Goal: Task Accomplishment & Management: Use online tool/utility

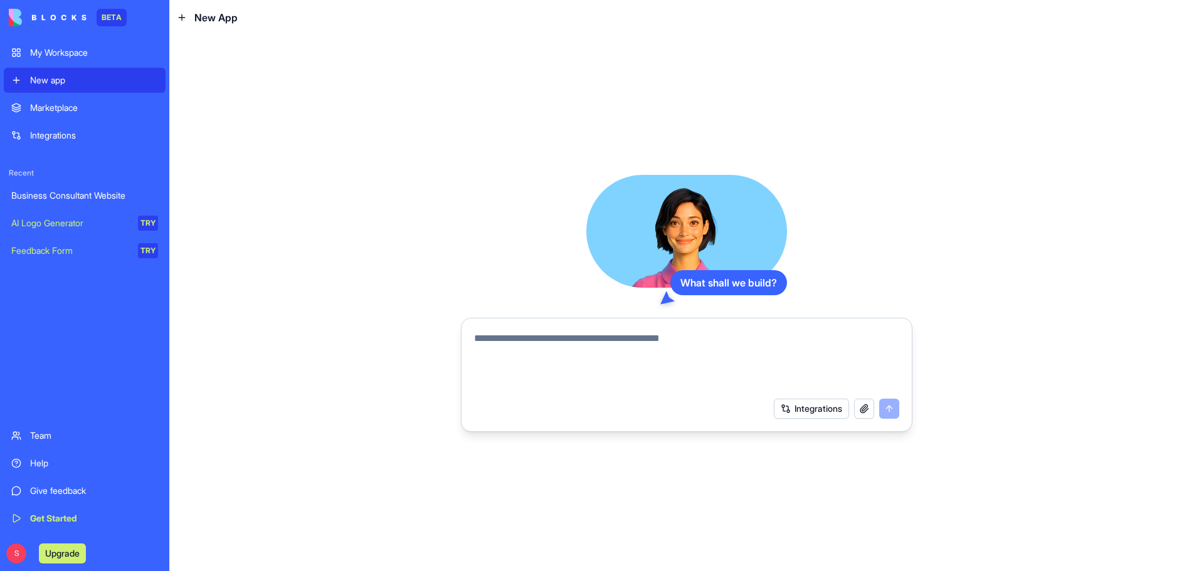
click at [56, 108] on div "Marketplace" at bounding box center [94, 108] width 128 height 13
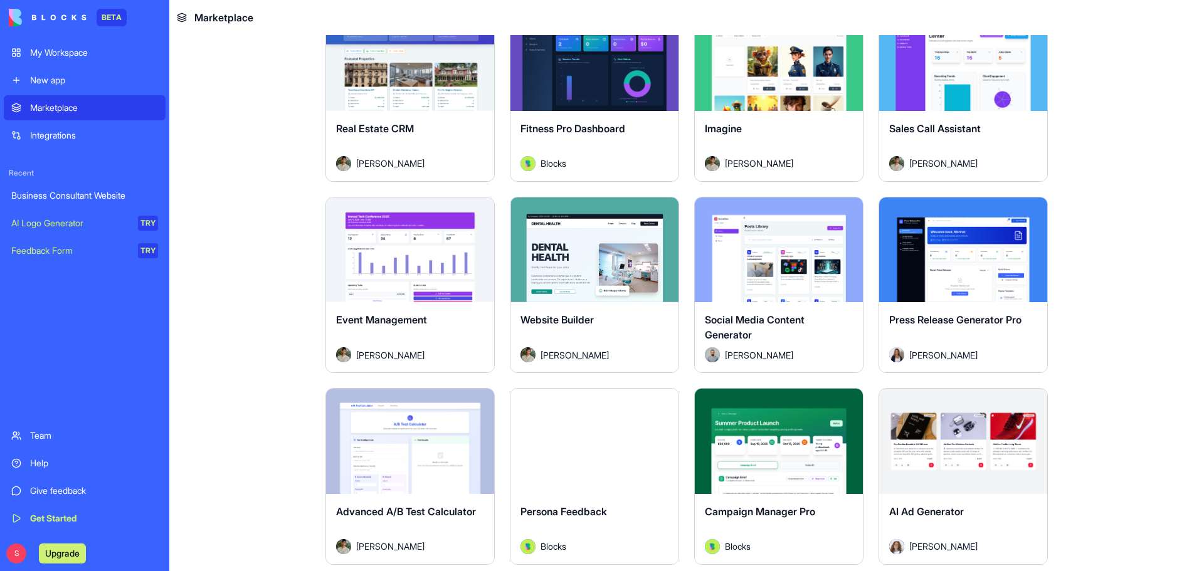
scroll to position [2560, 0]
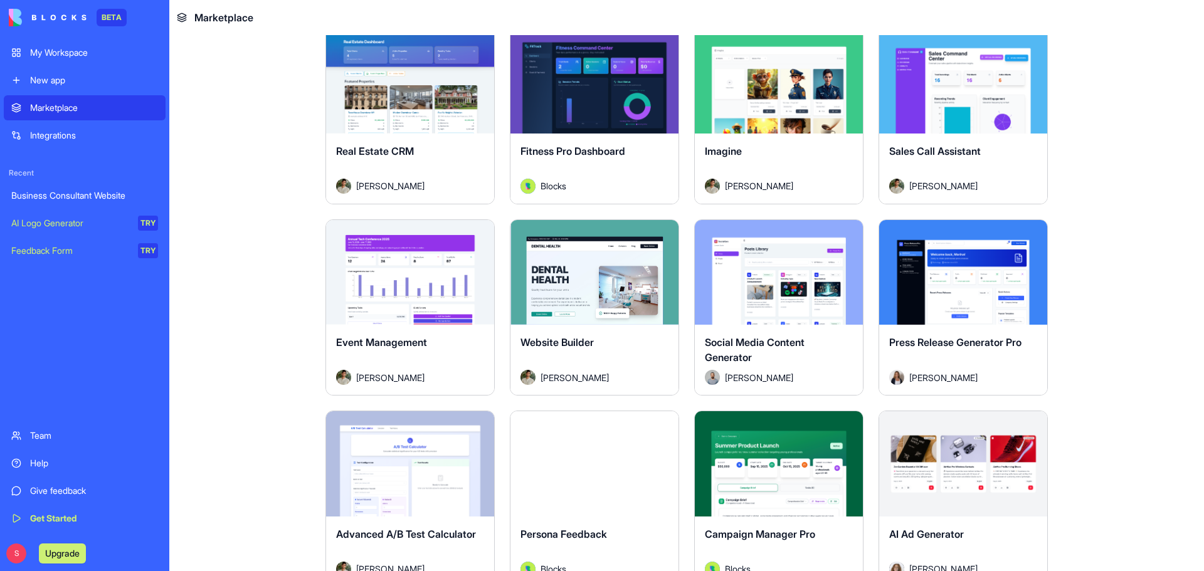
click at [595, 278] on button "Explore" at bounding box center [595, 272] width 94 height 25
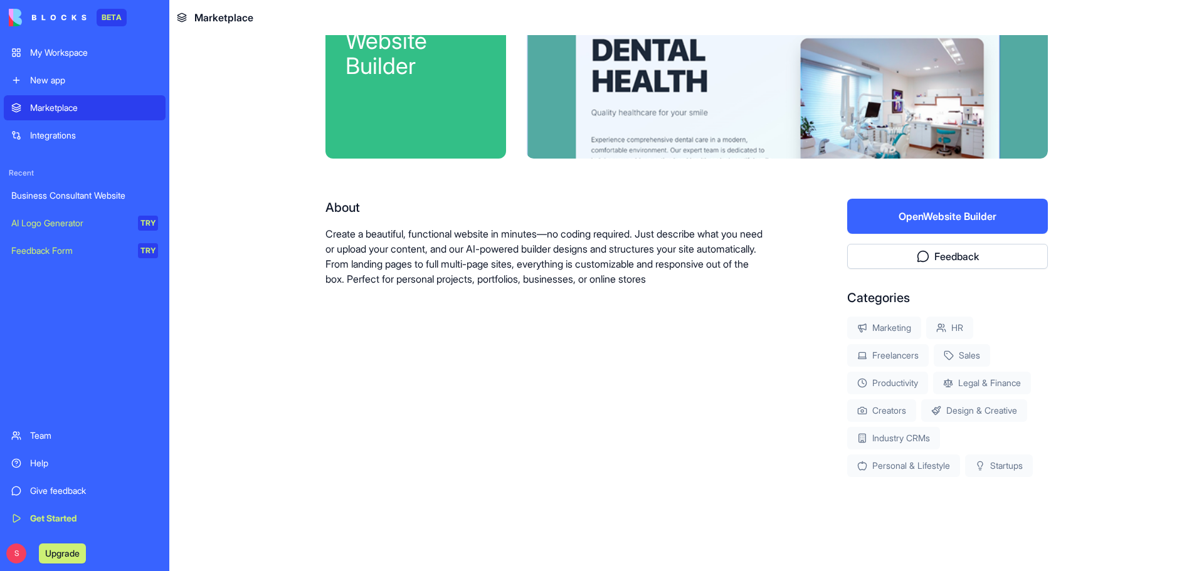
scroll to position [93, 0]
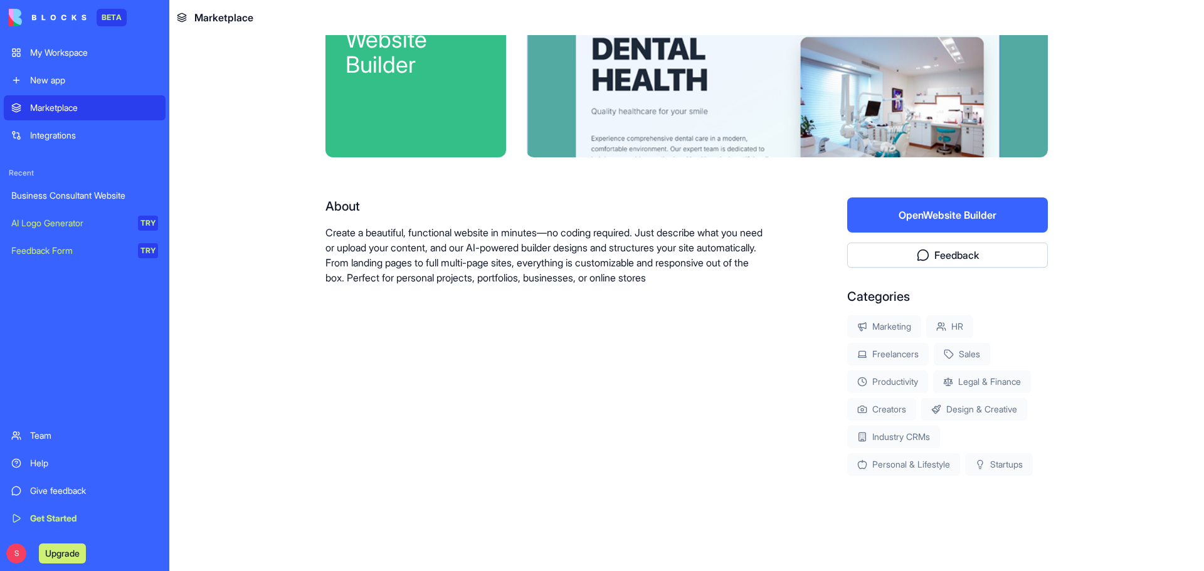
click at [947, 215] on button "Open Website Builder" at bounding box center [947, 215] width 201 height 35
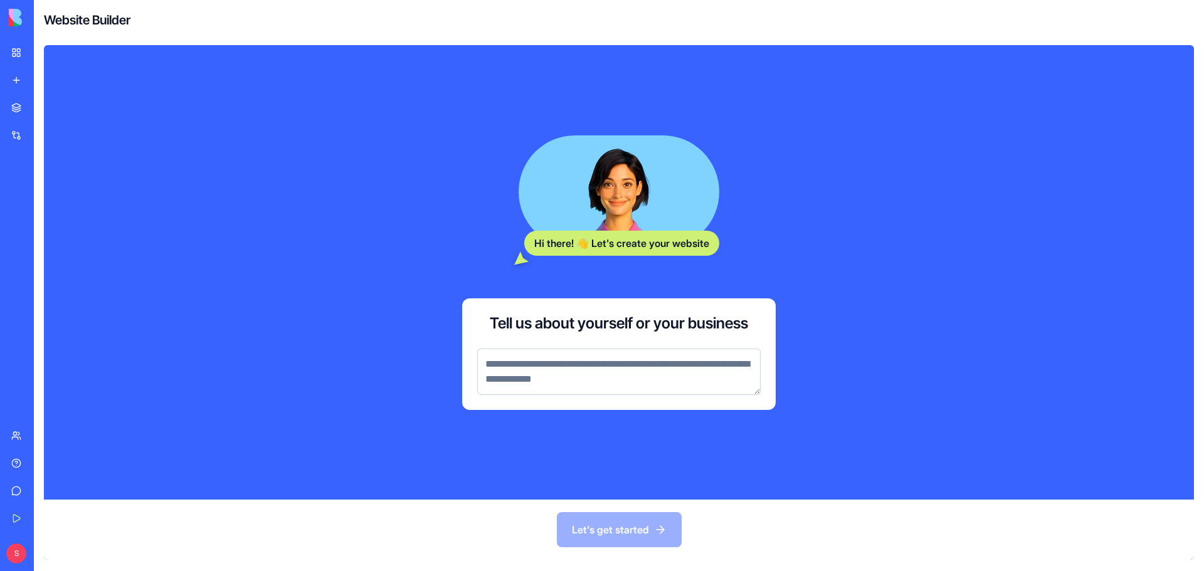
click at [515, 360] on textarea at bounding box center [618, 372] width 283 height 46
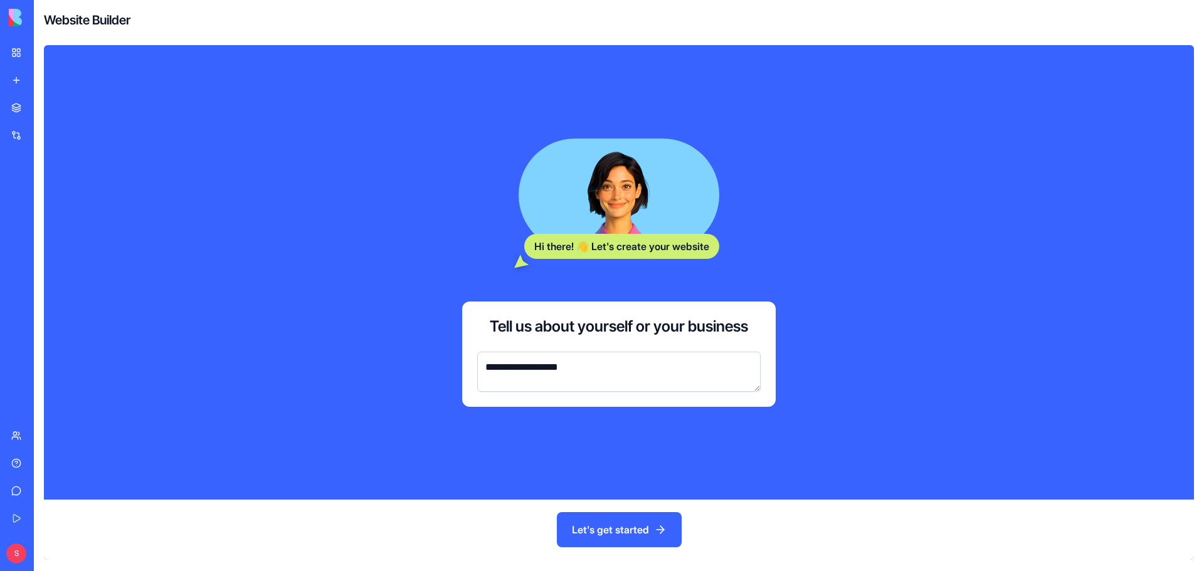
type textarea "**********"
click at [624, 534] on button "Let's get started" at bounding box center [619, 529] width 125 height 35
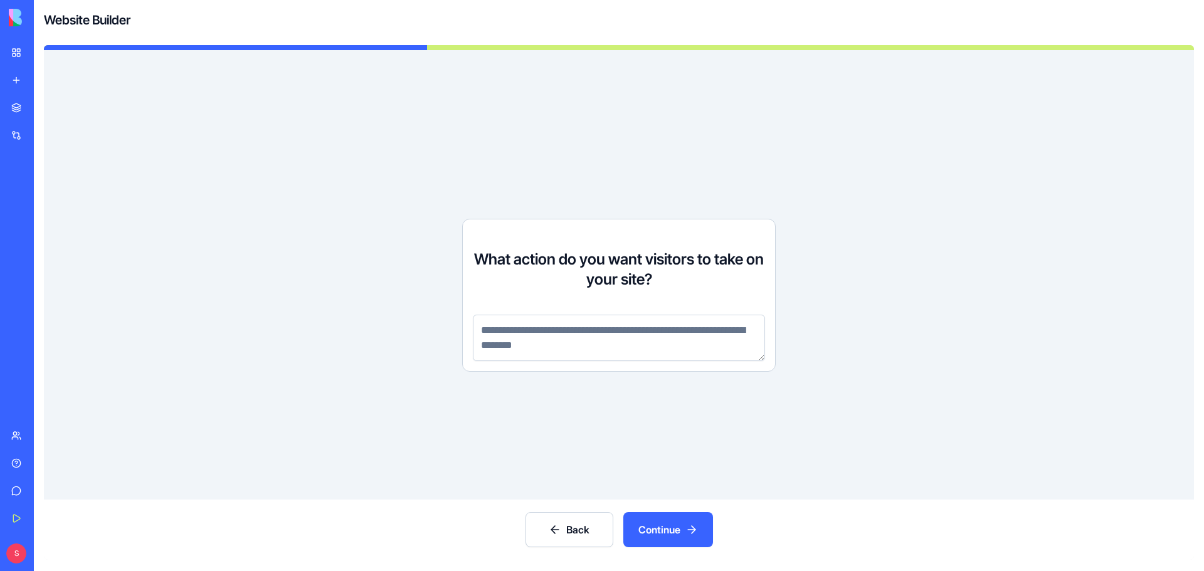
click at [512, 331] on textarea at bounding box center [619, 338] width 292 height 46
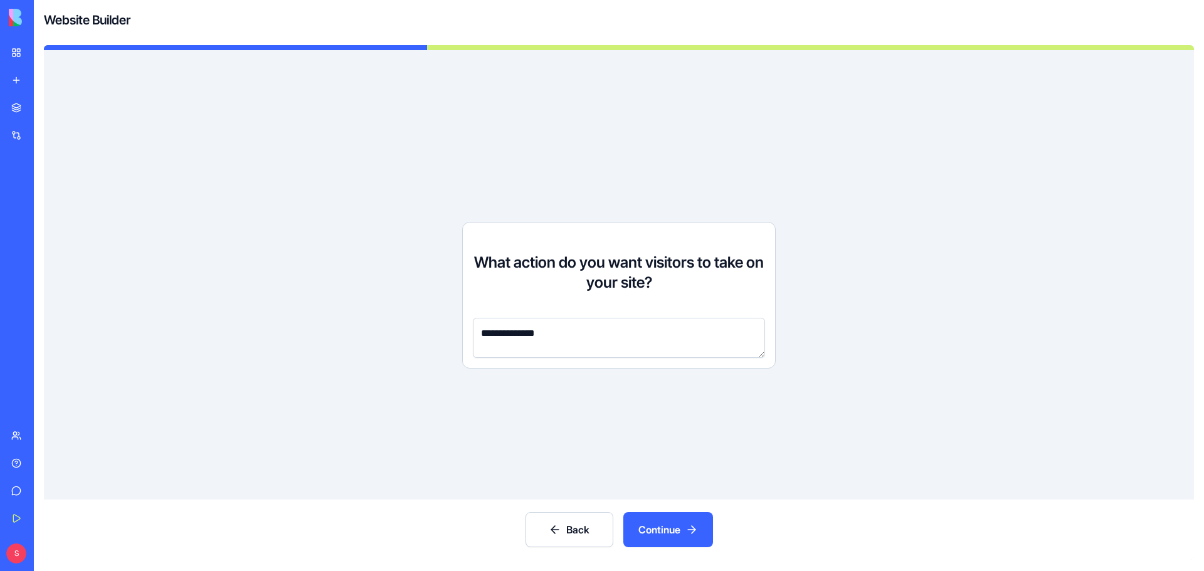
type textarea "**********"
click at [676, 529] on button "Continue" at bounding box center [668, 529] width 90 height 35
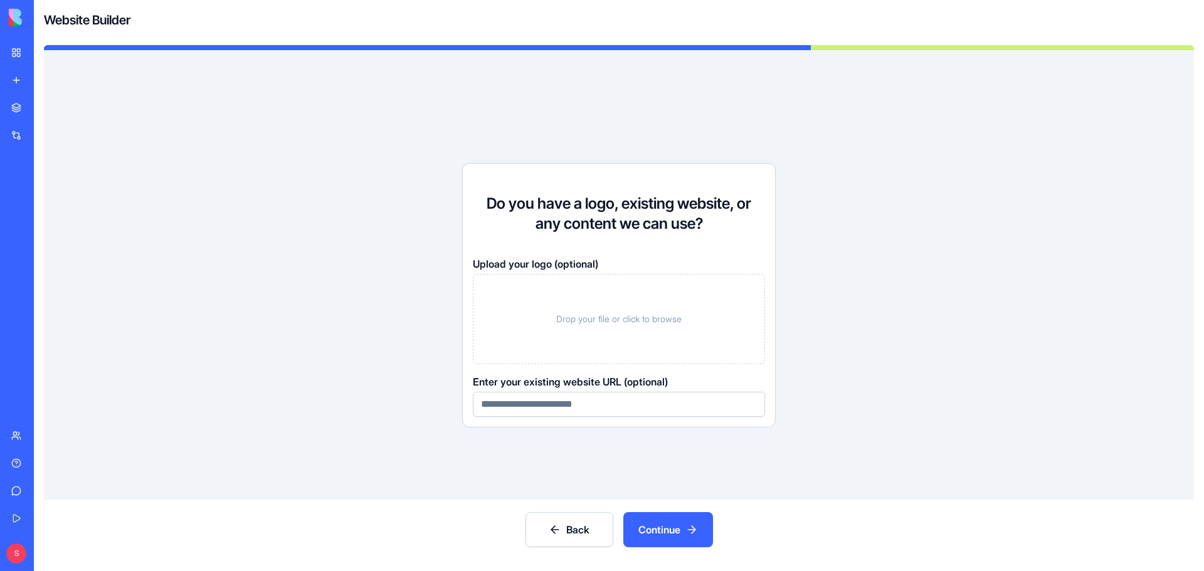
click at [606, 319] on span "Drop your file or click to browse" at bounding box center [618, 319] width 125 height 13
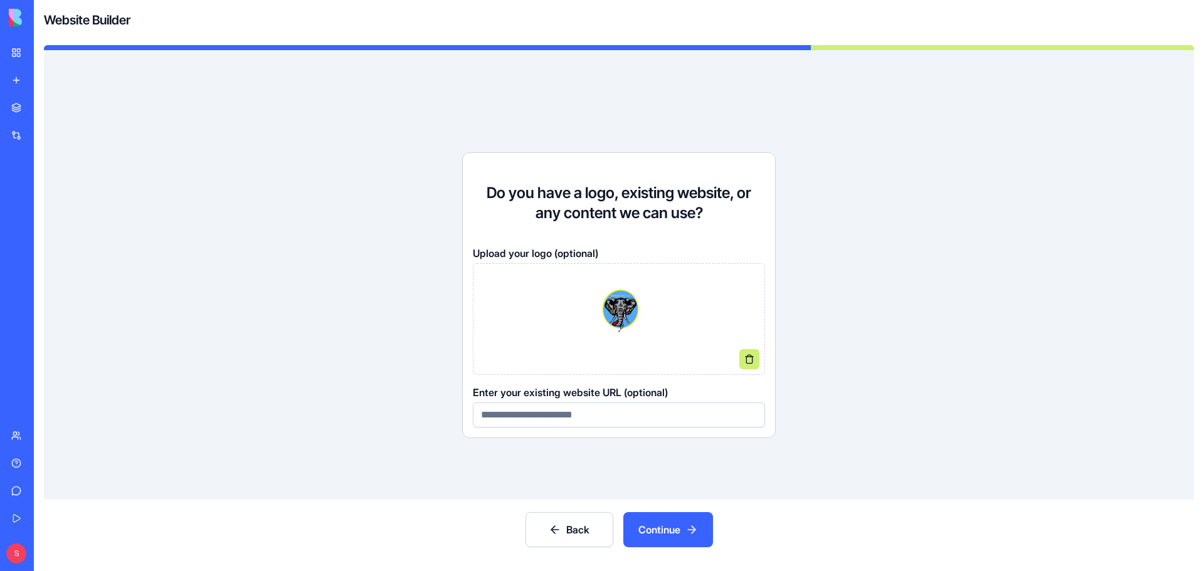
click at [519, 419] on input at bounding box center [619, 415] width 292 height 25
type input "**********"
click at [685, 528] on button "Continue" at bounding box center [668, 529] width 90 height 35
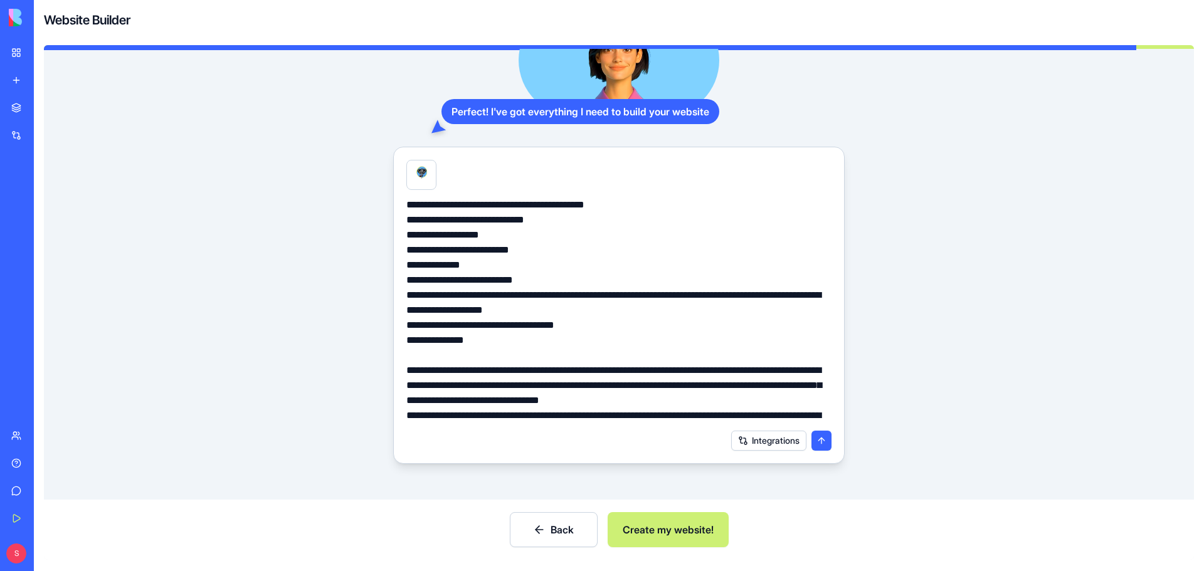
scroll to position [130, 0]
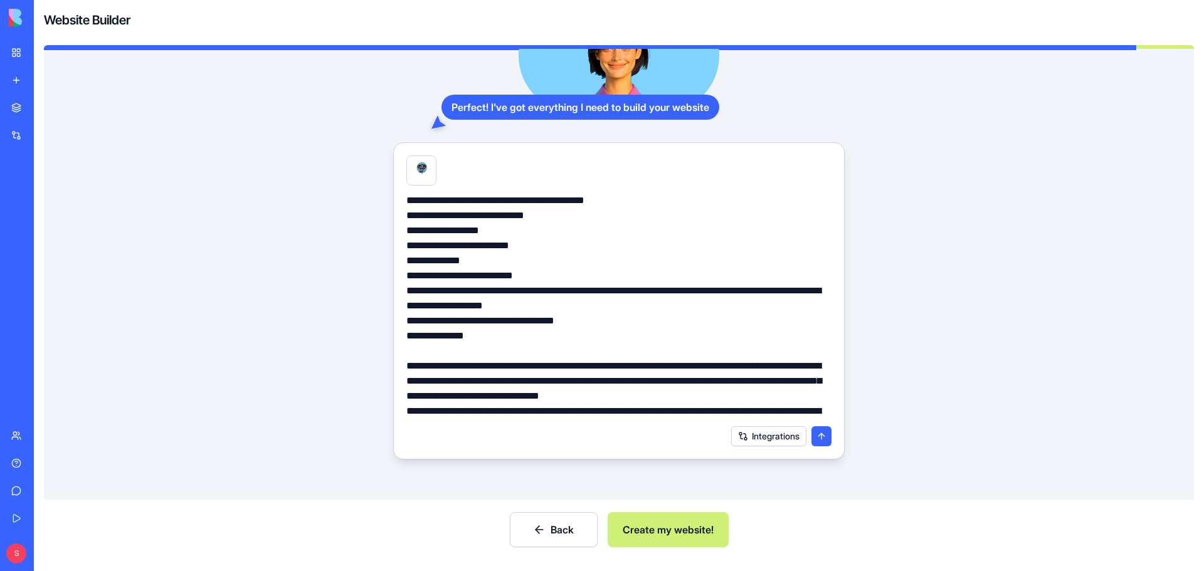
click at [769, 435] on button "Integrations" at bounding box center [768, 436] width 75 height 20
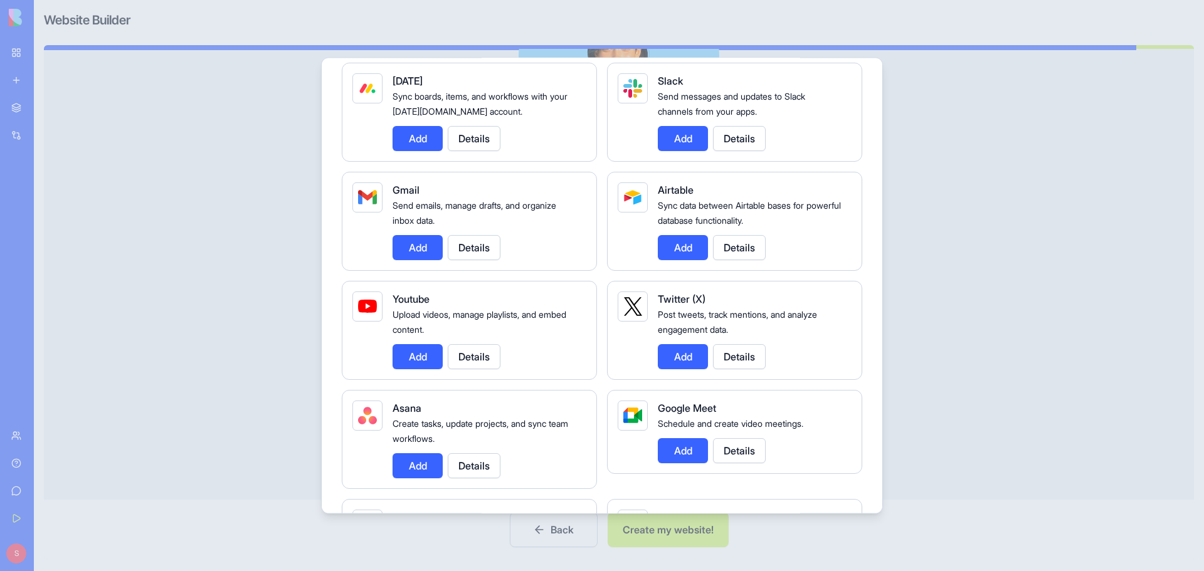
scroll to position [125, 0]
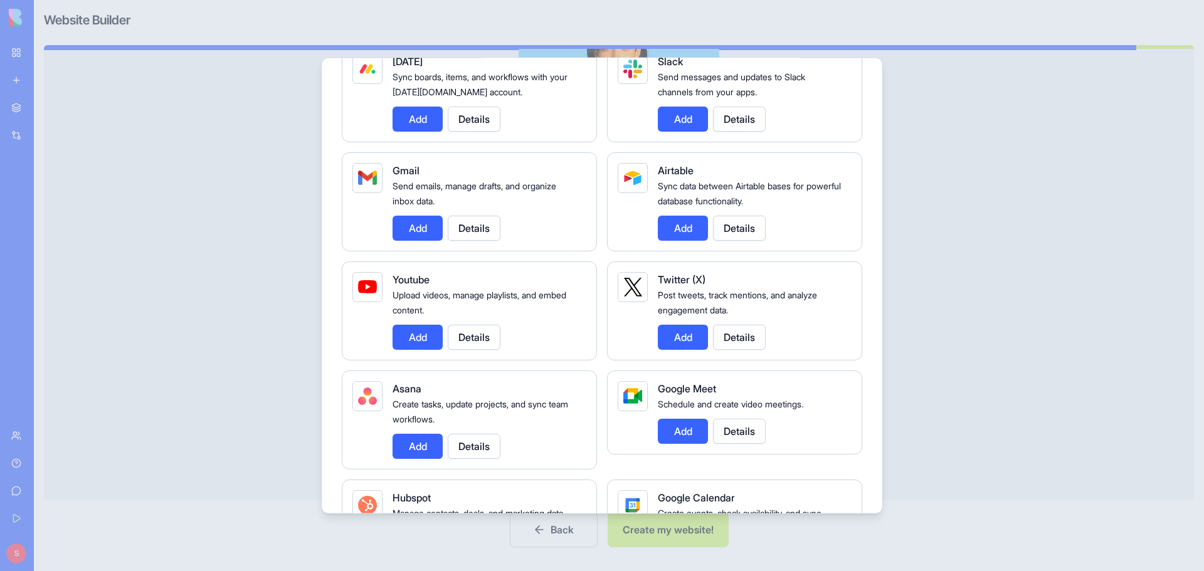
click at [741, 339] on button "Details" at bounding box center [739, 336] width 53 height 25
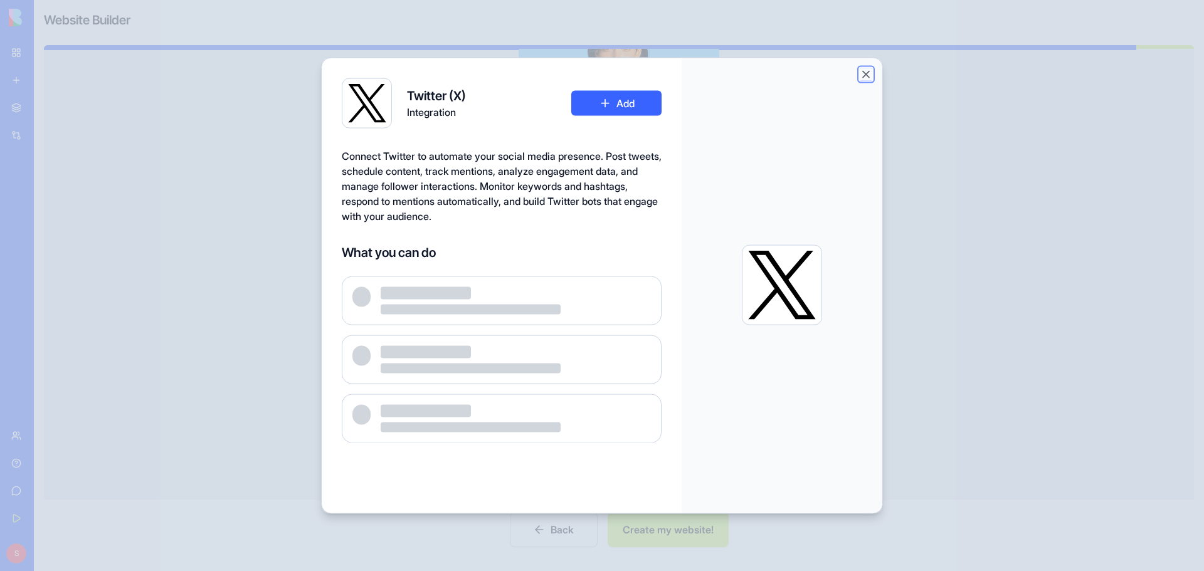
click at [866, 73] on button "Close" at bounding box center [866, 74] width 13 height 13
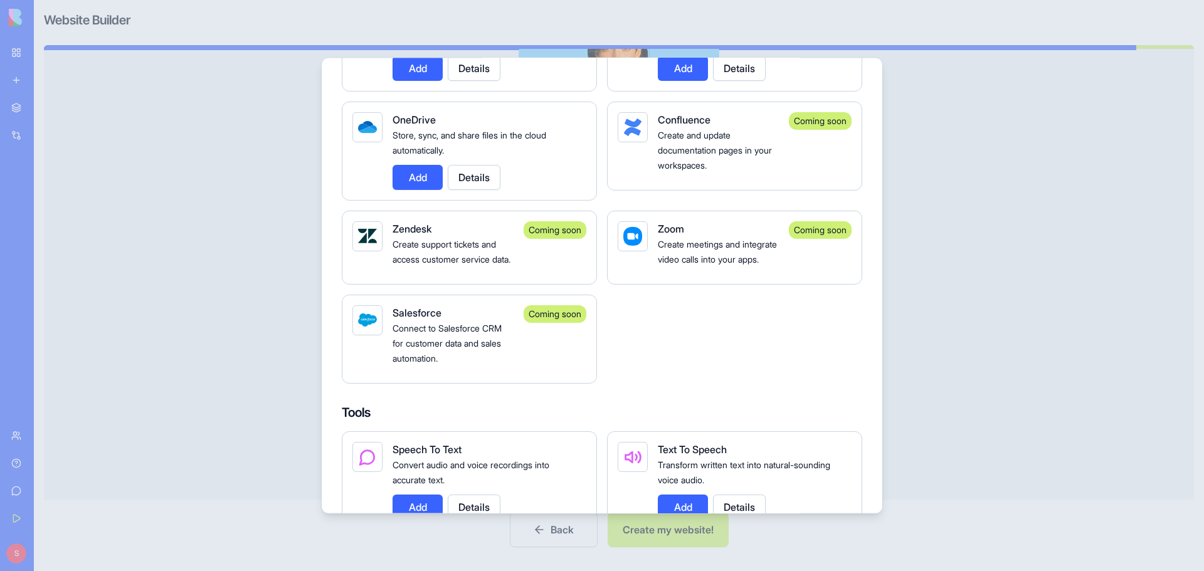
scroll to position [1380, 0]
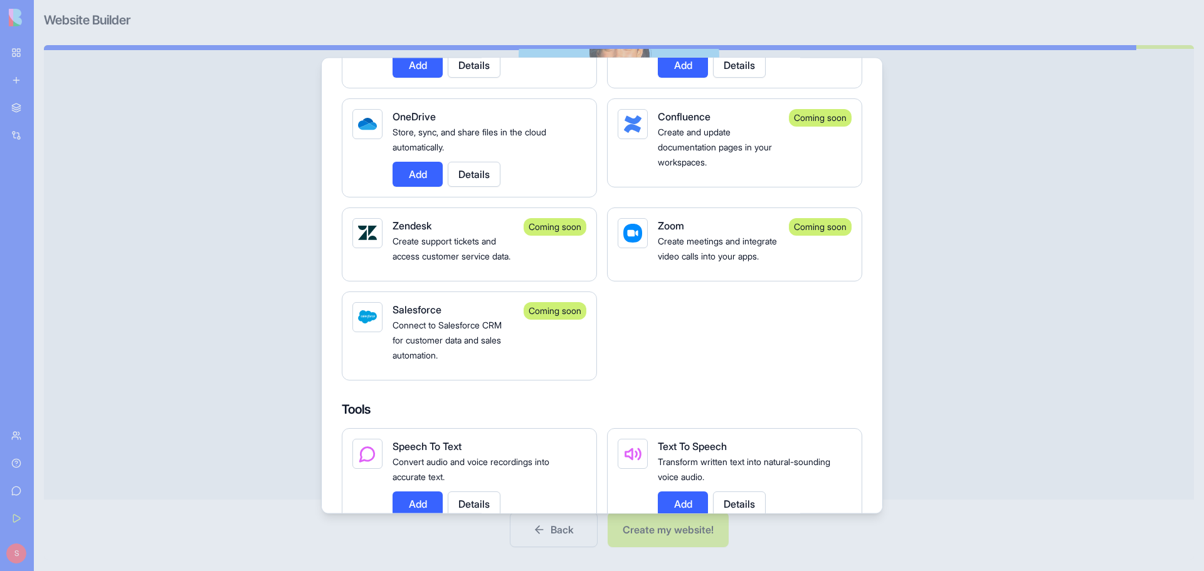
click at [1016, 430] on div at bounding box center [602, 285] width 1204 height 571
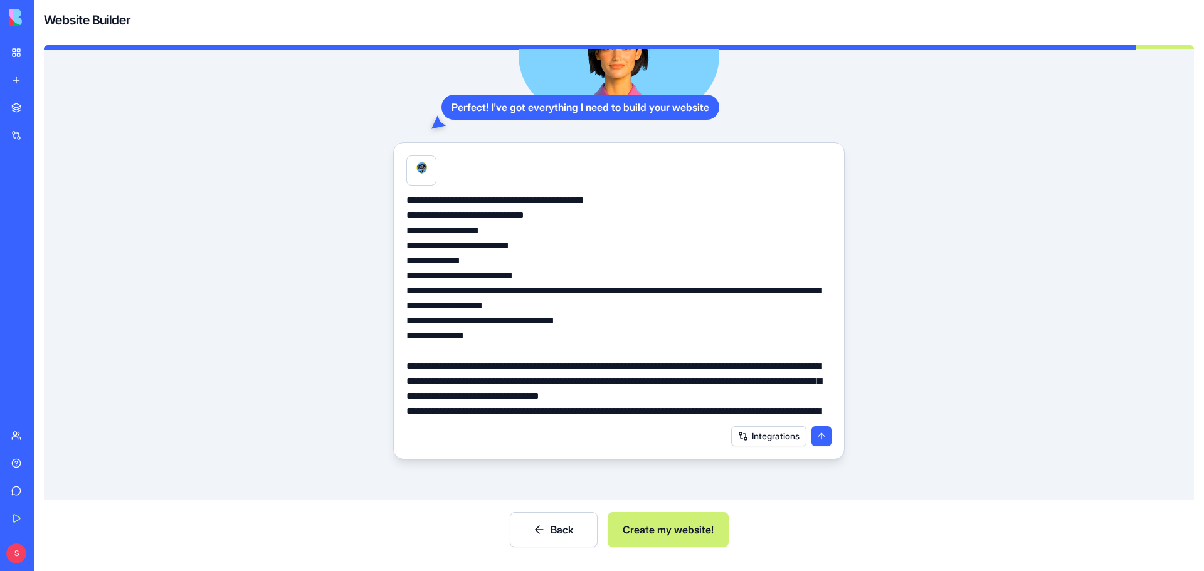
click at [689, 531] on button "Create my website!" at bounding box center [668, 529] width 121 height 35
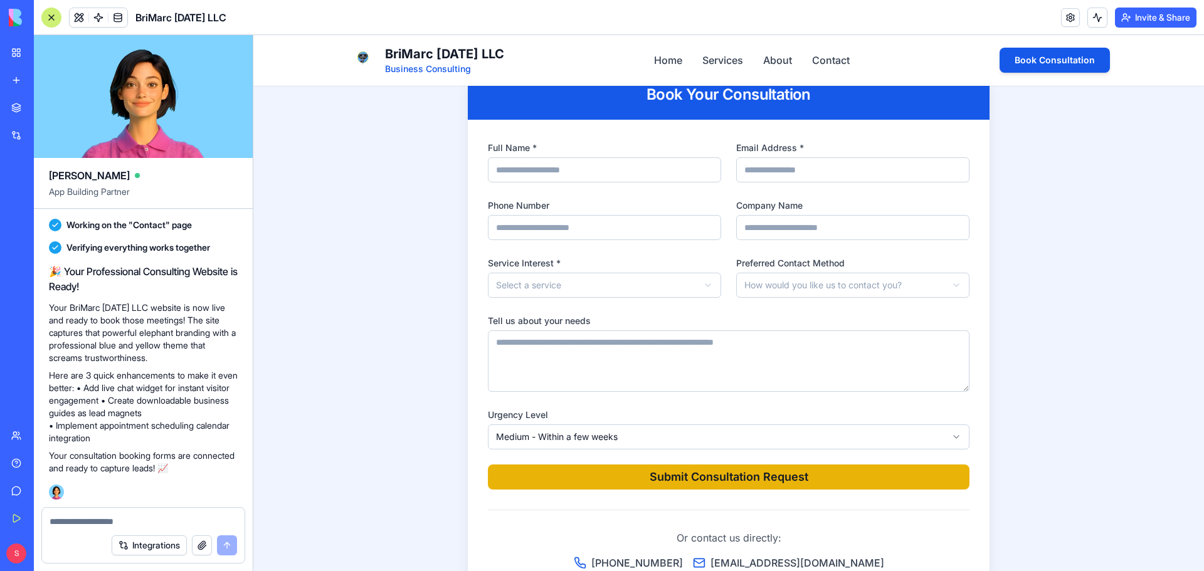
scroll to position [1881, 0]
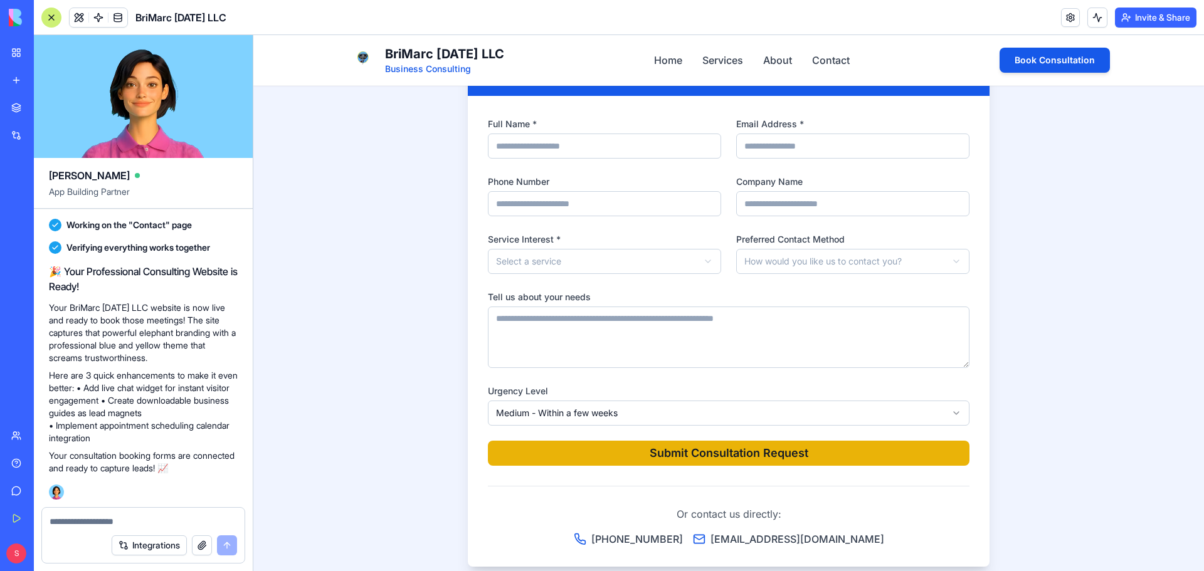
click at [1076, 443] on section "**********" at bounding box center [728, 257] width 951 height 699
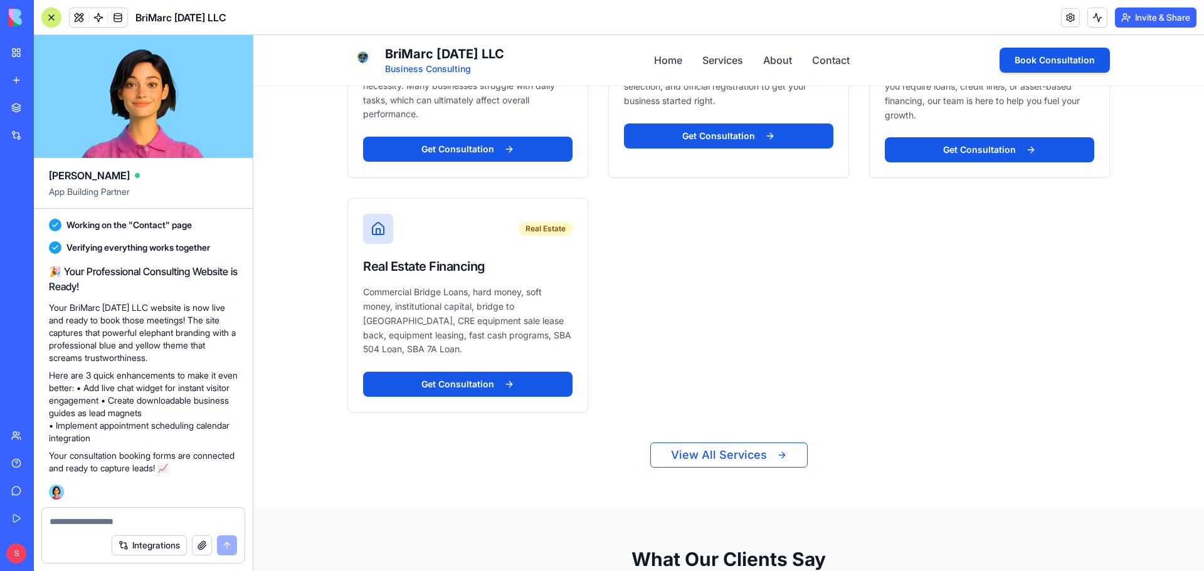
scroll to position [890, 0]
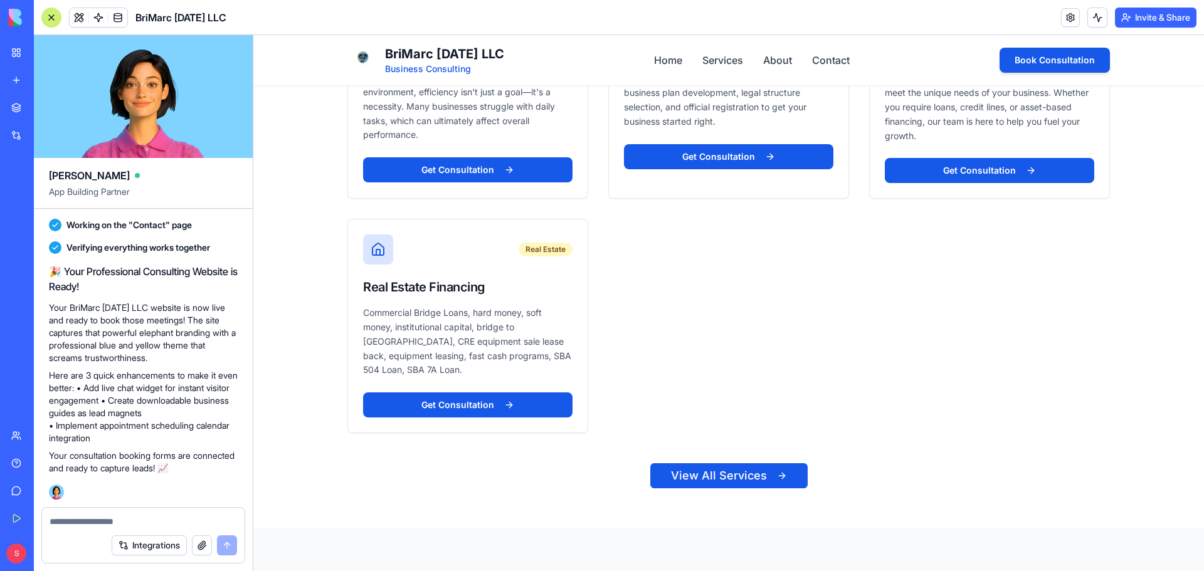
click at [764, 465] on button "View All Services" at bounding box center [728, 475] width 157 height 25
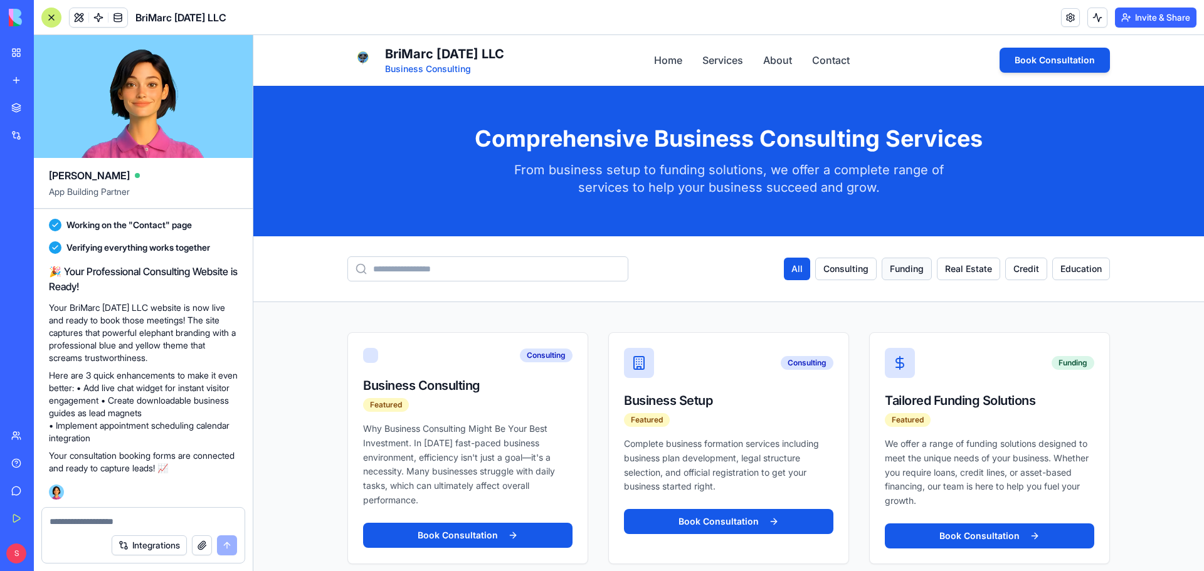
click at [905, 269] on button "Funding" at bounding box center [907, 269] width 50 height 23
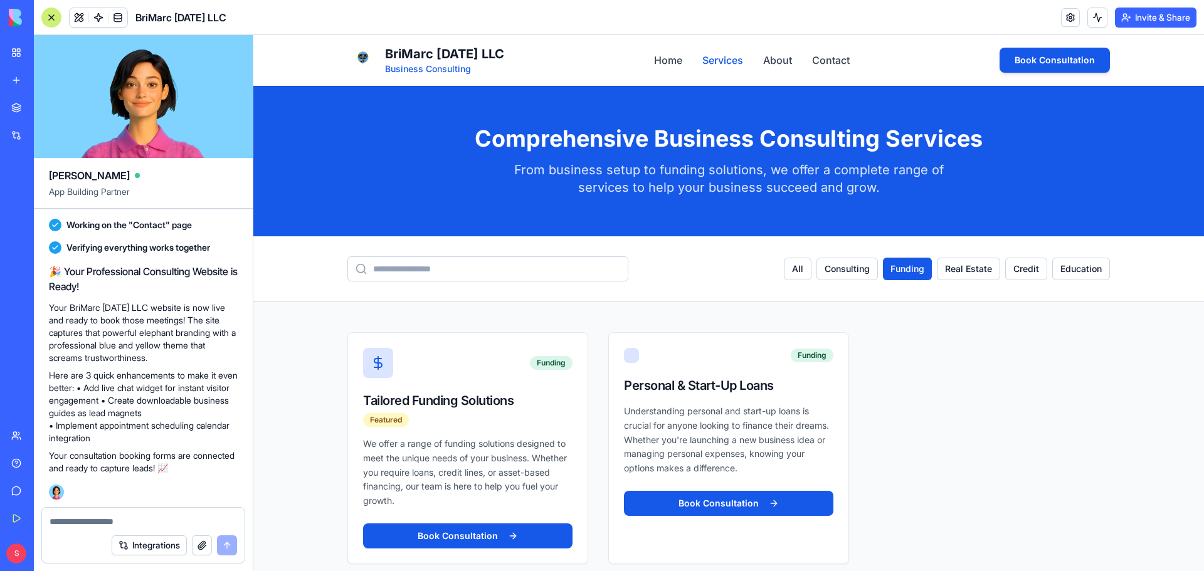
click at [710, 62] on link "Services" at bounding box center [722, 60] width 41 height 15
click at [766, 59] on link "About" at bounding box center [777, 60] width 29 height 15
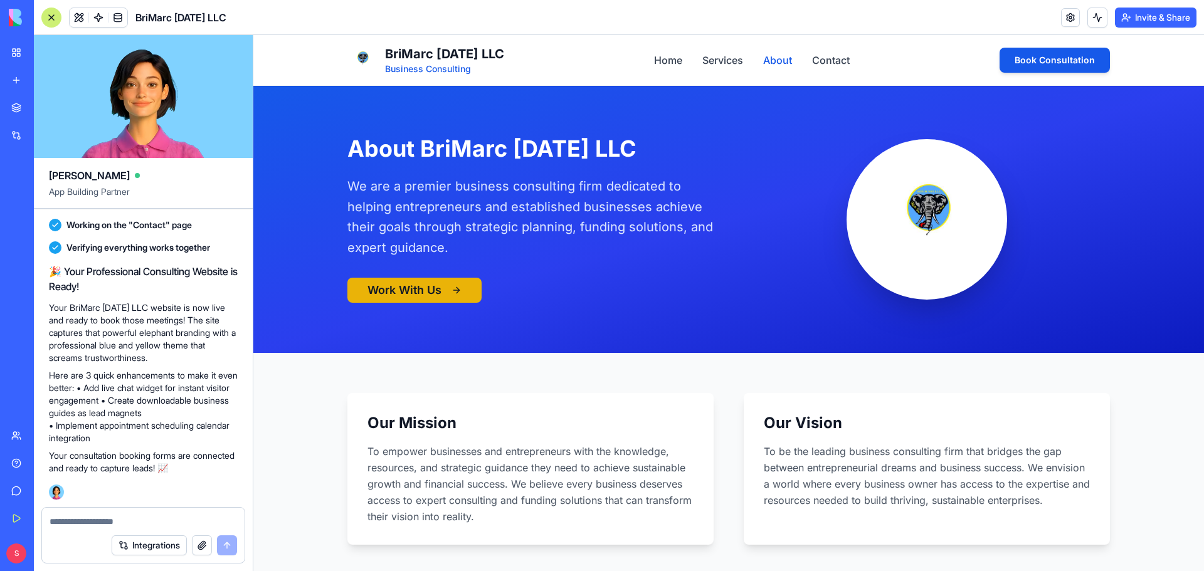
click at [768, 60] on link "About" at bounding box center [777, 60] width 29 height 15
click at [823, 62] on link "Contact" at bounding box center [831, 60] width 38 height 15
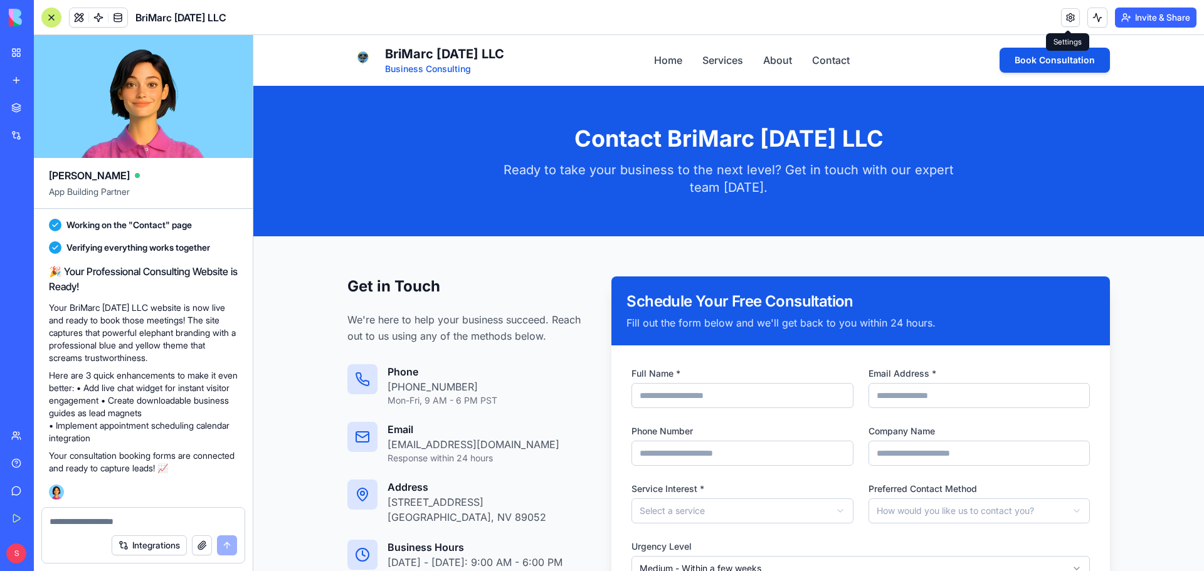
click at [1067, 13] on link at bounding box center [1070, 17] width 19 height 19
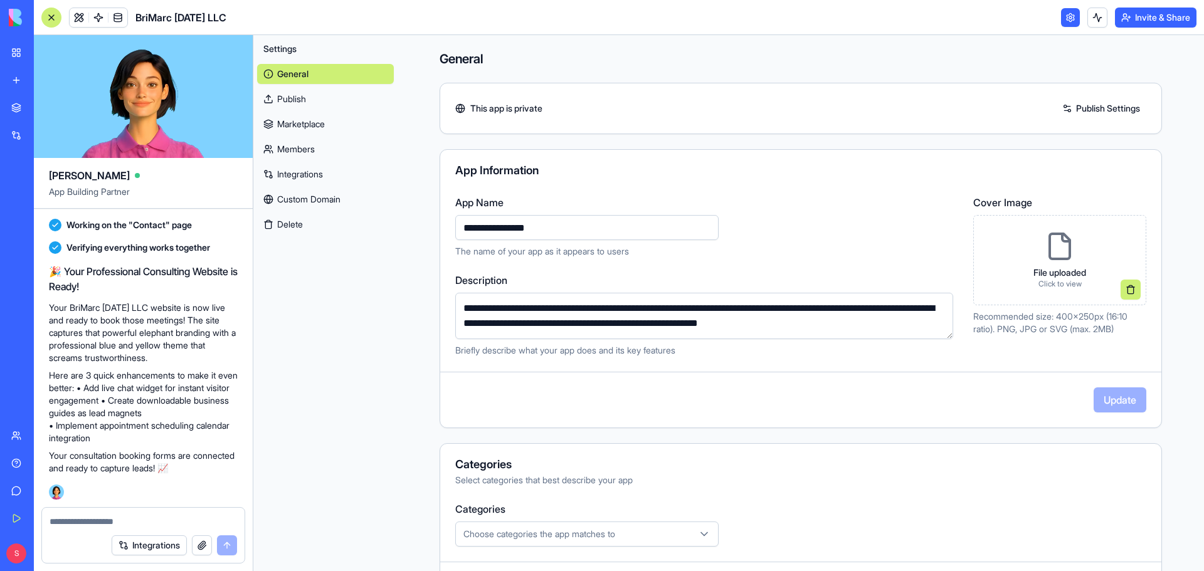
click at [1057, 248] on icon at bounding box center [1060, 246] width 30 height 30
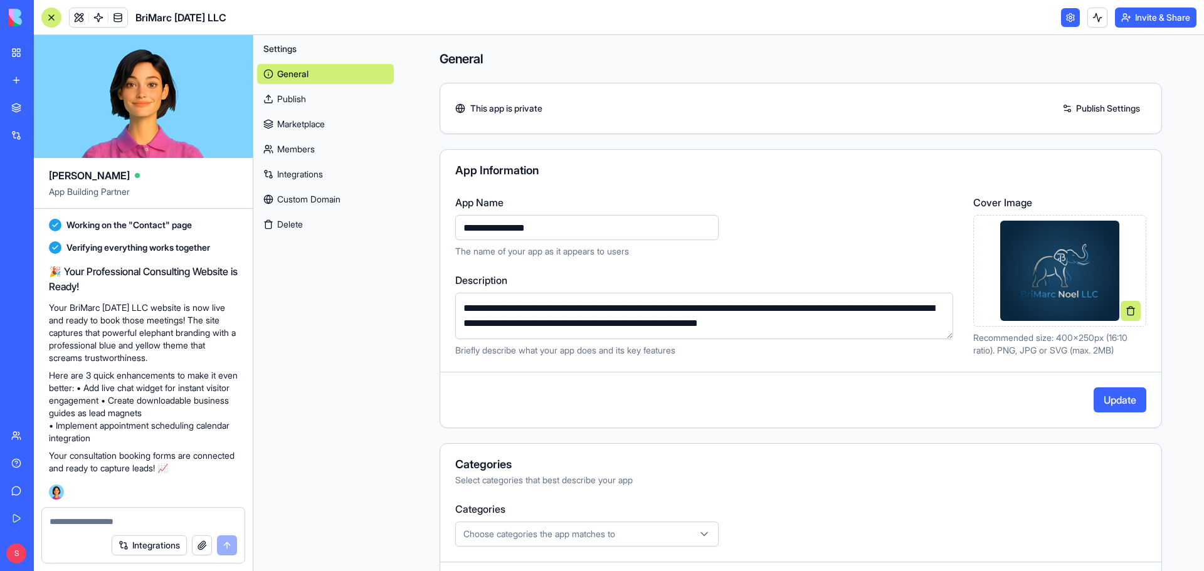
click at [1108, 401] on button "Update" at bounding box center [1120, 400] width 53 height 25
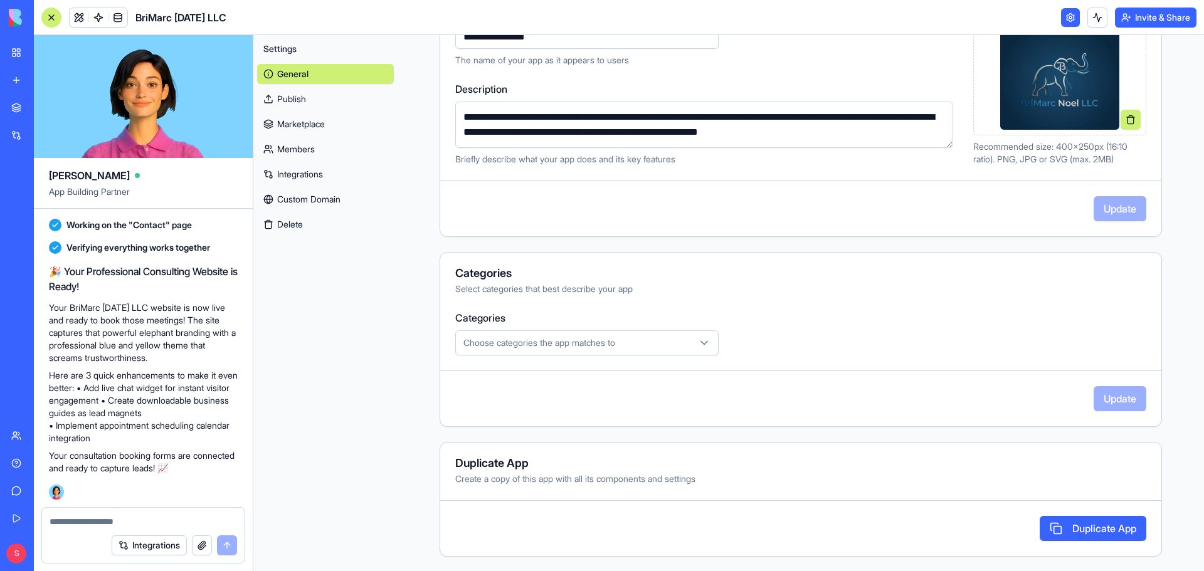
scroll to position [192, 0]
click at [709, 342] on div "Choose categories the app matches to" at bounding box center [586, 342] width 257 height 13
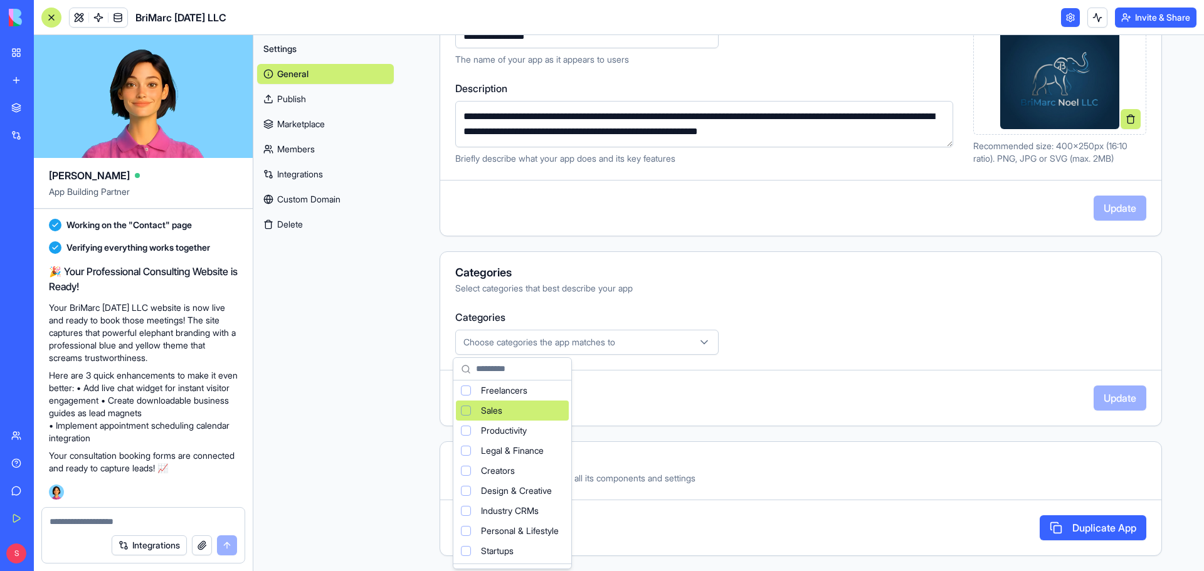
scroll to position [83, 0]
click at [504, 430] on span "Legal & Finance" at bounding box center [512, 430] width 63 height 13
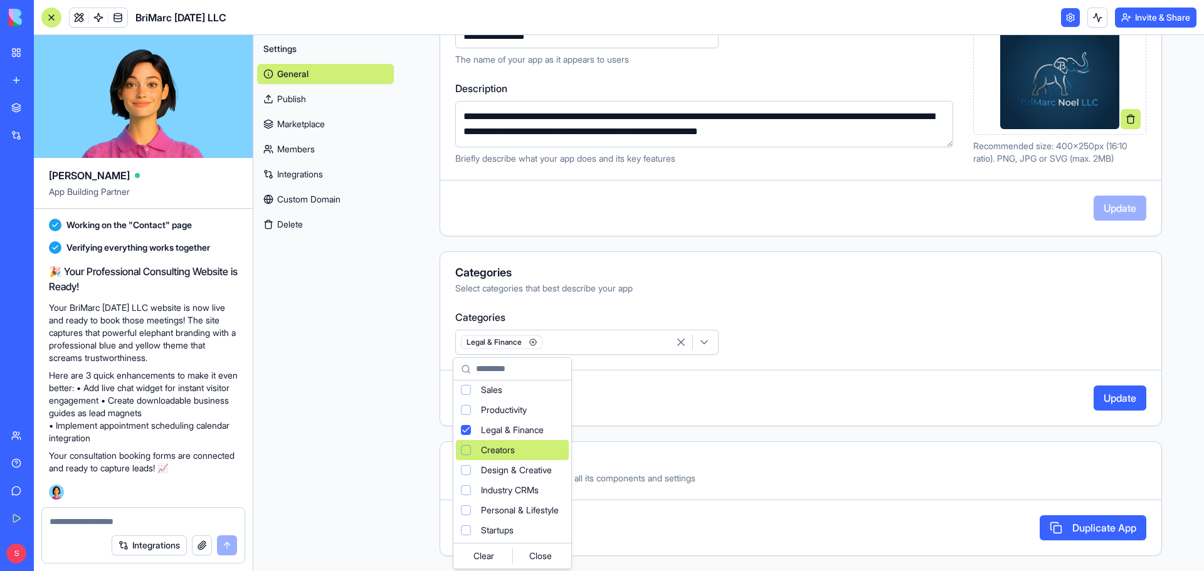
click at [1100, 401] on html "BETA My Workspace New app Marketplace Integrations Recent Business Consultant W…" at bounding box center [602, 285] width 1204 height 571
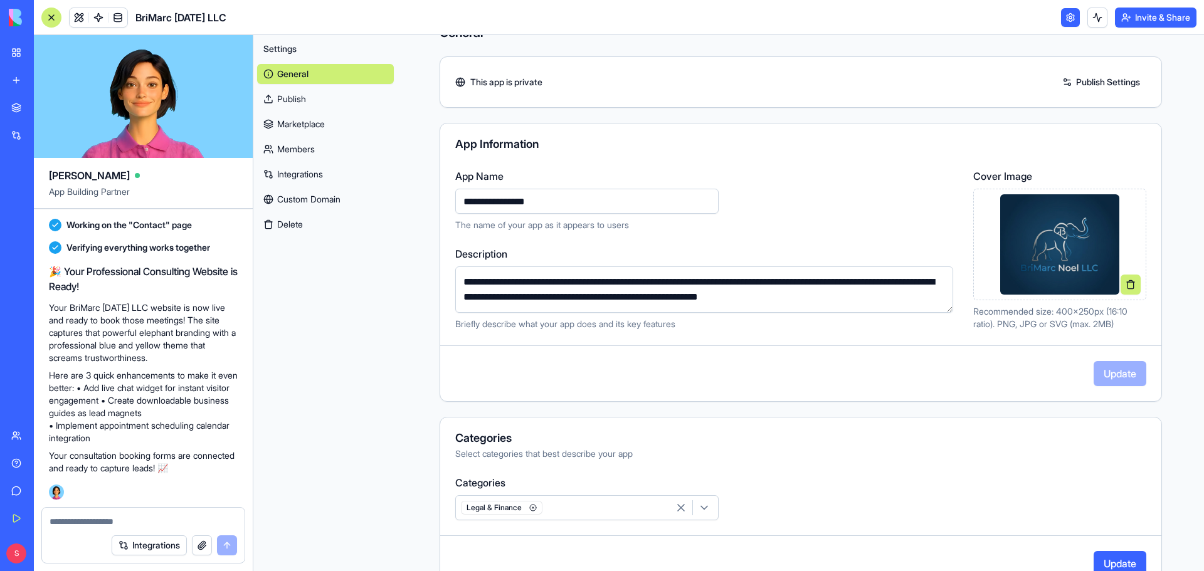
scroll to position [0, 0]
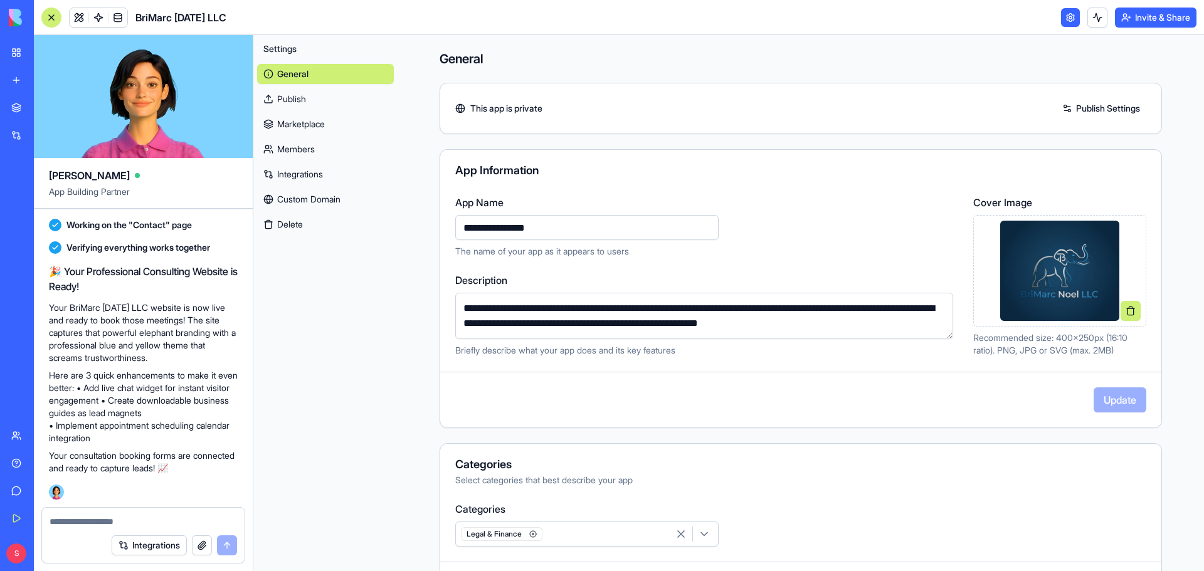
click at [1071, 13] on link at bounding box center [1070, 17] width 19 height 19
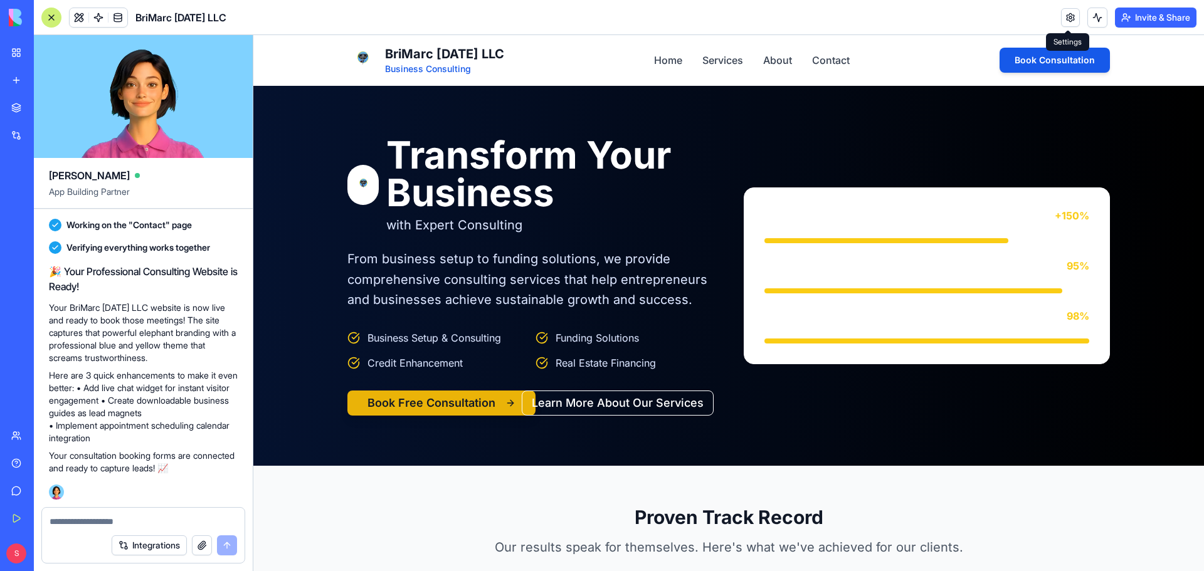
click at [1070, 16] on link at bounding box center [1070, 17] width 19 height 19
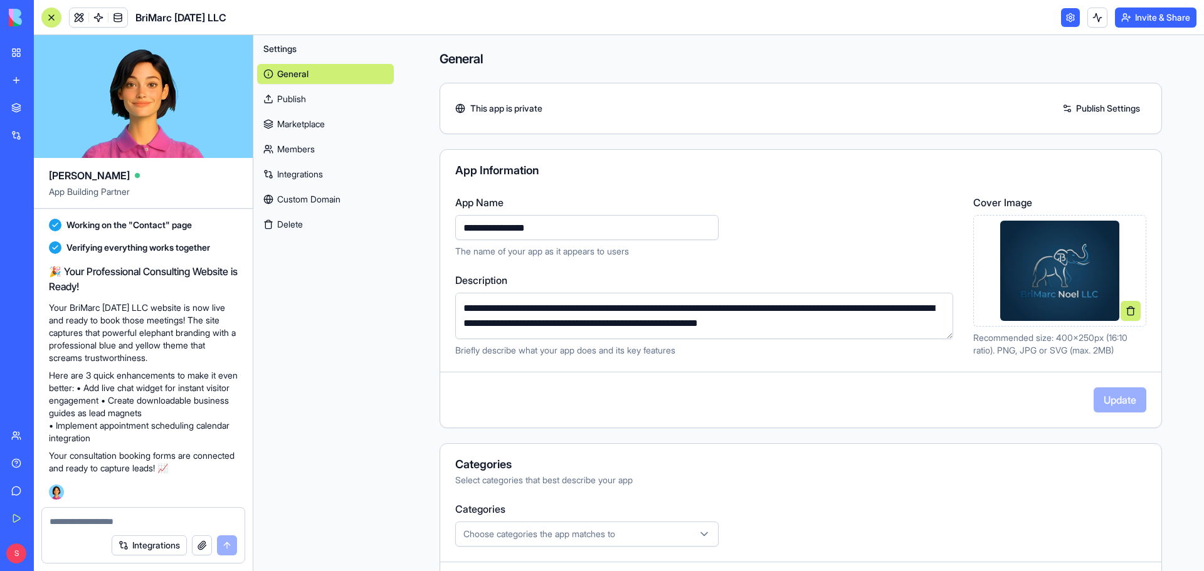
click at [332, 196] on link "Custom Domain" at bounding box center [325, 199] width 137 height 20
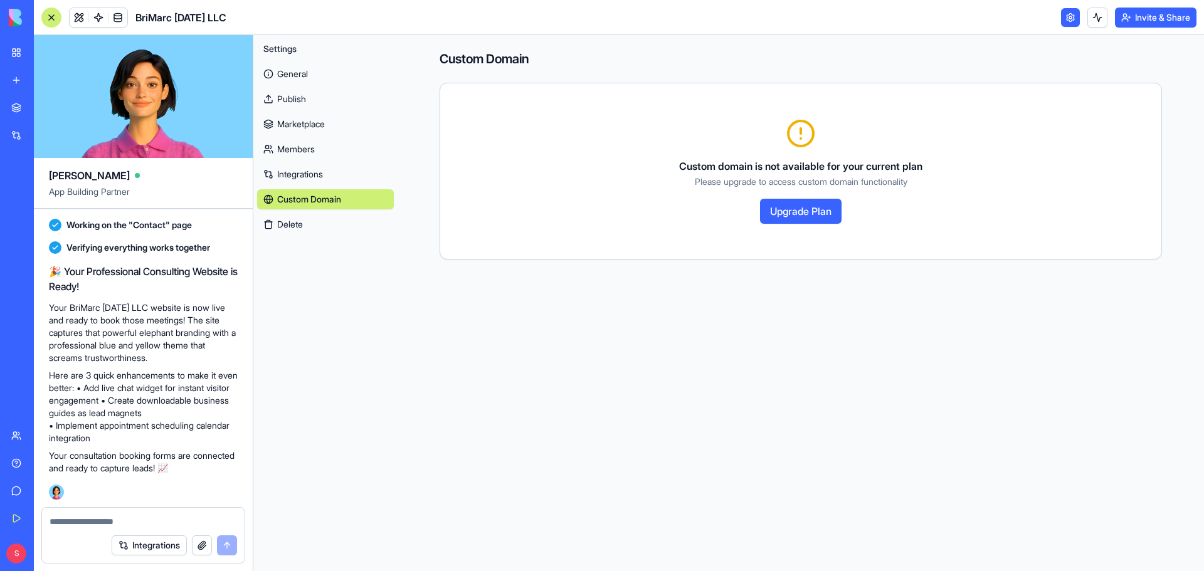
click at [297, 169] on link "Integrations" at bounding box center [325, 174] width 137 height 20
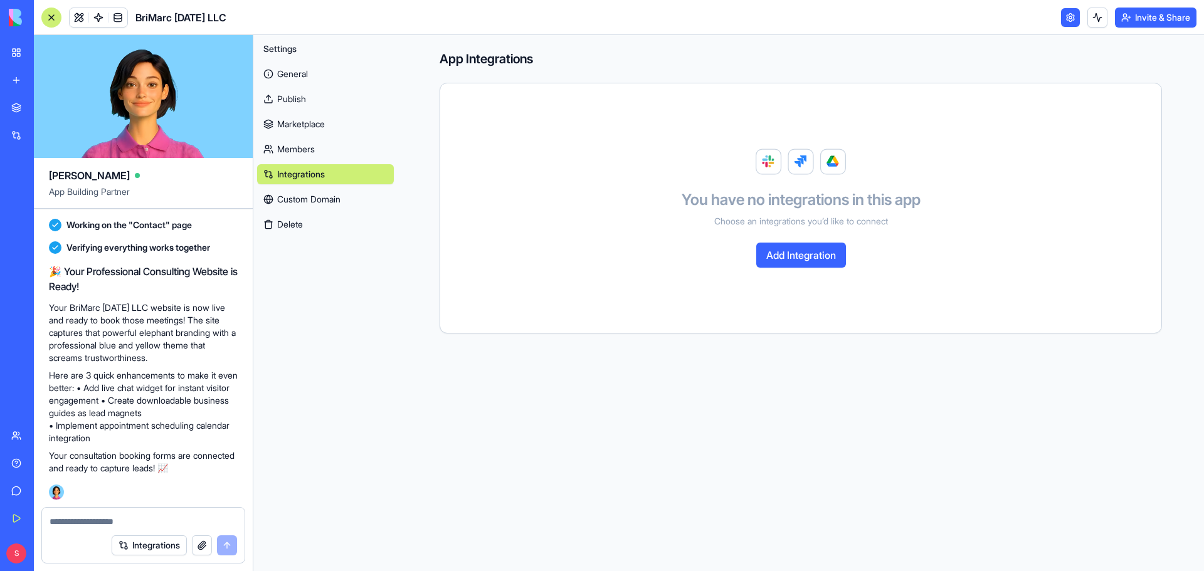
click at [298, 149] on link "Members" at bounding box center [325, 149] width 137 height 20
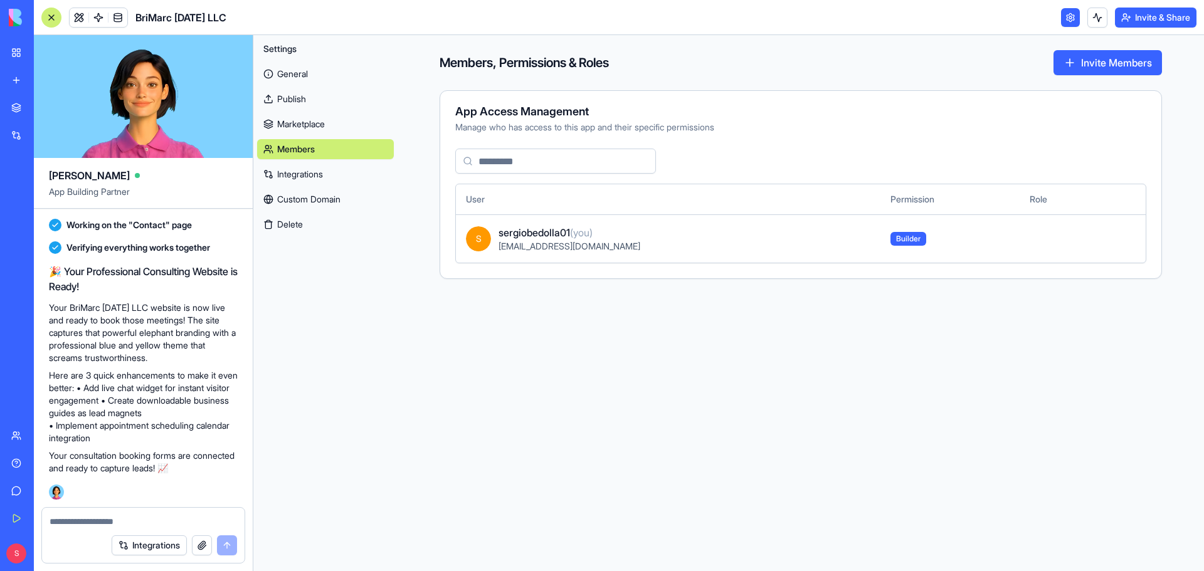
click at [296, 128] on link "Marketplace" at bounding box center [325, 124] width 137 height 20
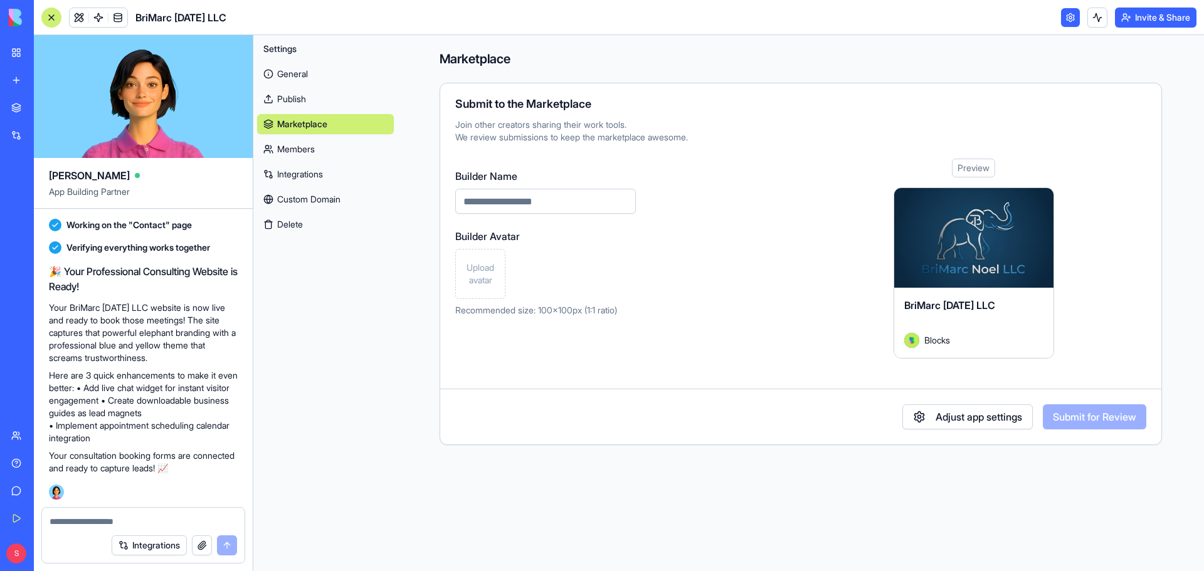
click at [485, 280] on span "Upload avatar" at bounding box center [480, 274] width 39 height 25
click at [340, 317] on div "Settings General Publish Marketplace Members Integrations Custom Domain Delete" at bounding box center [325, 303] width 144 height 536
click at [296, 69] on link "General" at bounding box center [325, 74] width 137 height 20
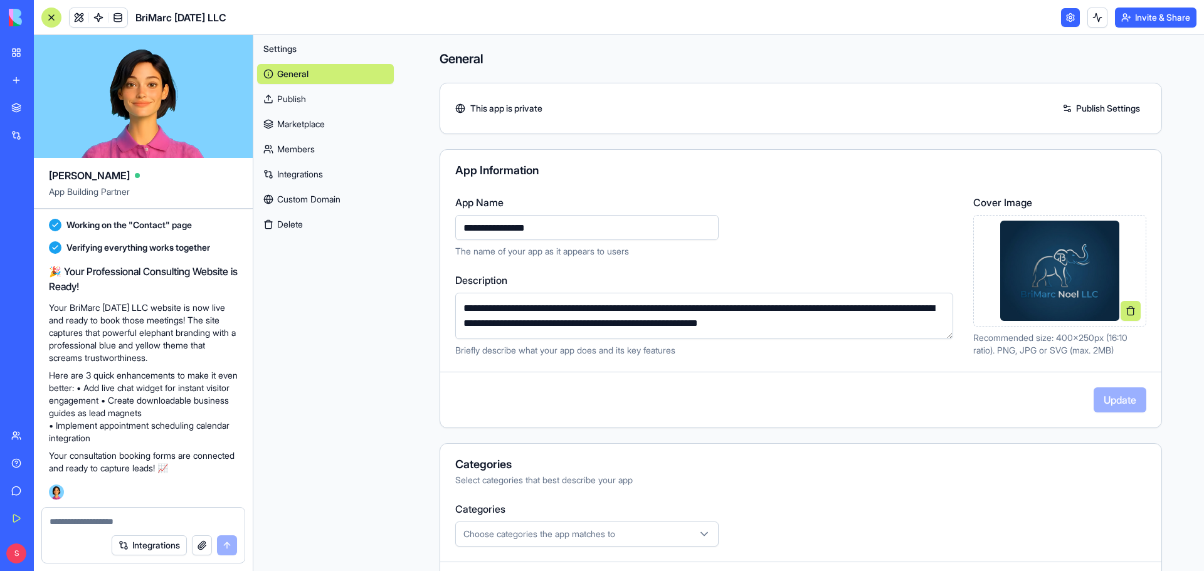
click at [337, 317] on div "Settings General Publish Marketplace Members Integrations Custom Domain Delete" at bounding box center [325, 303] width 144 height 536
click at [76, 15] on link at bounding box center [79, 17] width 19 height 19
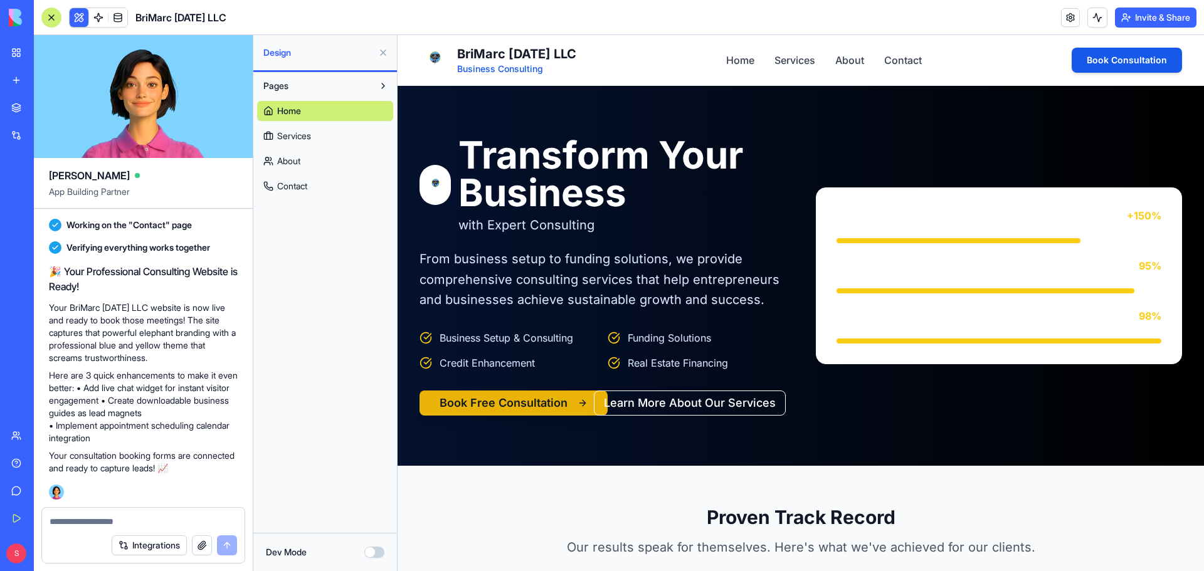
click at [431, 183] on img at bounding box center [435, 185] width 31 height 40
click at [430, 179] on img at bounding box center [435, 185] width 31 height 40
click at [759, 400] on button "Learn More About Our Services" at bounding box center [690, 403] width 192 height 25
click at [732, 404] on button "Learn More About Our Services" at bounding box center [690, 403] width 192 height 25
click at [551, 400] on button "Book Free Consultation" at bounding box center [514, 403] width 188 height 25
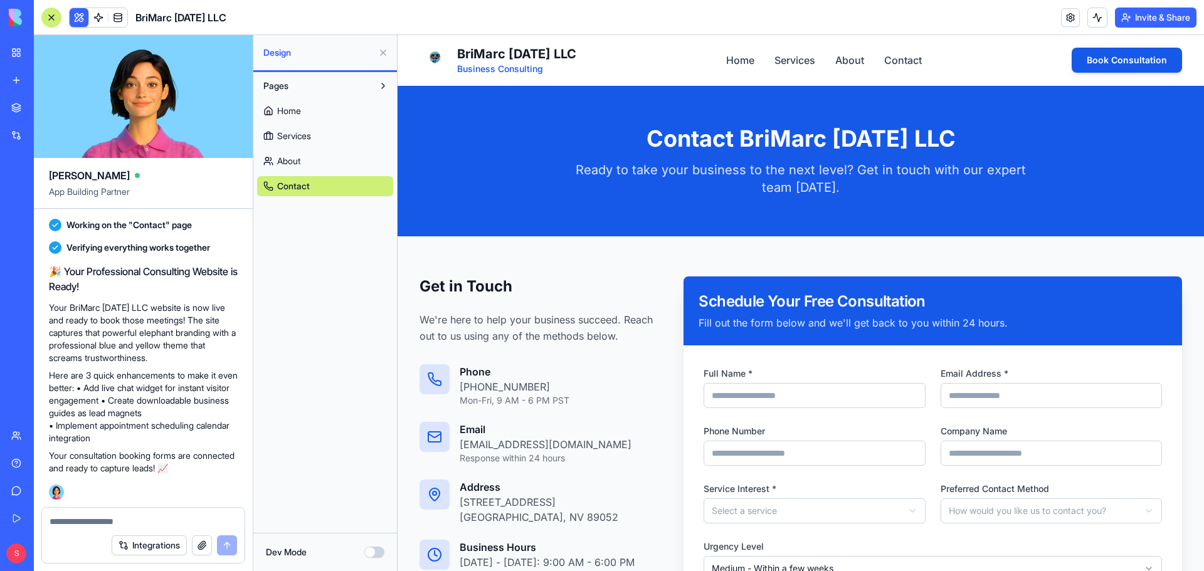
click at [291, 164] on span "About" at bounding box center [288, 161] width 23 height 13
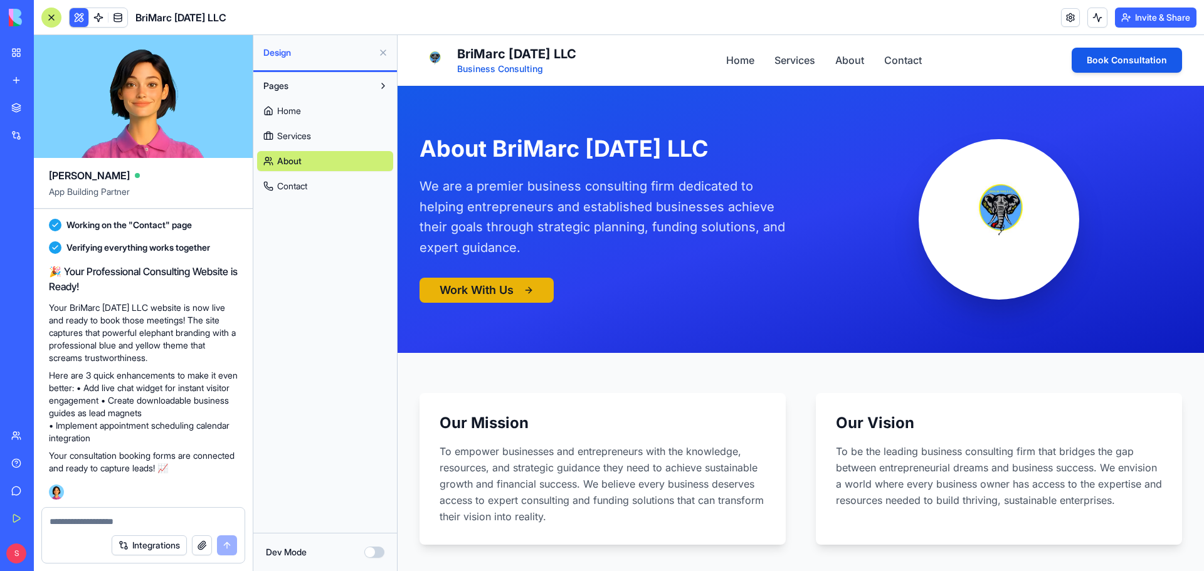
click at [282, 108] on span "Home" at bounding box center [289, 111] width 24 height 13
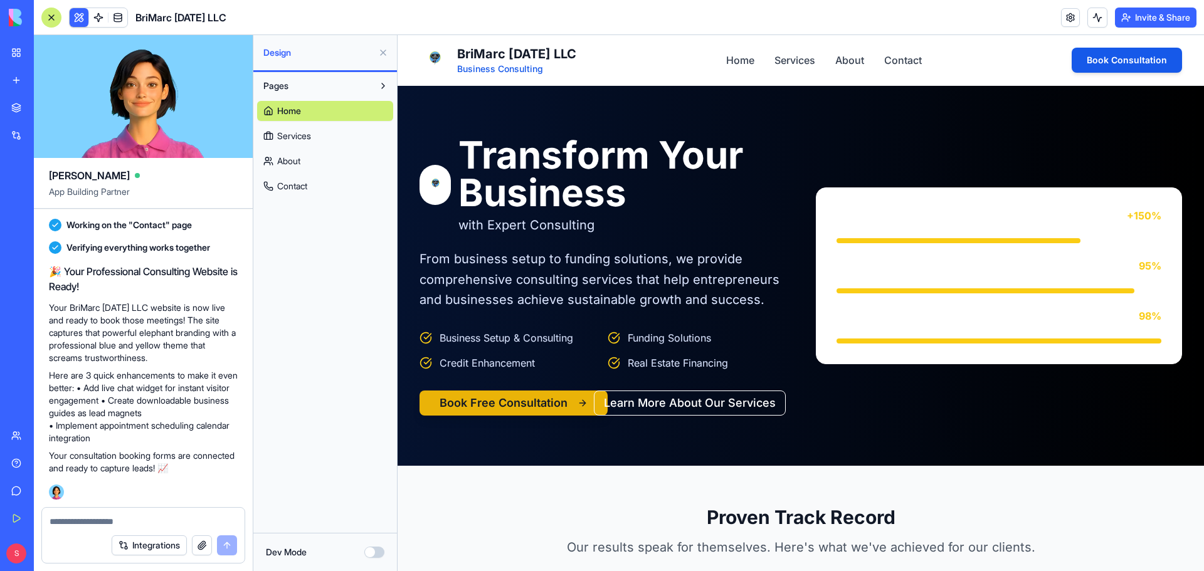
click at [993, 240] on div at bounding box center [959, 240] width 244 height 5
click at [697, 404] on button "Learn More About Our Services" at bounding box center [690, 403] width 192 height 25
click at [1069, 19] on link at bounding box center [1070, 17] width 19 height 19
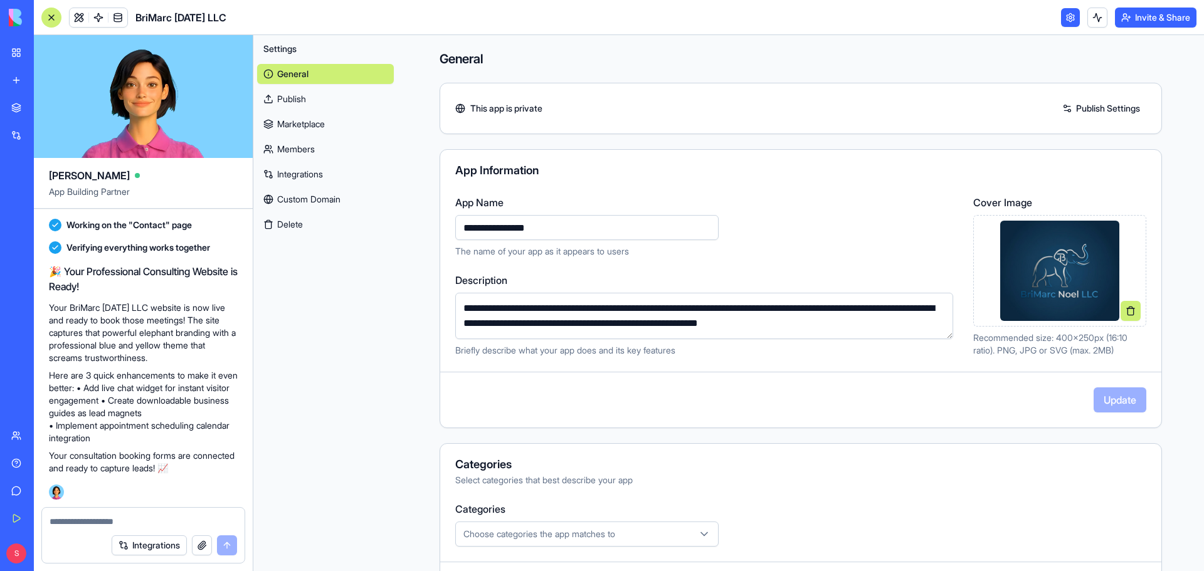
click at [201, 544] on button "button" at bounding box center [202, 546] width 20 height 20
click at [224, 549] on button "submit" at bounding box center [227, 546] width 20 height 20
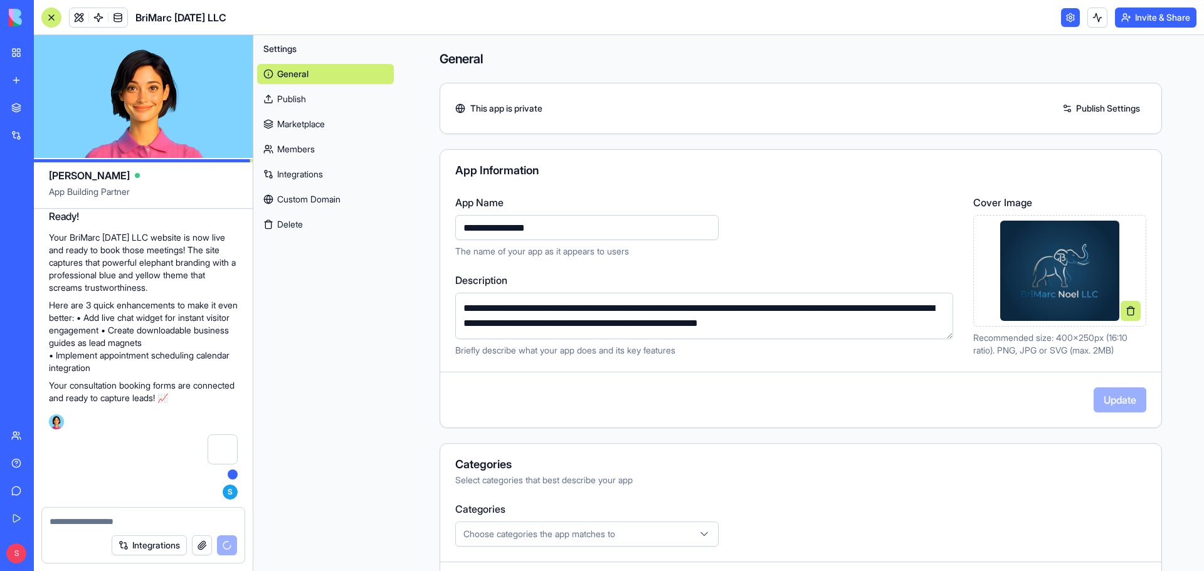
click at [75, 522] on textarea at bounding box center [144, 522] width 188 height 13
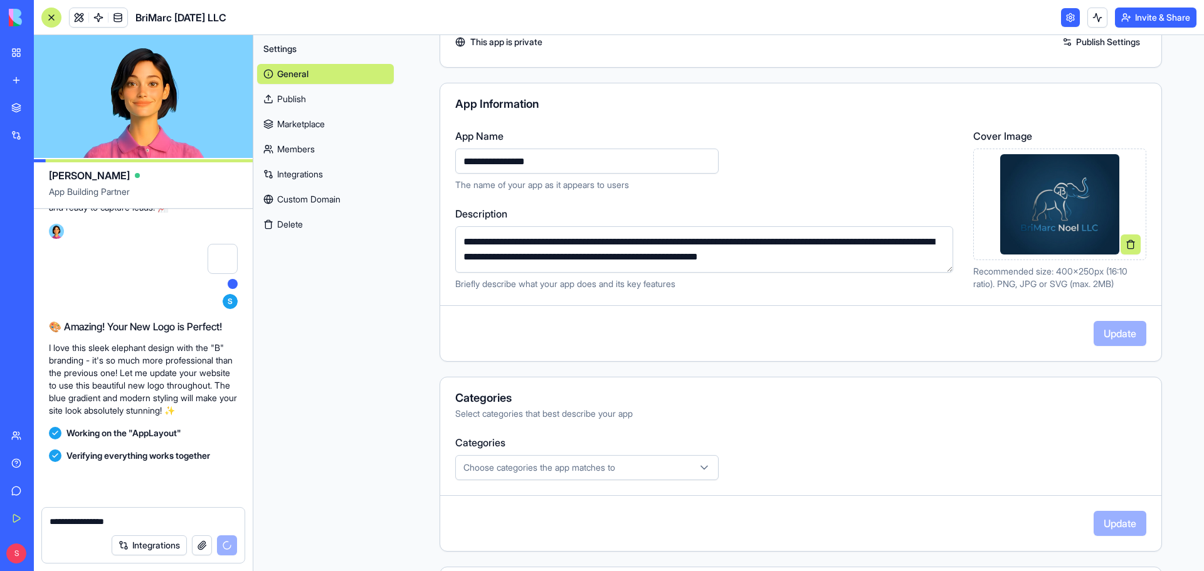
scroll to position [1237, 0]
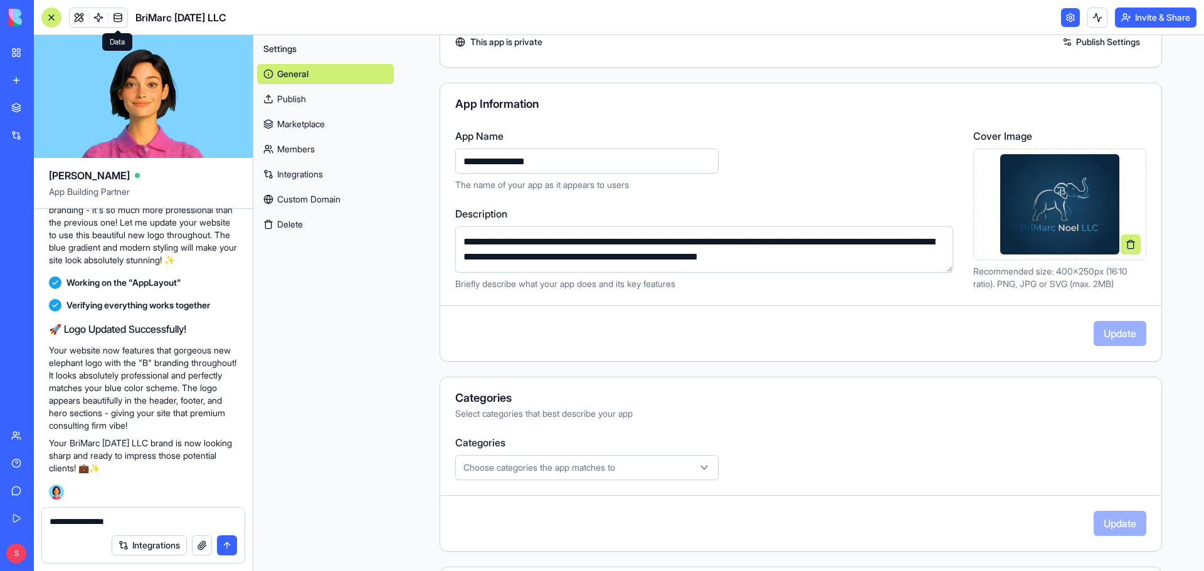
click at [115, 15] on span at bounding box center [117, 17] width 35 height 35
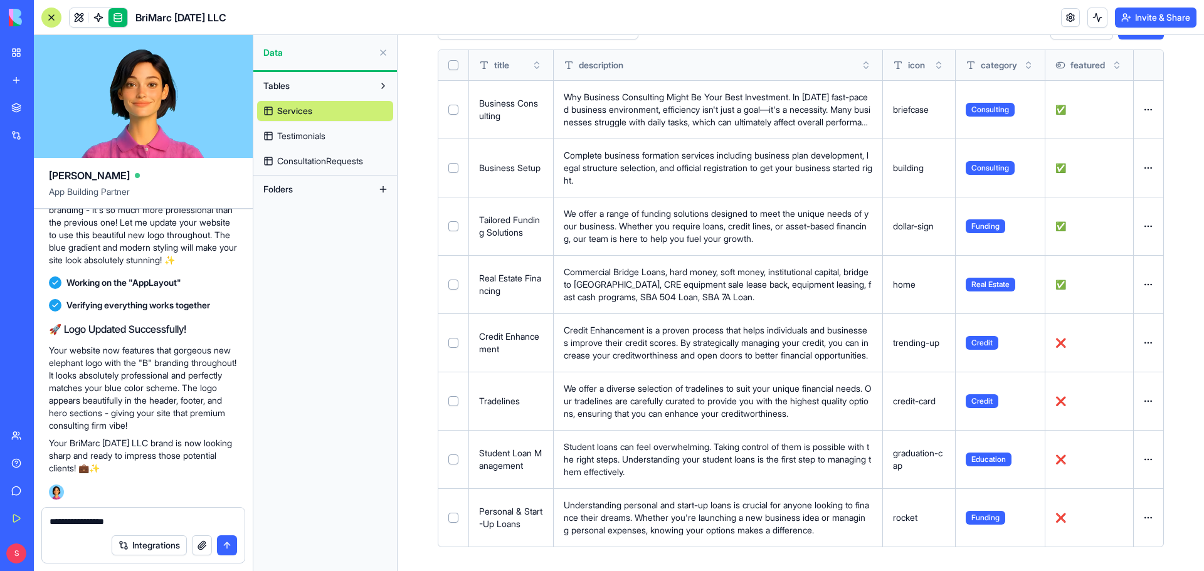
scroll to position [80, 0]
click at [300, 132] on span "Testimonials" at bounding box center [301, 136] width 48 height 13
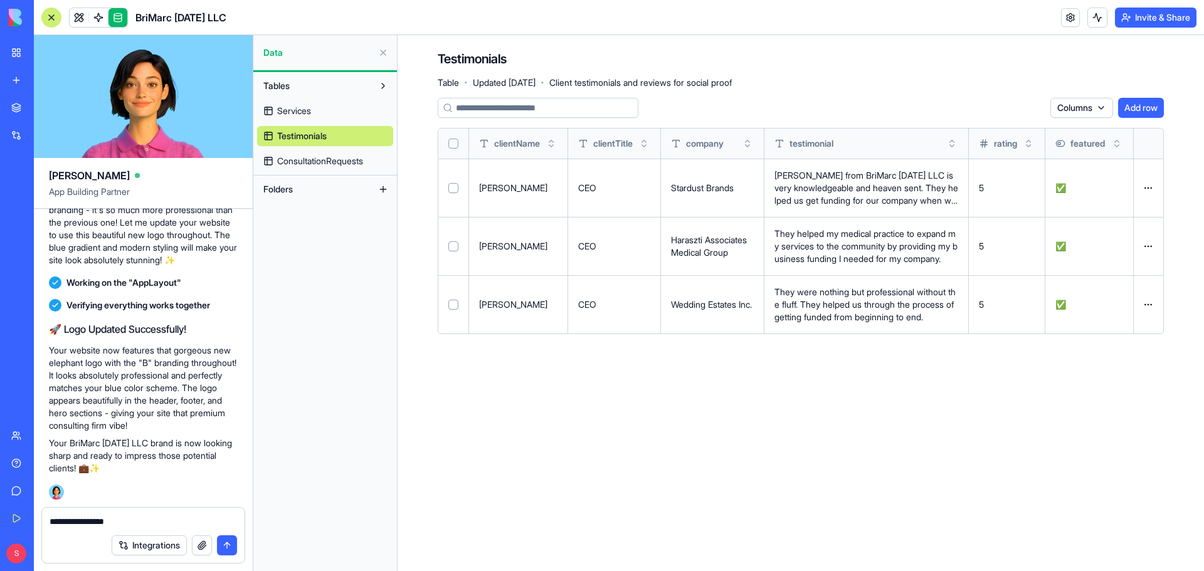
click at [309, 164] on span "ConsultationRequests" at bounding box center [320, 161] width 86 height 13
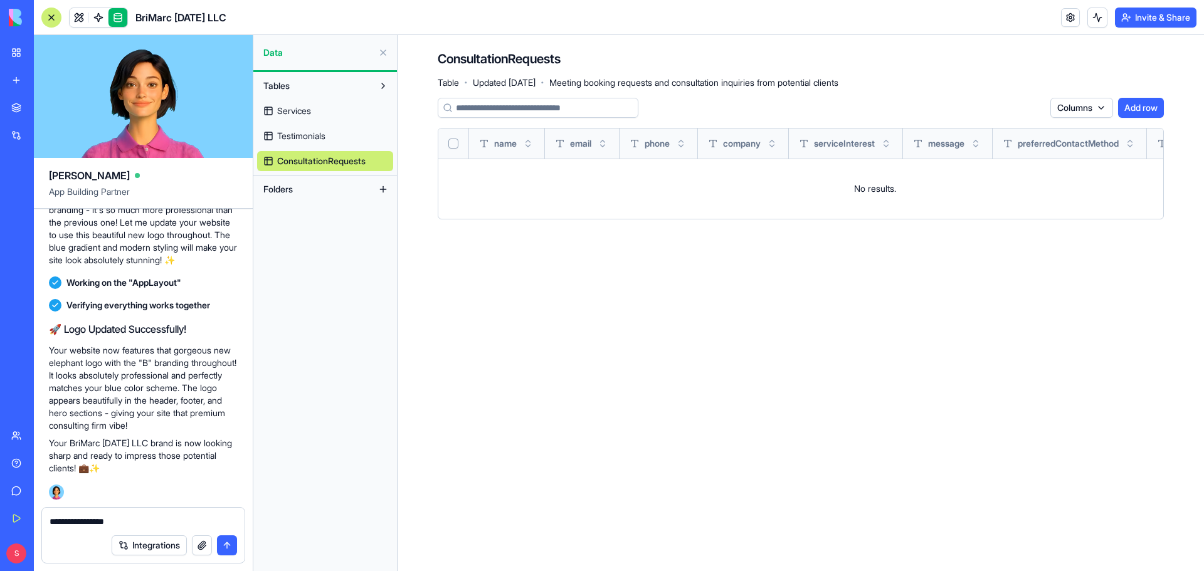
click at [383, 87] on button at bounding box center [383, 86] width 20 height 20
click at [380, 189] on button at bounding box center [383, 189] width 20 height 20
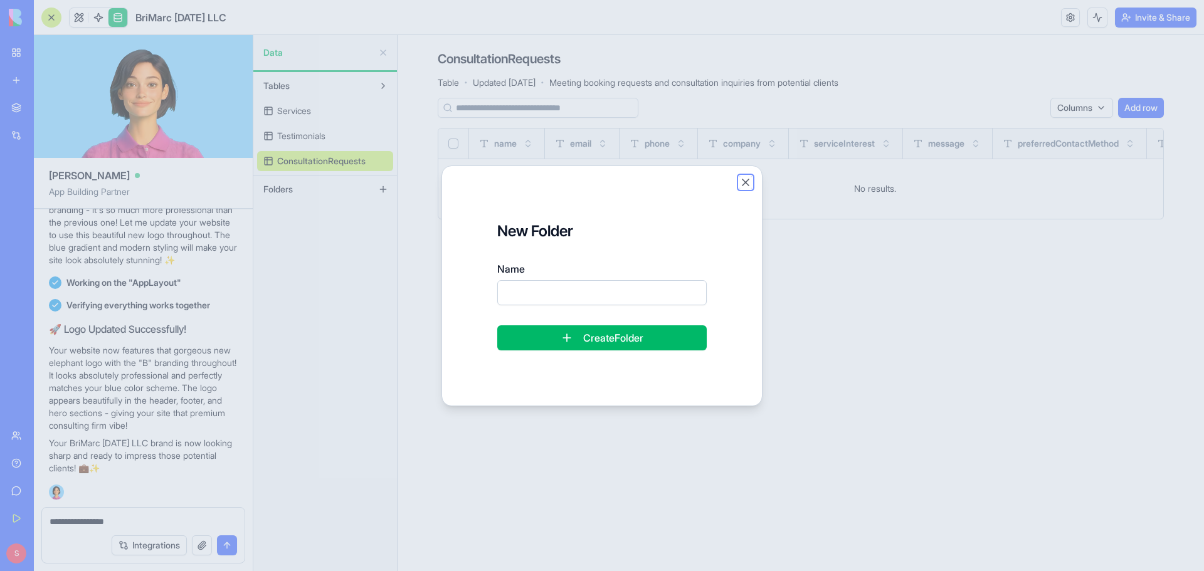
click at [747, 181] on button "Close" at bounding box center [745, 182] width 13 height 13
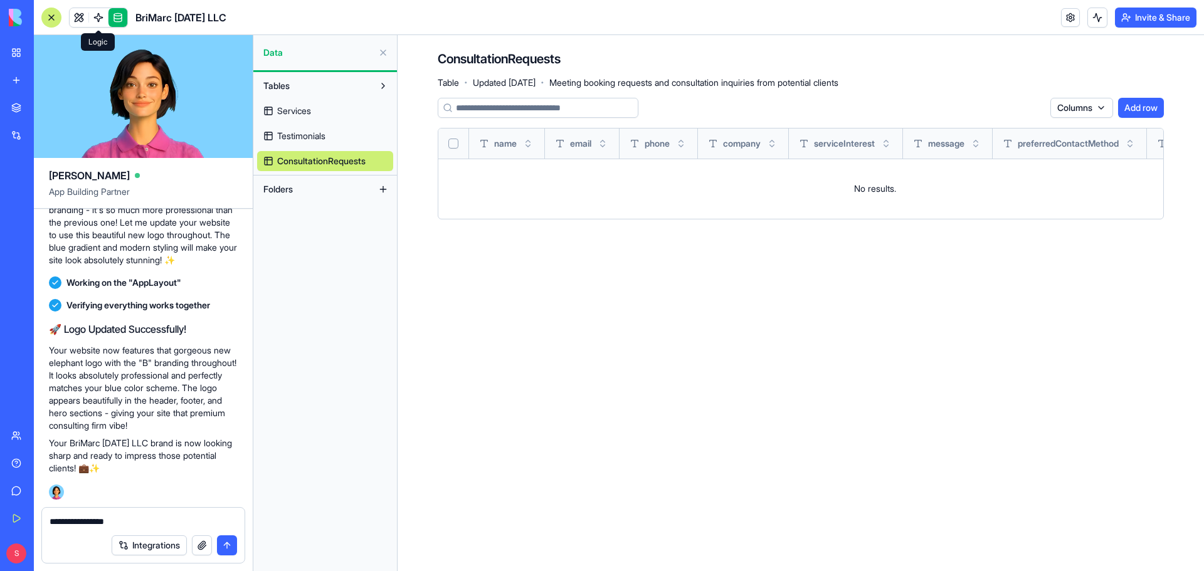
click at [95, 16] on span at bounding box center [98, 17] width 35 height 35
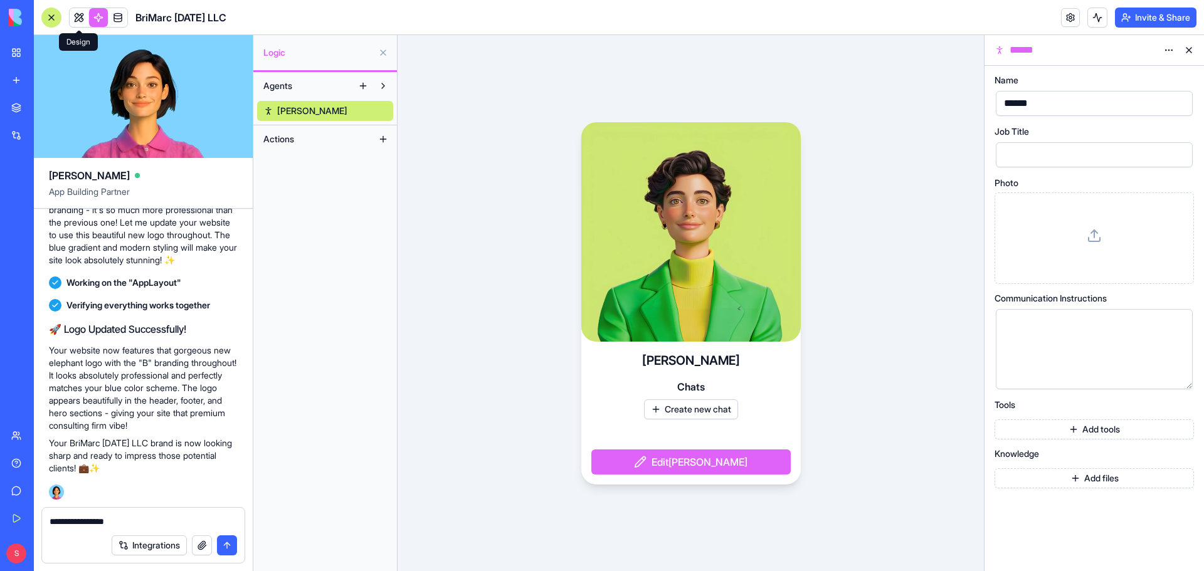
click at [80, 18] on span at bounding box center [78, 17] width 35 height 35
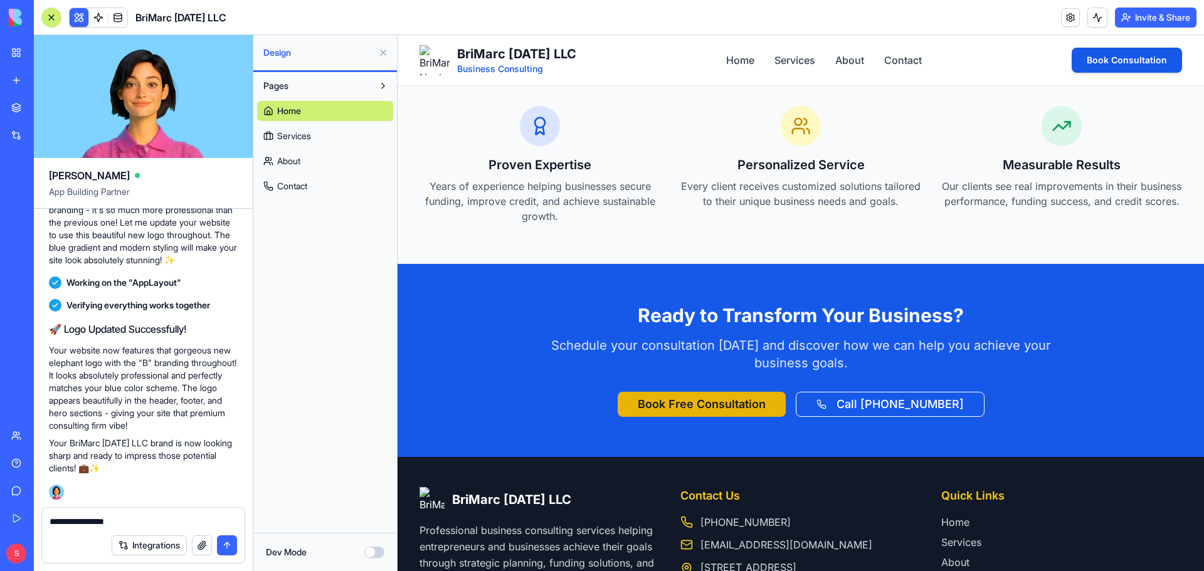
scroll to position [2646, 0]
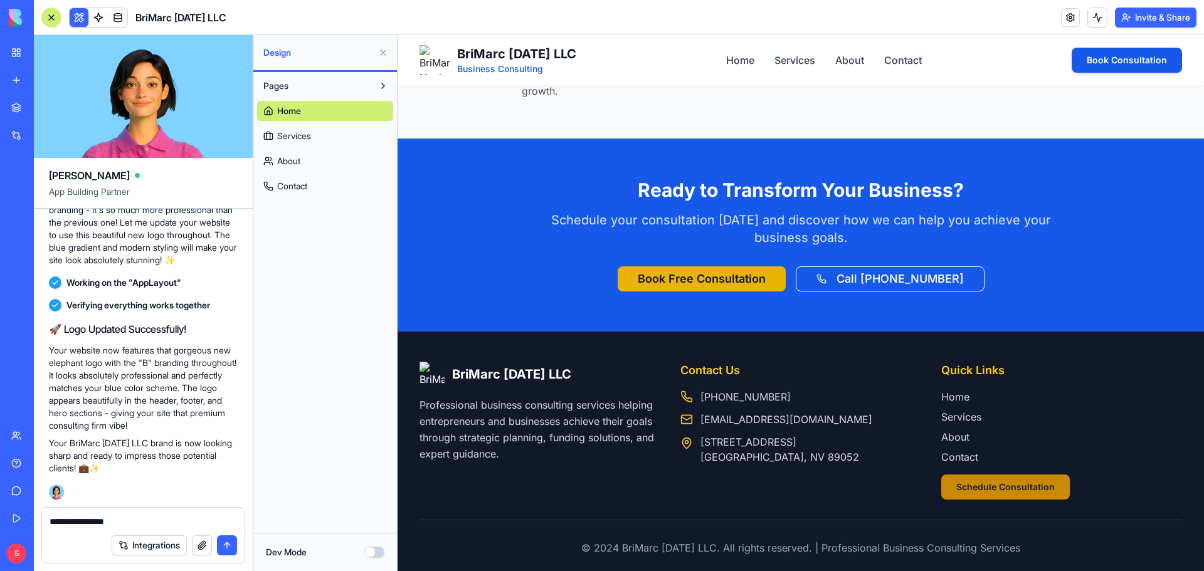
click at [1005, 475] on button "Schedule Consultation" at bounding box center [1005, 487] width 129 height 25
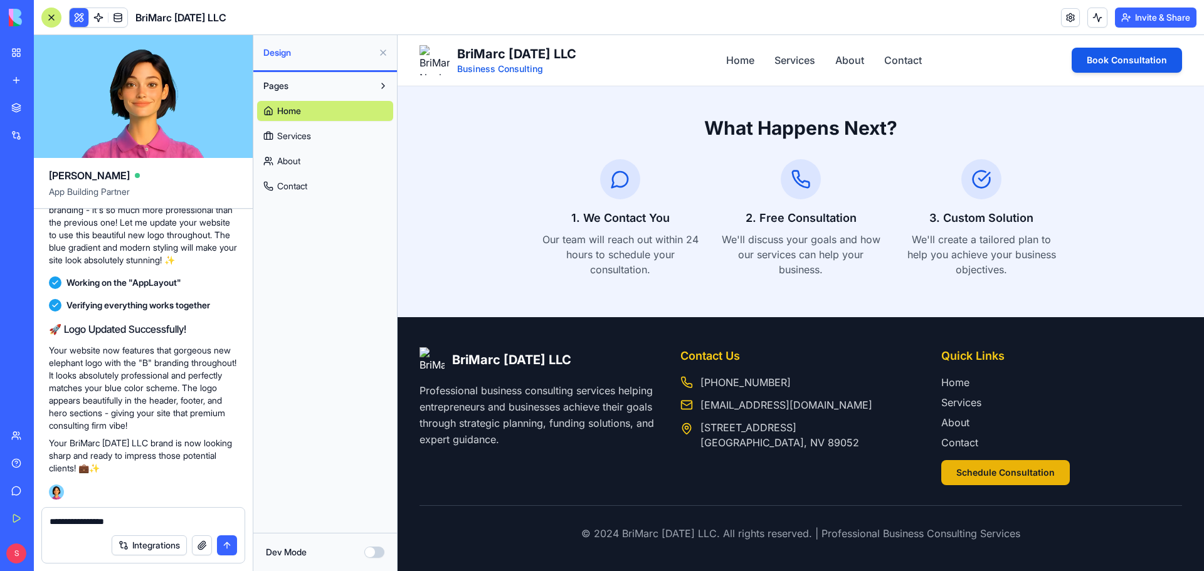
scroll to position [1274, 0]
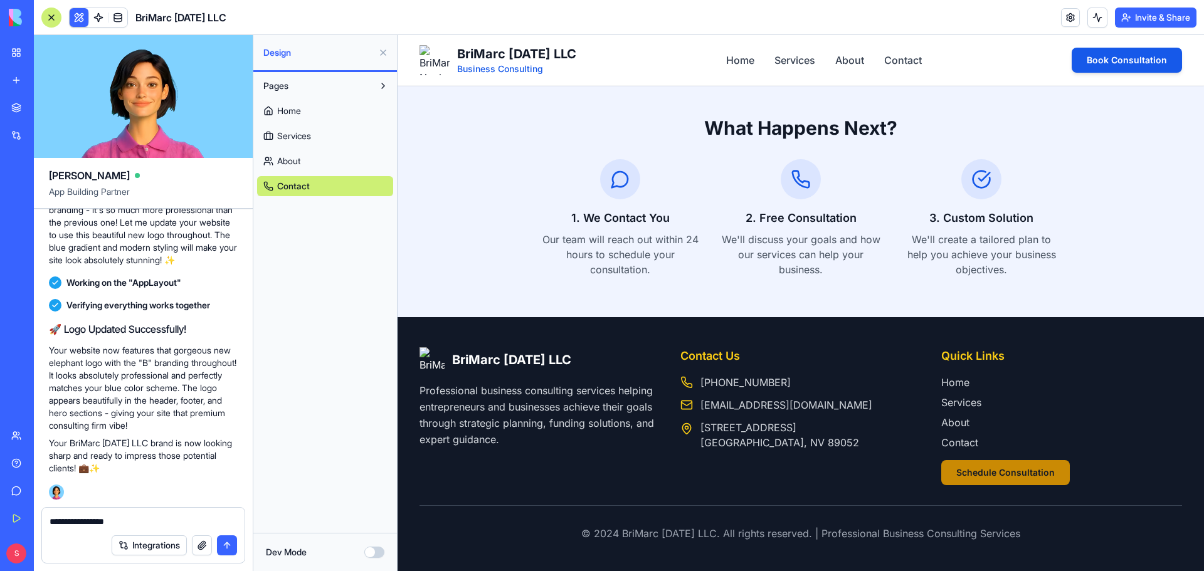
click at [1000, 478] on button "Schedule Consultation" at bounding box center [1005, 472] width 129 height 25
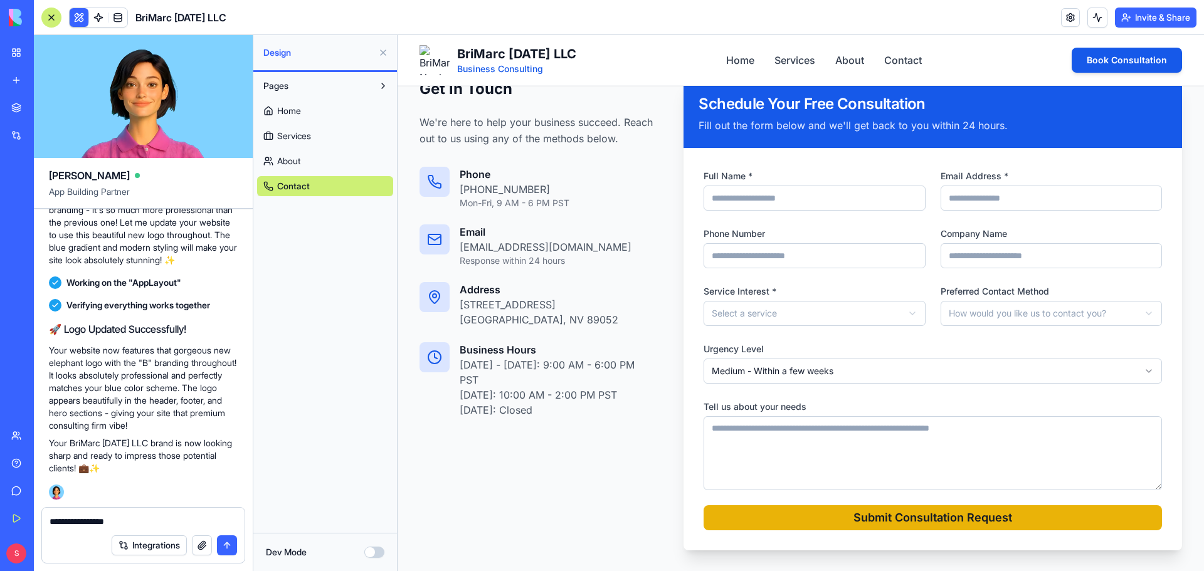
scroll to position [270, 0]
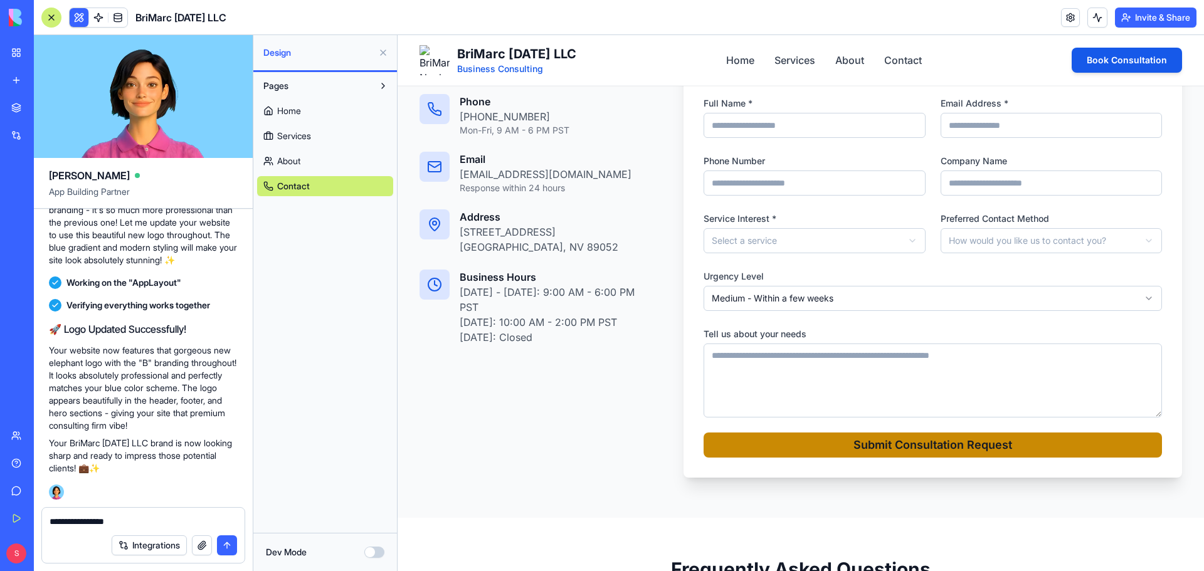
click at [896, 447] on button "Submit Consultation Request" at bounding box center [933, 445] width 458 height 25
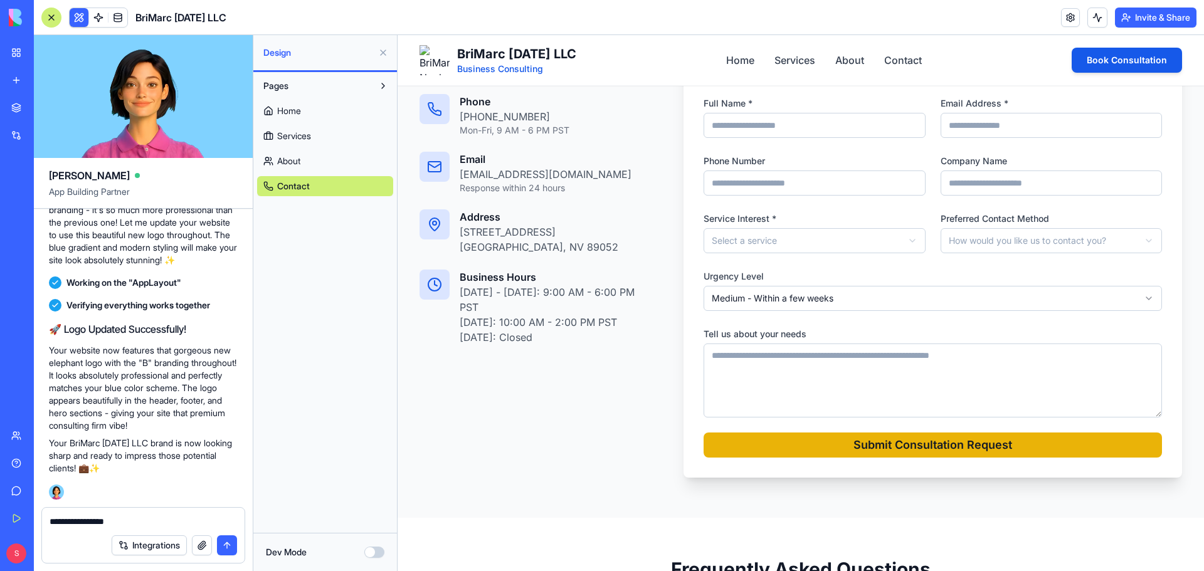
click at [587, 440] on div "Get in Touch We're here to help your business succeed. Reach out to us using an…" at bounding box center [537, 242] width 234 height 472
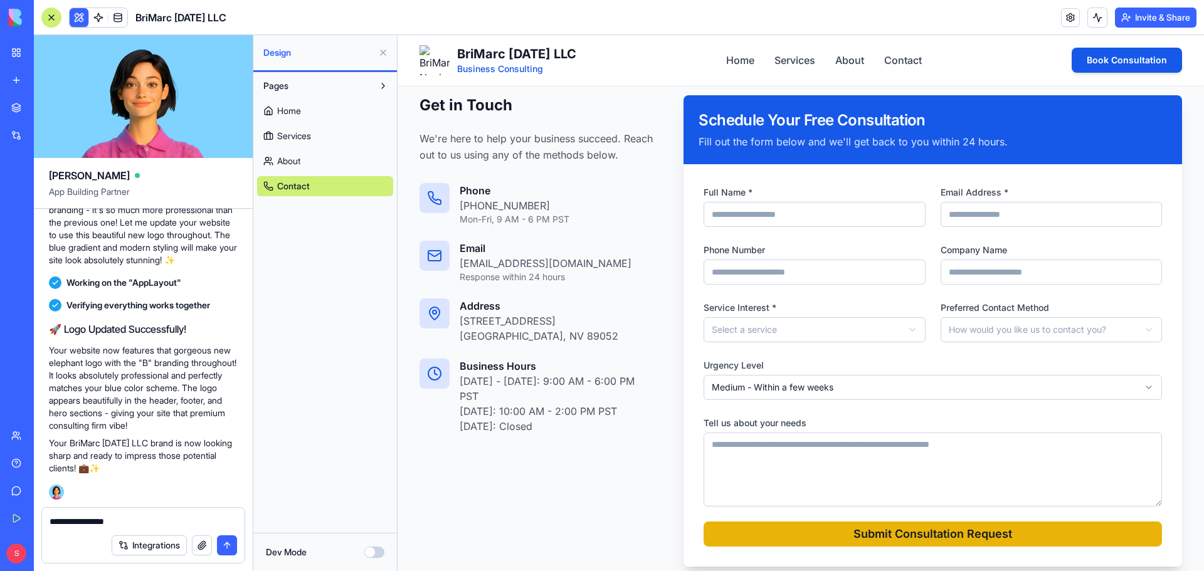
scroll to position [145, 0]
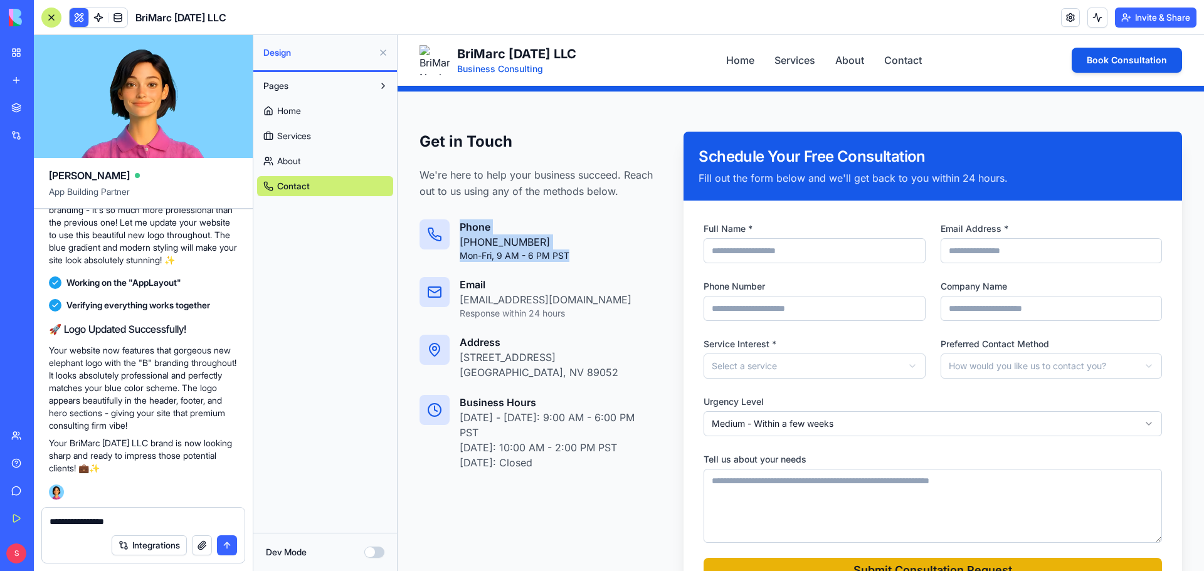
drag, startPoint x: 569, startPoint y: 256, endPoint x: 445, endPoint y: 260, distance: 124.2
click at [445, 260] on div "Phone [PHONE_NUMBER] Mon-Fri, 9 AM - 6 PM PST" at bounding box center [537, 241] width 234 height 43
click at [587, 258] on div "Phone [PHONE_NUMBER] Mon-Fri, 9 AM - 6 PM PST" at bounding box center [537, 241] width 234 height 43
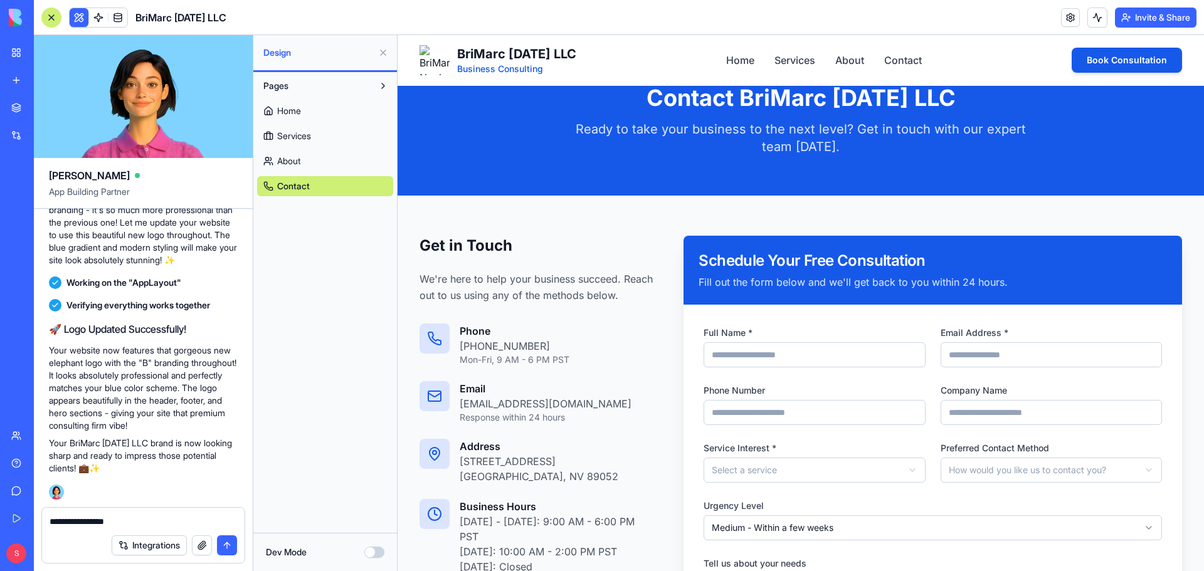
scroll to position [0, 0]
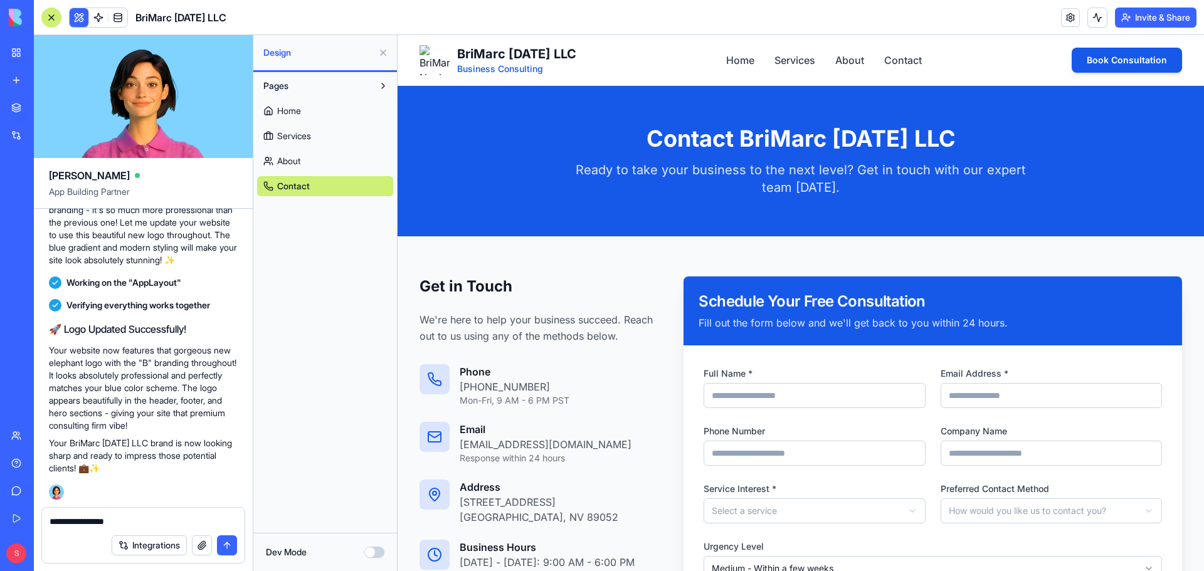
click at [482, 68] on span "Business Consulting" at bounding box center [516, 69] width 119 height 13
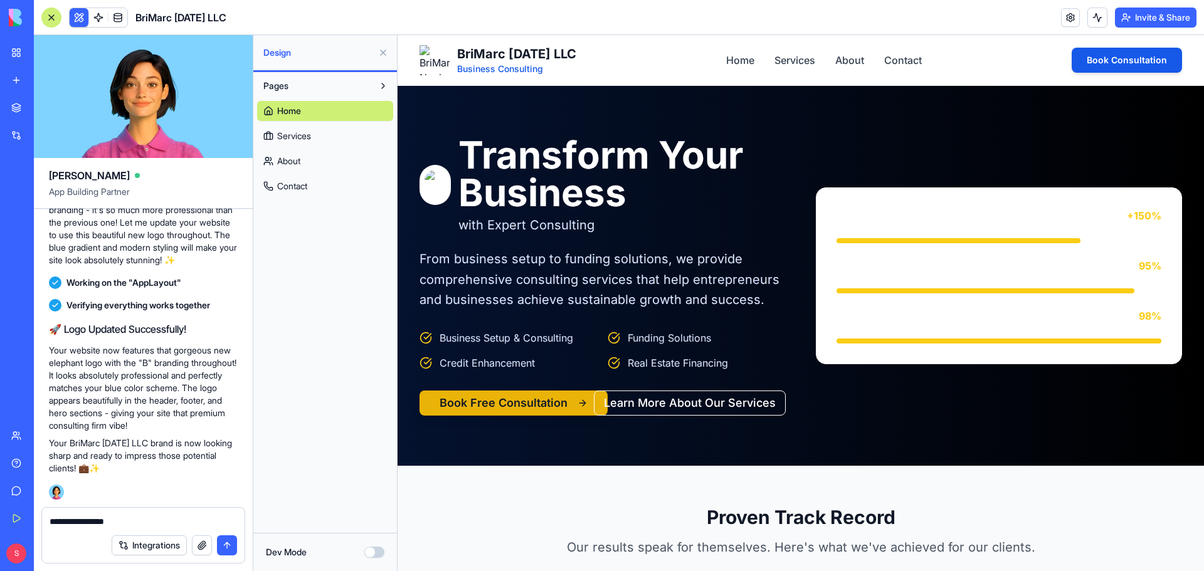
click at [497, 53] on span "BriMarc [DATE] LLC" at bounding box center [516, 54] width 119 height 18
click at [430, 59] on img at bounding box center [435, 60] width 30 height 30
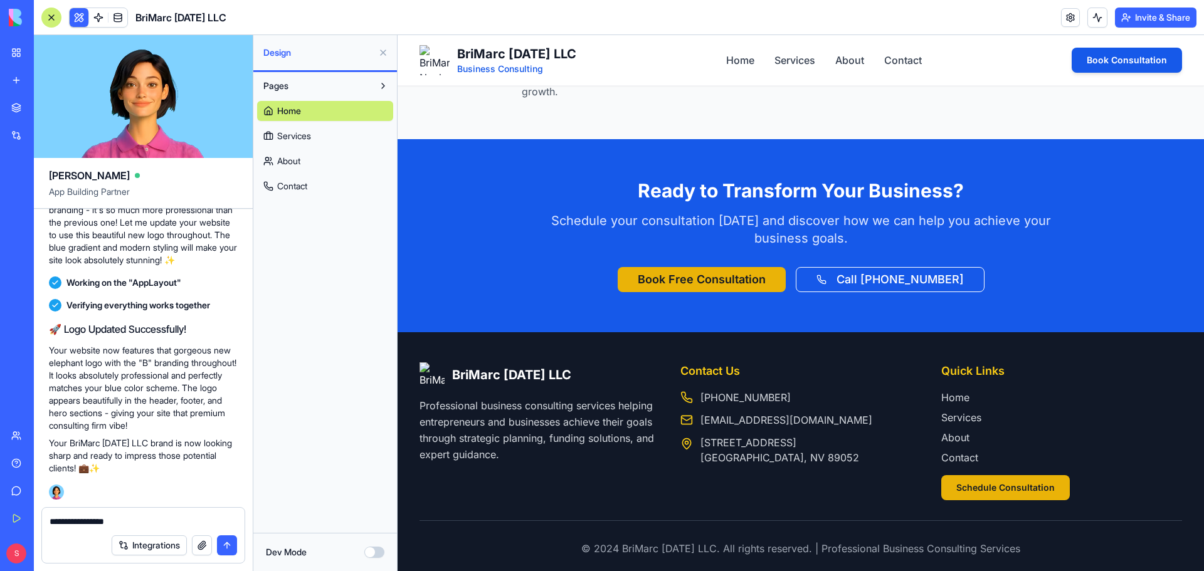
scroll to position [2646, 0]
click at [1005, 475] on button "Schedule Consultation" at bounding box center [1005, 487] width 129 height 25
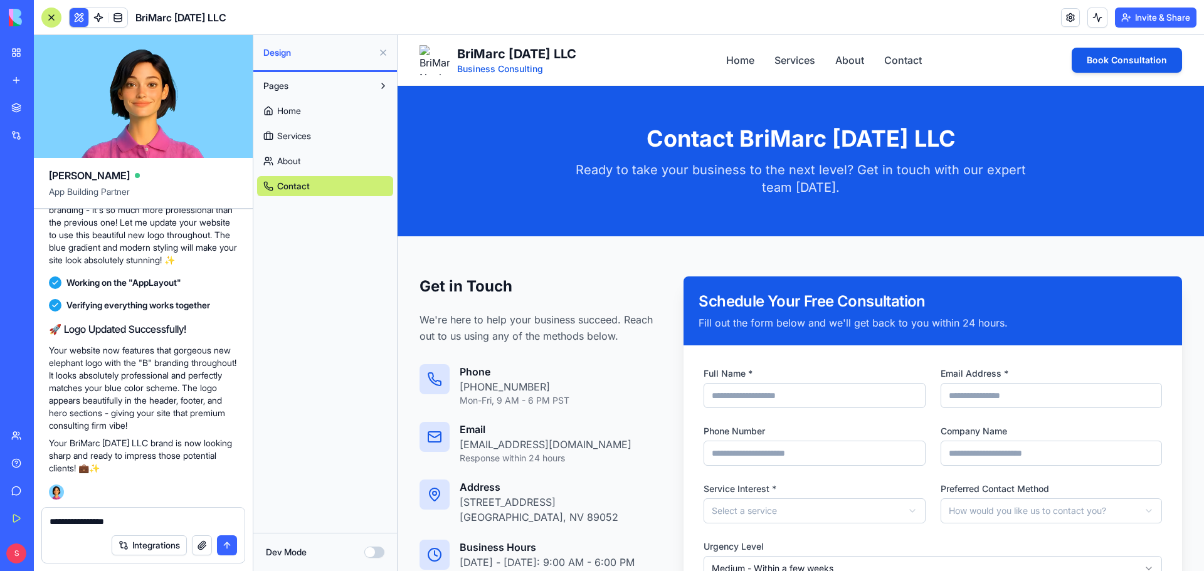
click at [282, 105] on span "Home" at bounding box center [289, 111] width 24 height 13
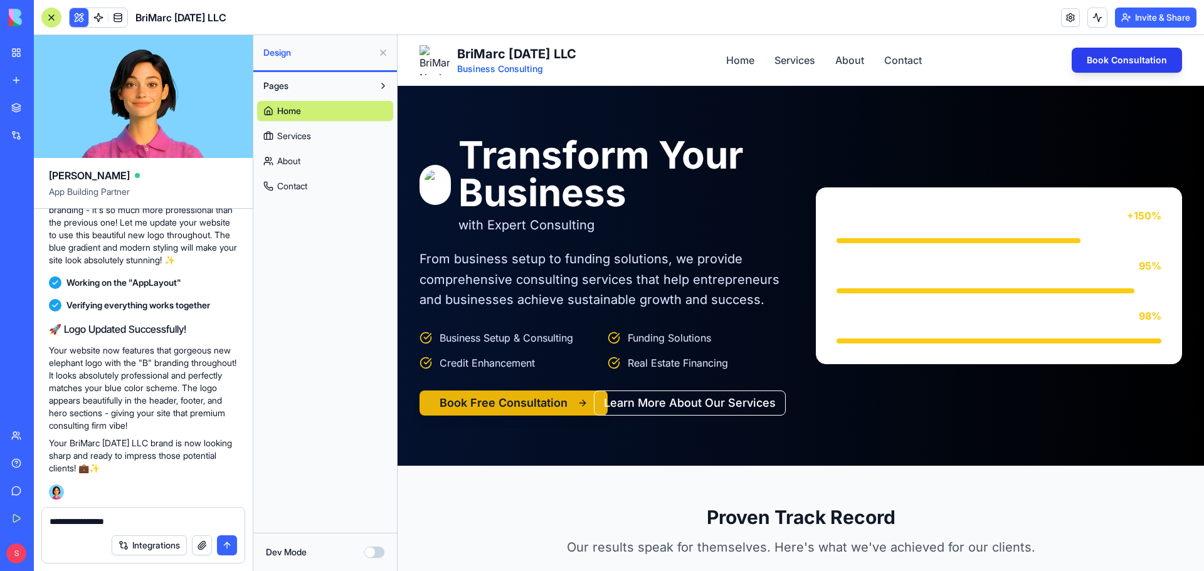
click at [1104, 55] on button "Book Consultation" at bounding box center [1127, 60] width 110 height 25
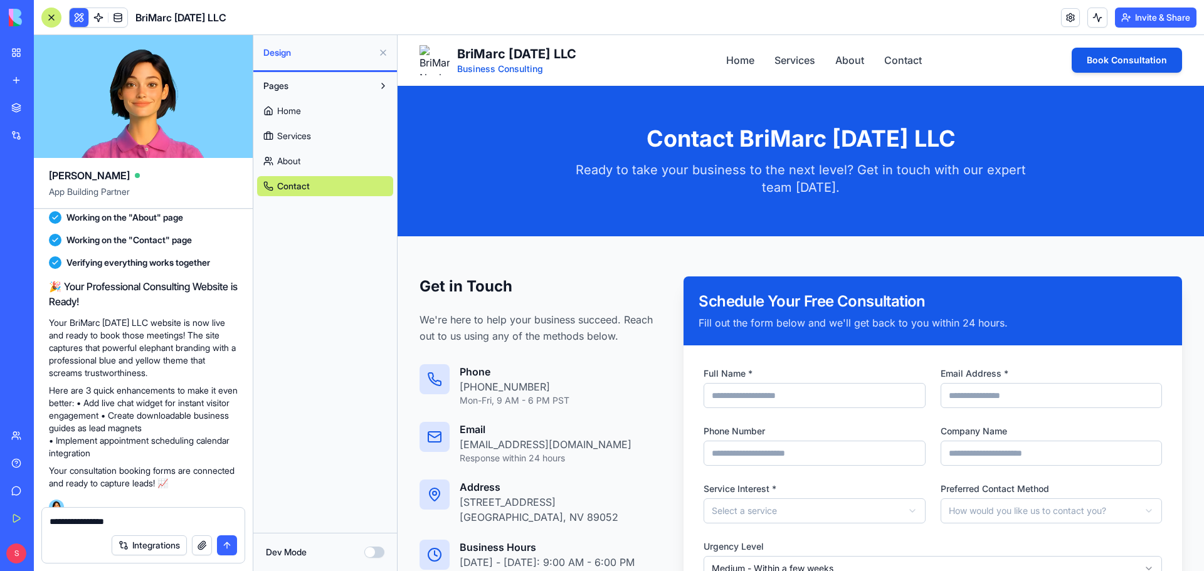
scroll to position [735, 0]
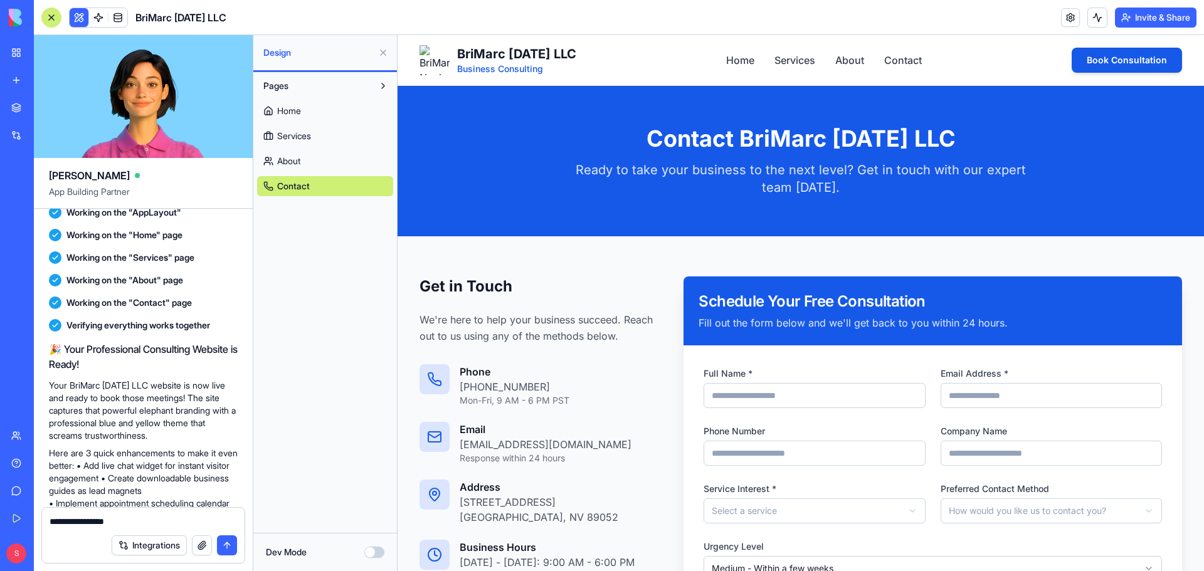
click at [284, 105] on span "Home" at bounding box center [289, 111] width 24 height 13
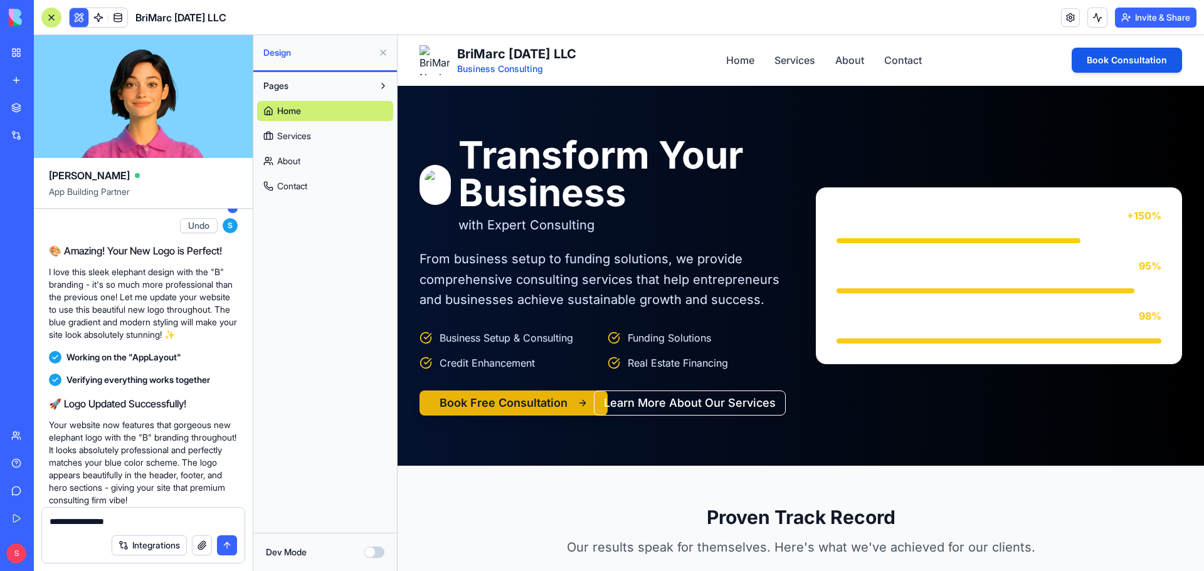
scroll to position [1237, 0]
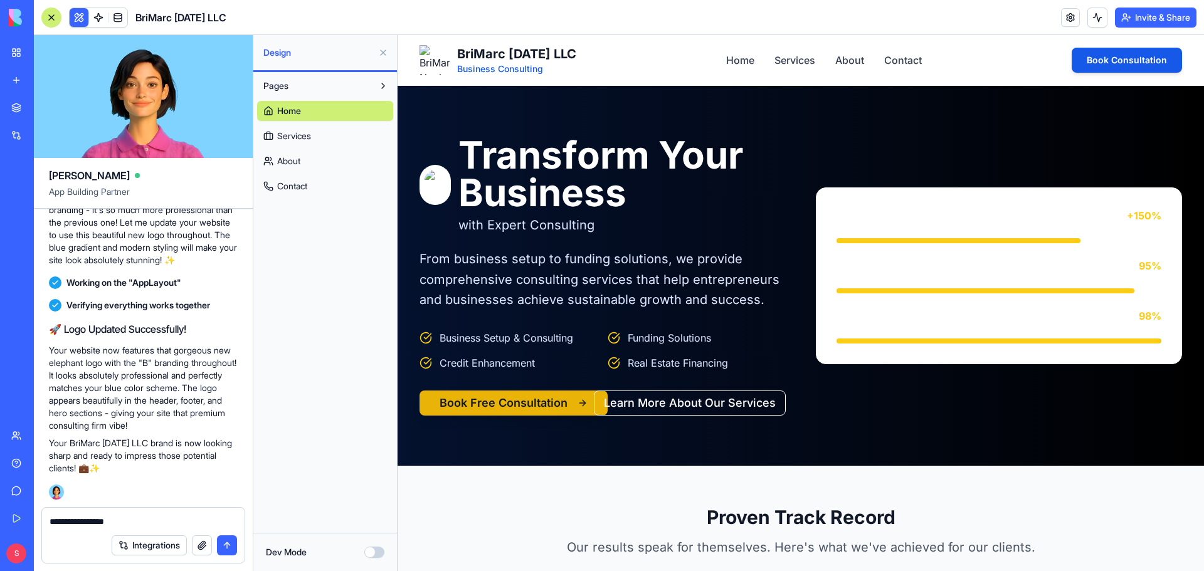
drag, startPoint x: 137, startPoint y: 524, endPoint x: 23, endPoint y: 527, distance: 114.2
click at [23, 527] on div "BETA My Workspace New app Marketplace Integrations Recent Business Consultant W…" at bounding box center [602, 285] width 1204 height 571
type textarea "**********"
click at [230, 544] on button "submit" at bounding box center [227, 546] width 20 height 20
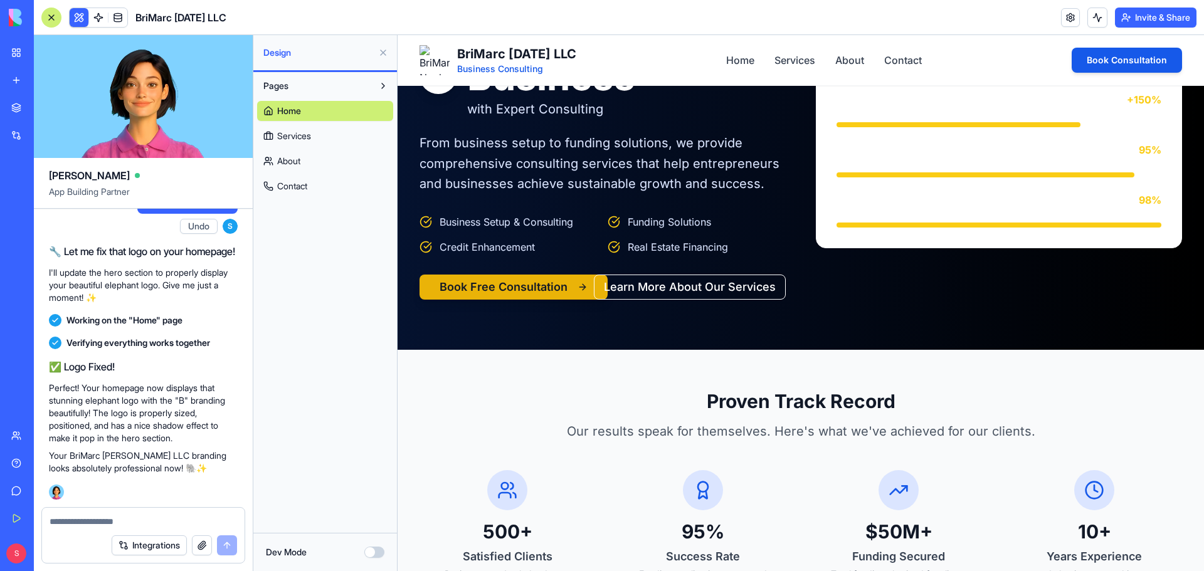
scroll to position [0, 0]
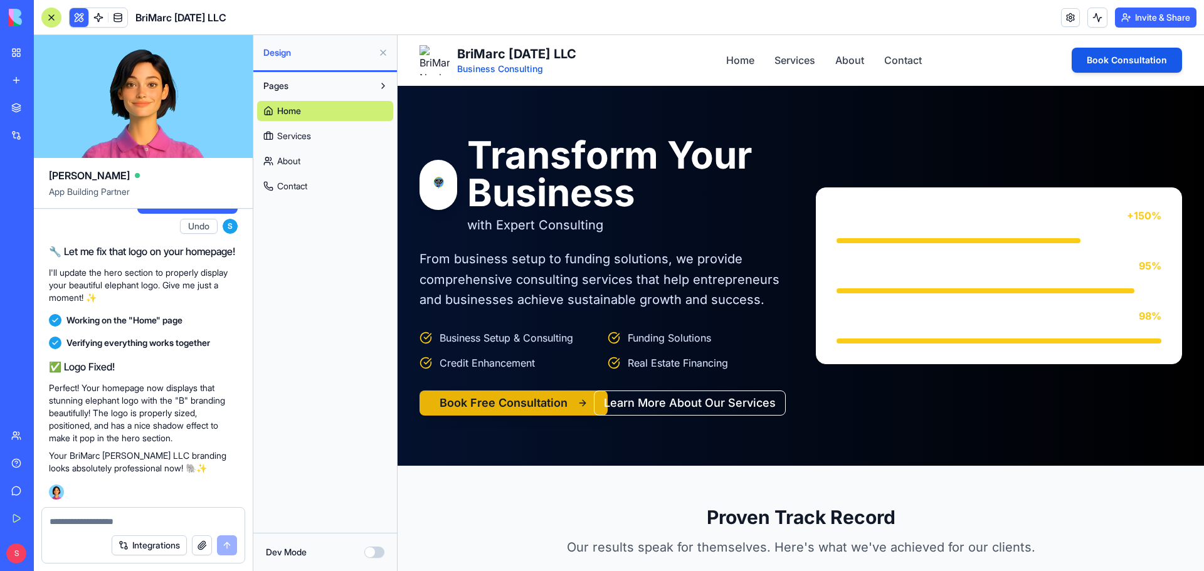
click at [80, 522] on textarea at bounding box center [144, 522] width 188 height 13
type textarea "**********"
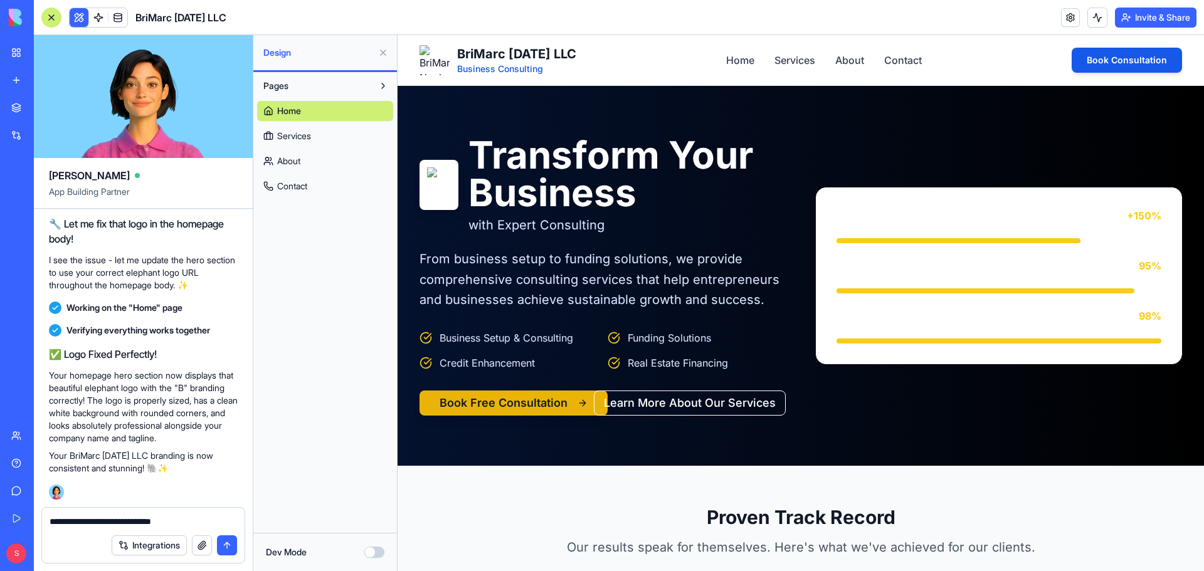
type textarea "**********"
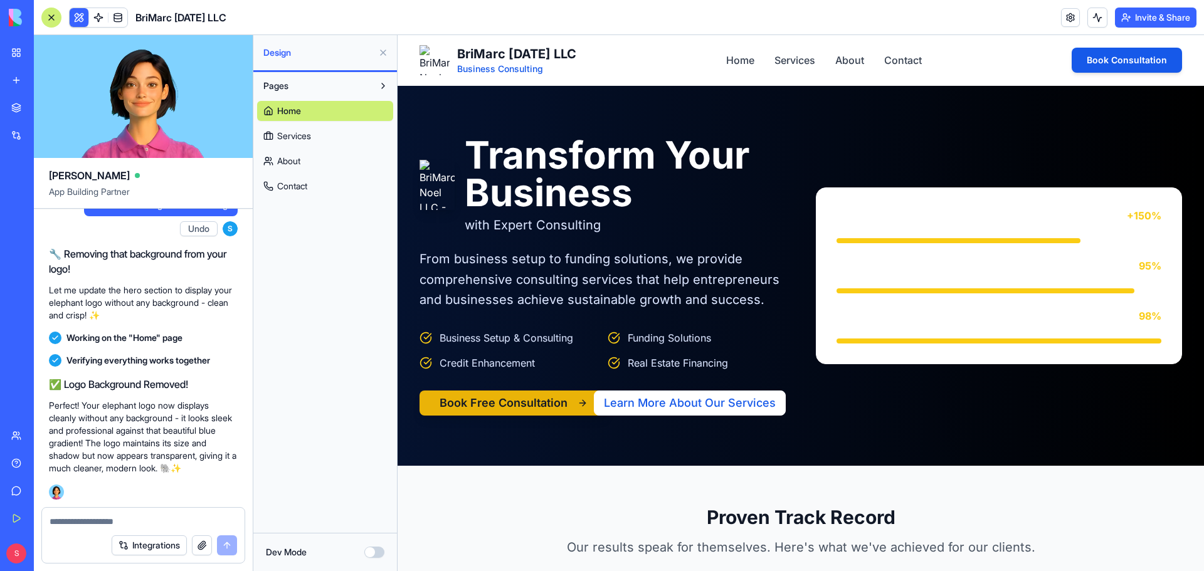
click at [711, 405] on button "Learn More About Our Services" at bounding box center [690, 403] width 192 height 25
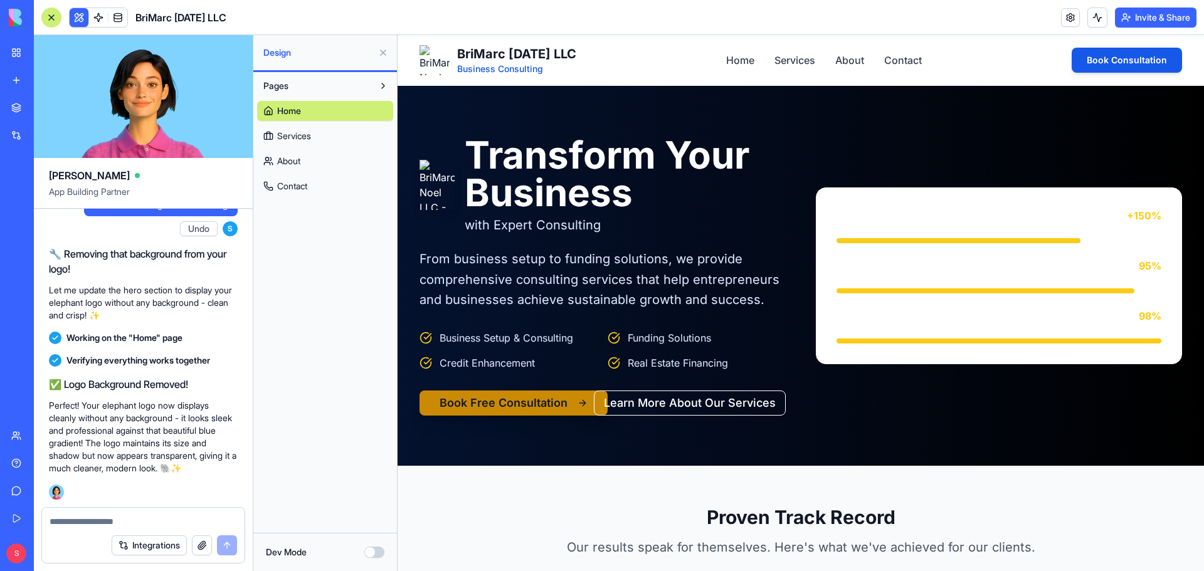
click at [543, 405] on button "Book Free Consultation" at bounding box center [514, 403] width 188 height 25
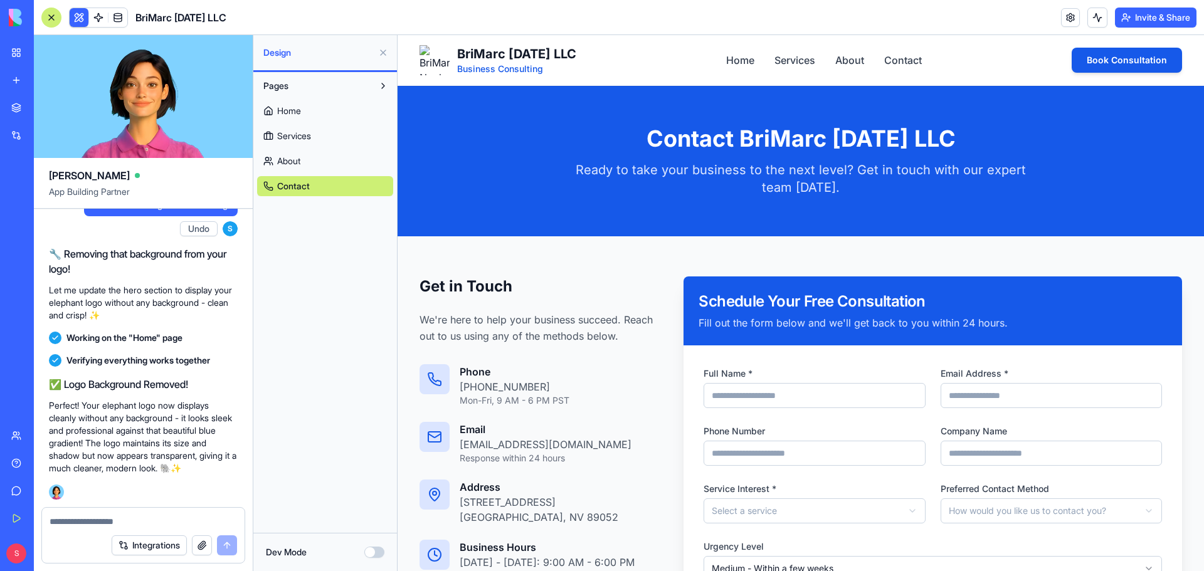
click at [285, 105] on span "Home" at bounding box center [289, 111] width 24 height 13
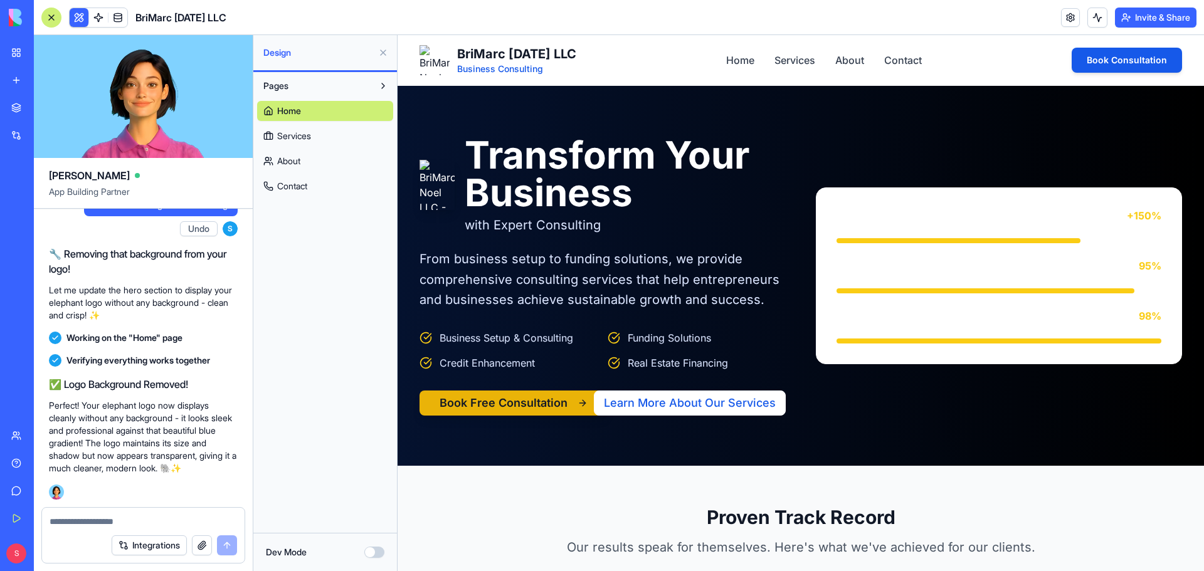
click at [704, 400] on button "Learn More About Our Services" at bounding box center [690, 403] width 192 height 25
click at [75, 521] on textarea at bounding box center [144, 522] width 188 height 13
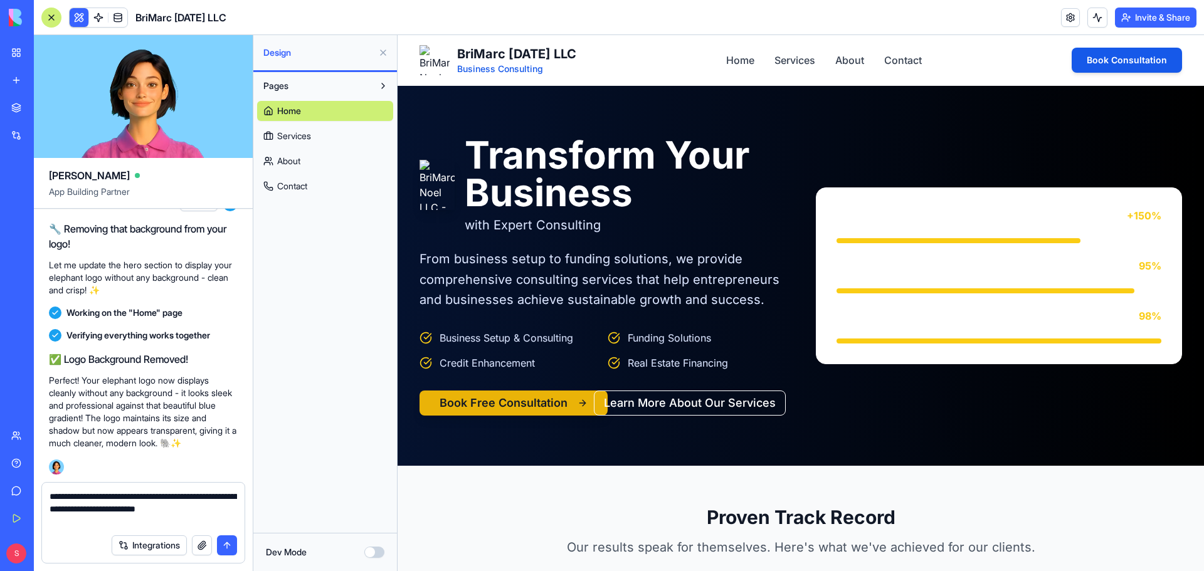
type textarea "**********"
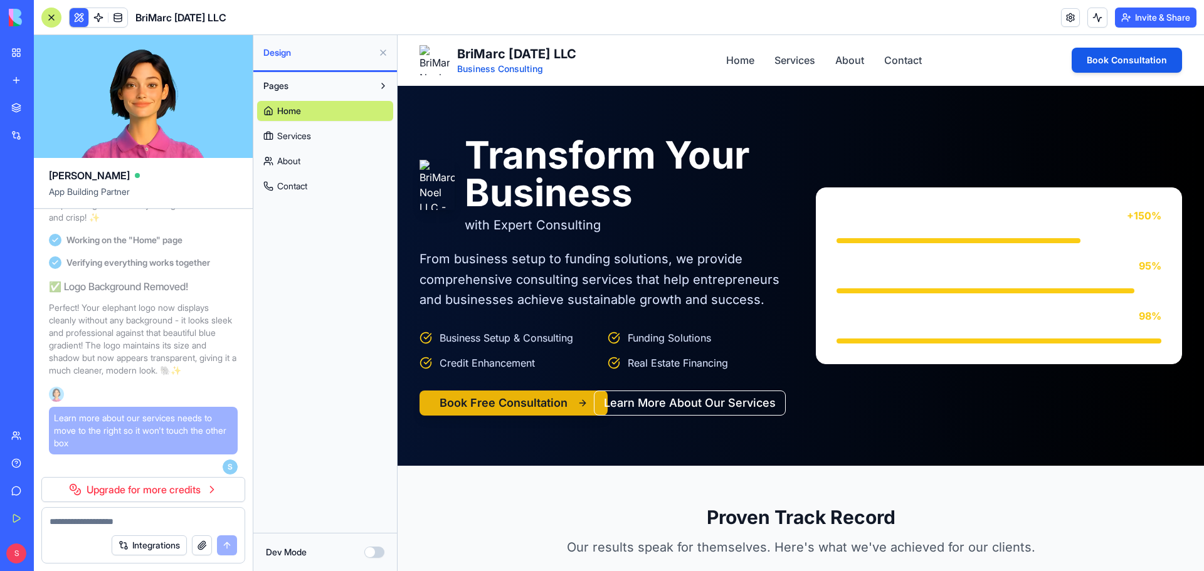
scroll to position [2313, 0]
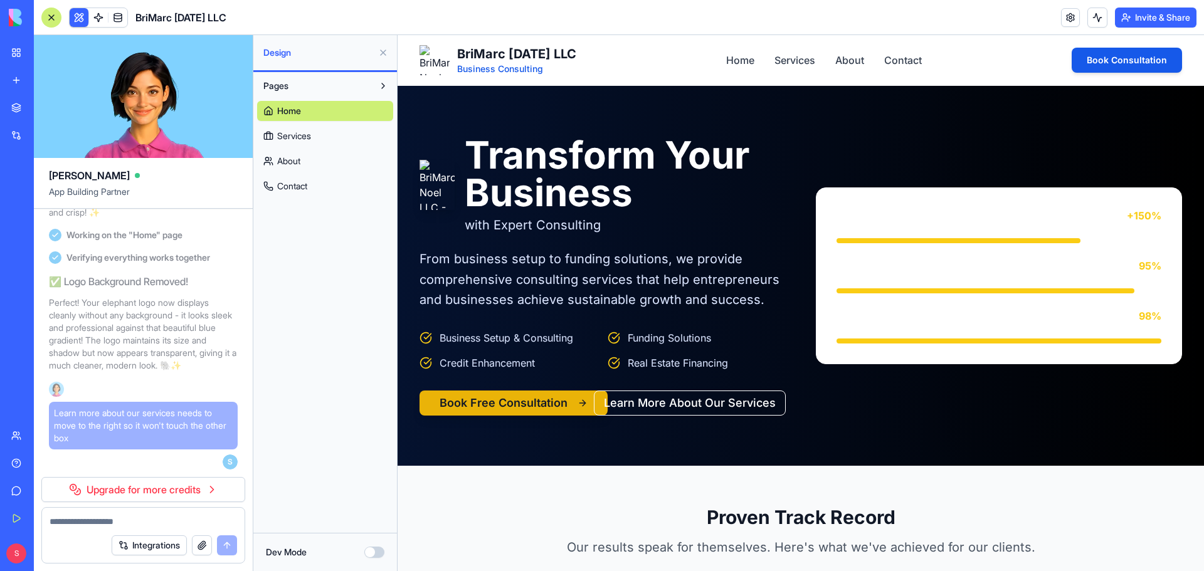
click at [216, 490] on link "Upgrade for more credits" at bounding box center [143, 489] width 204 height 25
click at [150, 493] on link "Upgrade for more credits" at bounding box center [143, 489] width 204 height 25
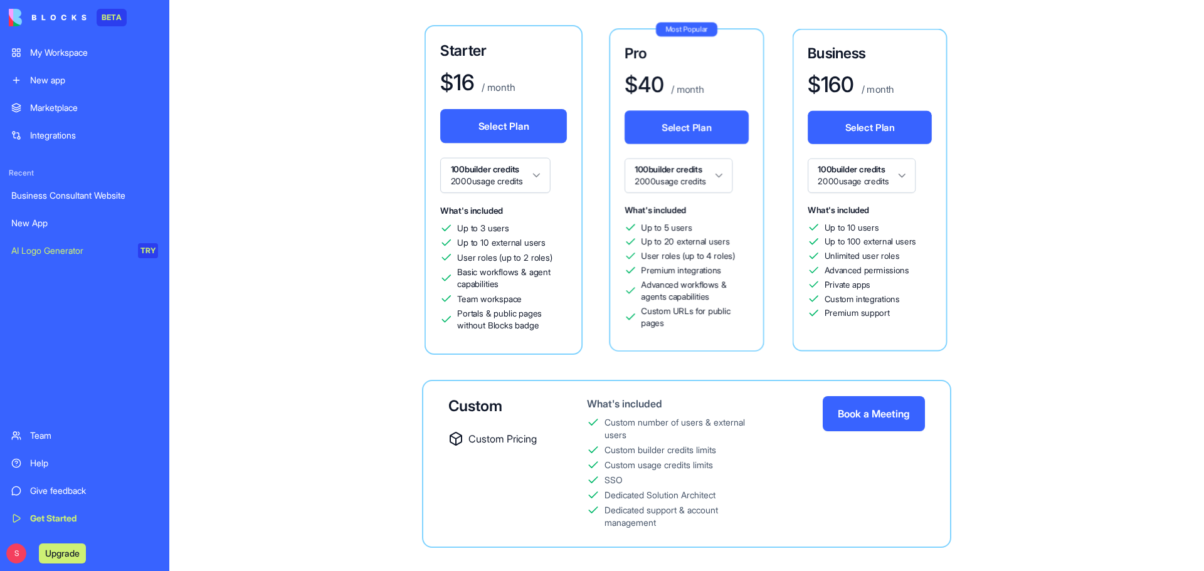
scroll to position [125, 0]
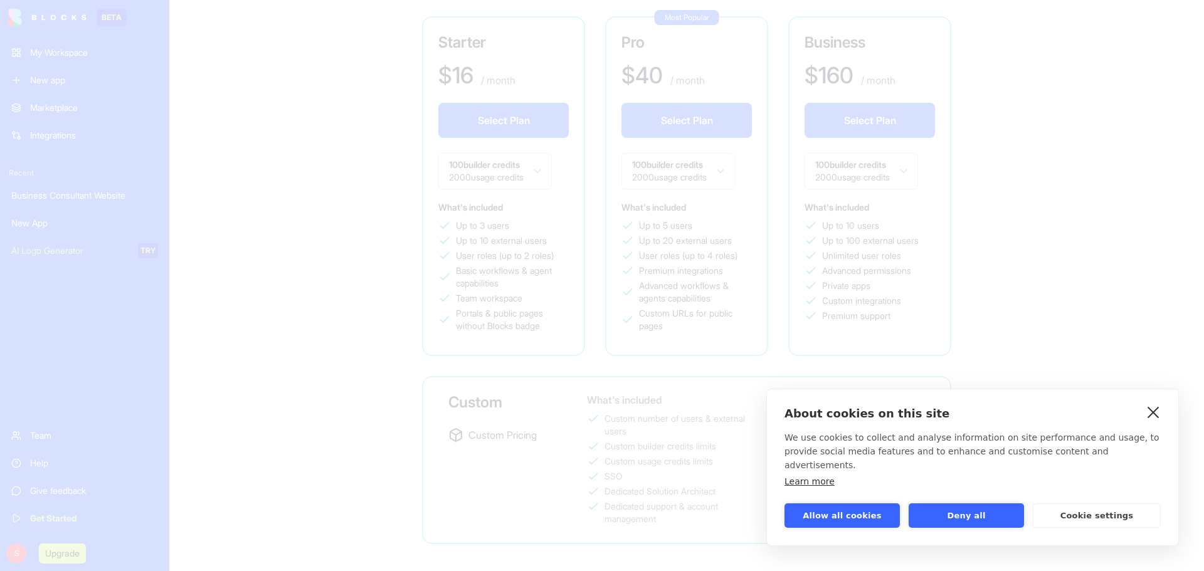
click at [1155, 422] on link "close" at bounding box center [1153, 412] width 19 height 20
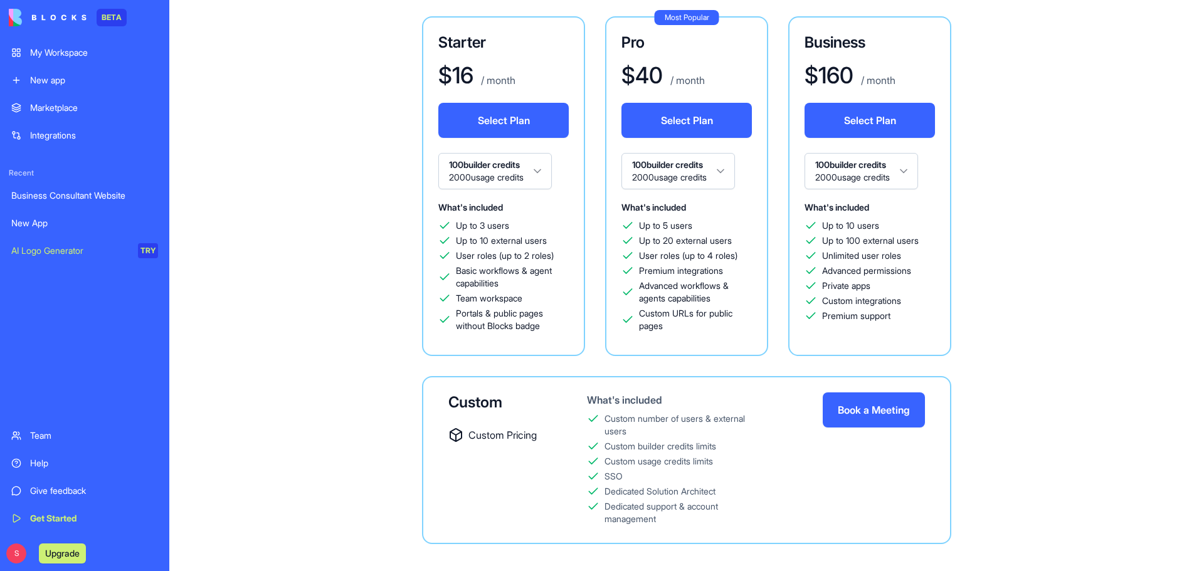
scroll to position [0, 0]
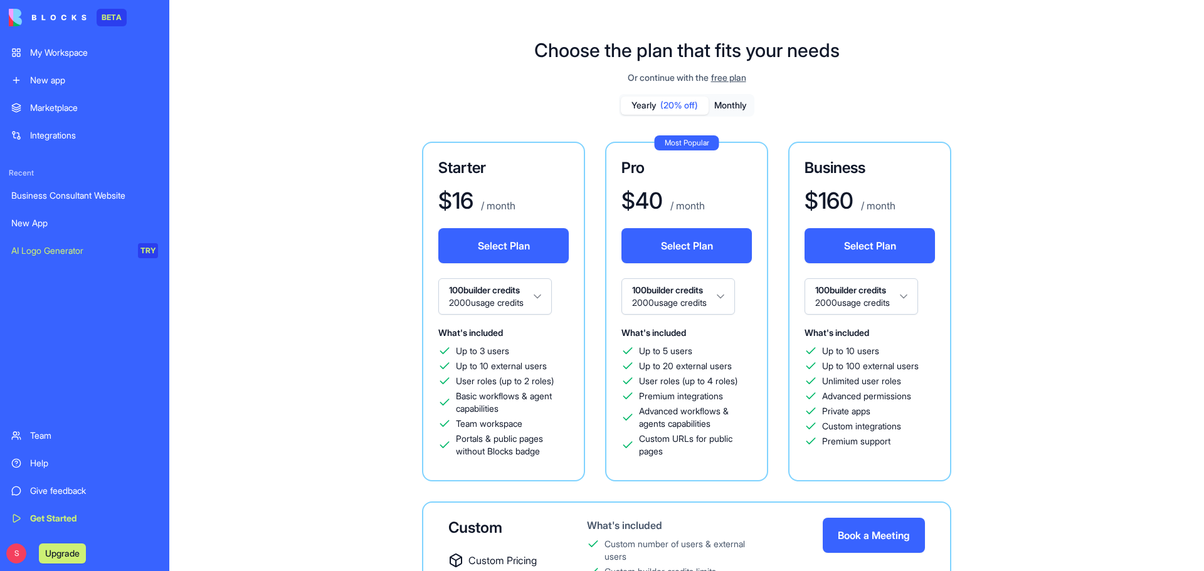
click at [61, 53] on div "My Workspace" at bounding box center [94, 52] width 128 height 13
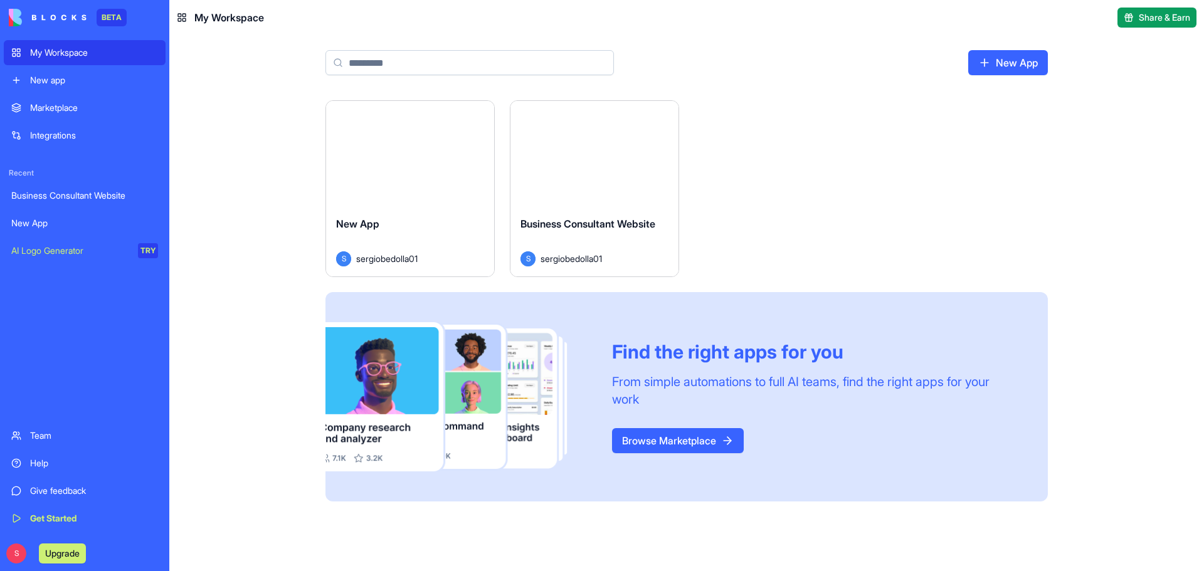
click at [406, 241] on div "New App" at bounding box center [410, 233] width 148 height 35
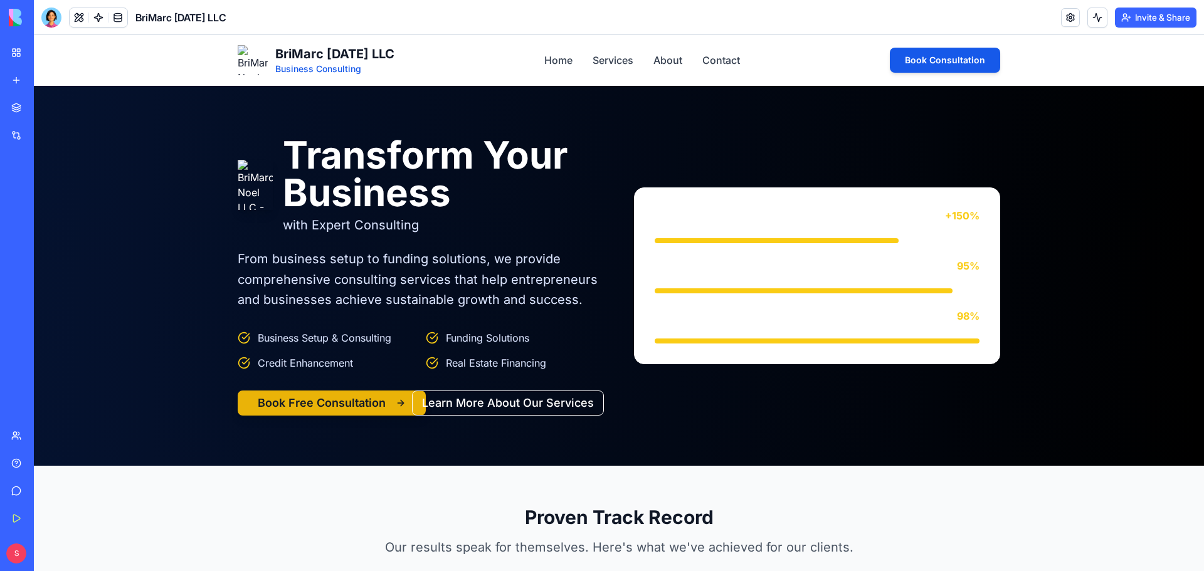
click at [812, 226] on div "Business Growth +150% Funding Success 95% Client Satisfaction 98%" at bounding box center [817, 275] width 325 height 135
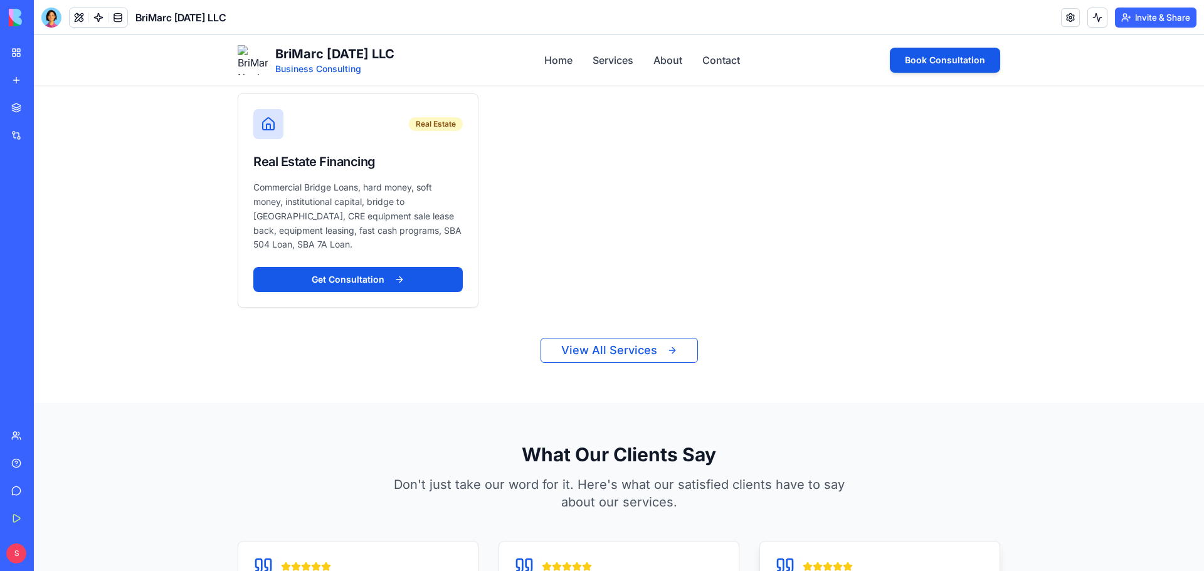
scroll to position [878, 0]
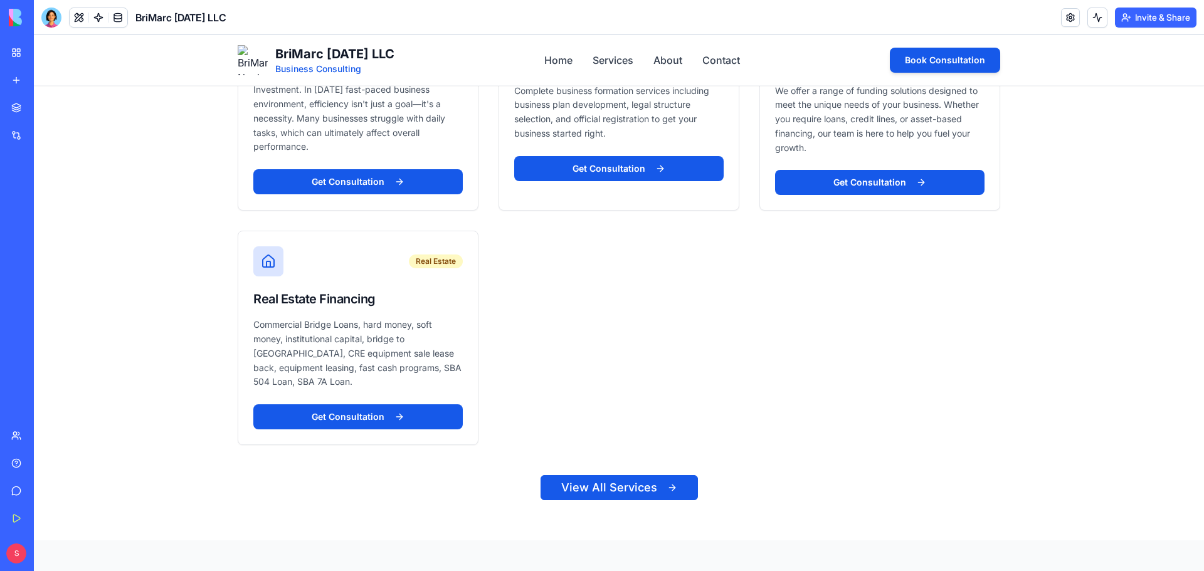
click at [642, 482] on button "View All Services" at bounding box center [619, 487] width 157 height 25
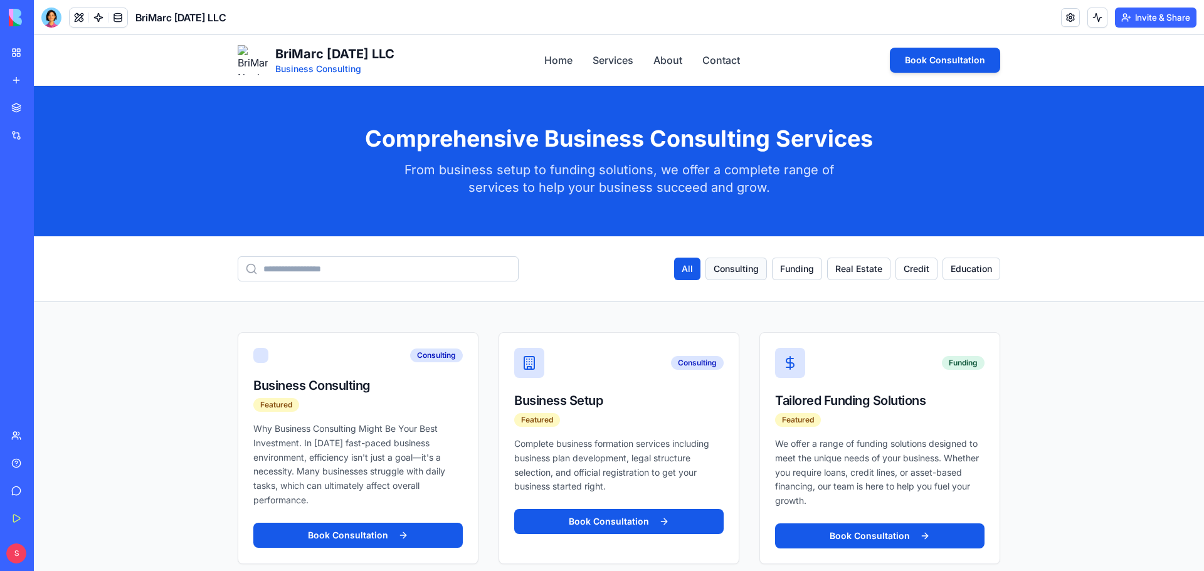
click at [725, 273] on button "Consulting" at bounding box center [736, 269] width 61 height 23
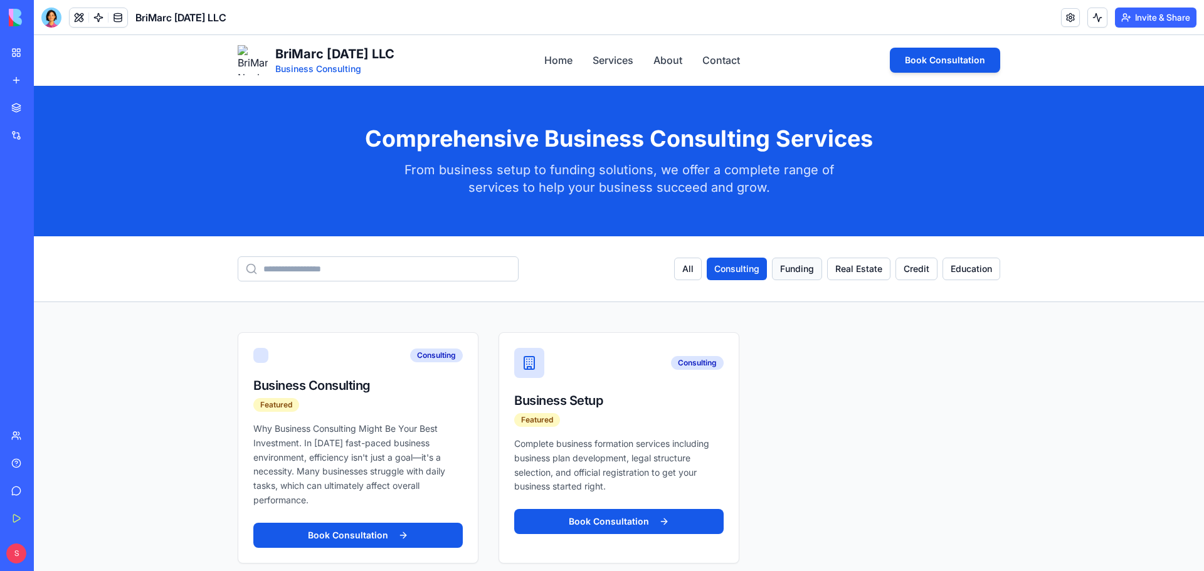
click at [793, 272] on button "Funding" at bounding box center [797, 269] width 50 height 23
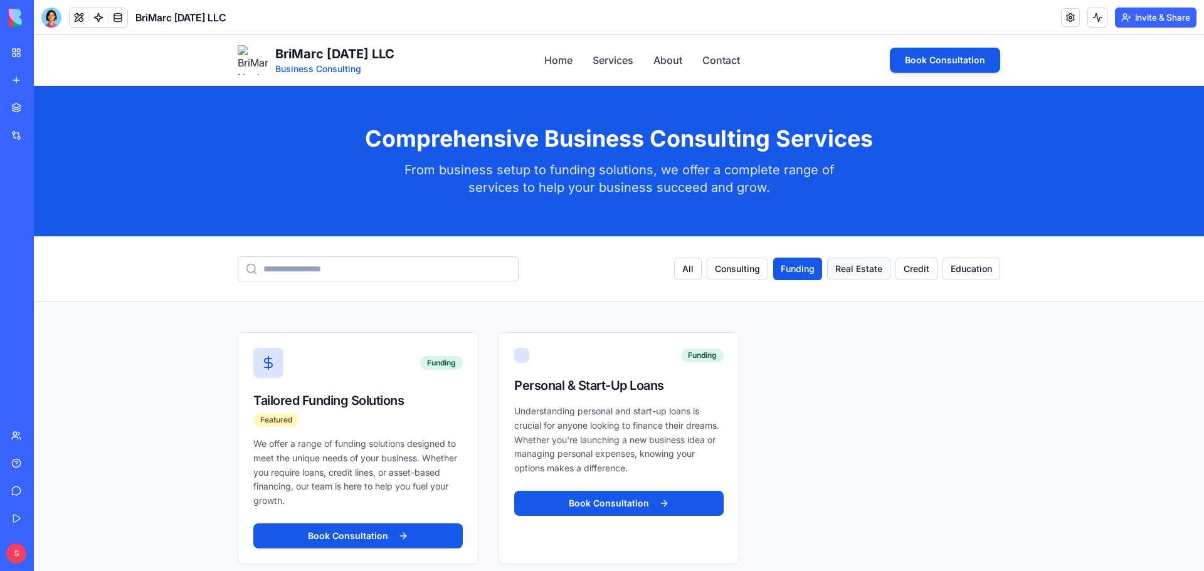
click at [842, 266] on button "Real Estate" at bounding box center [858, 269] width 63 height 23
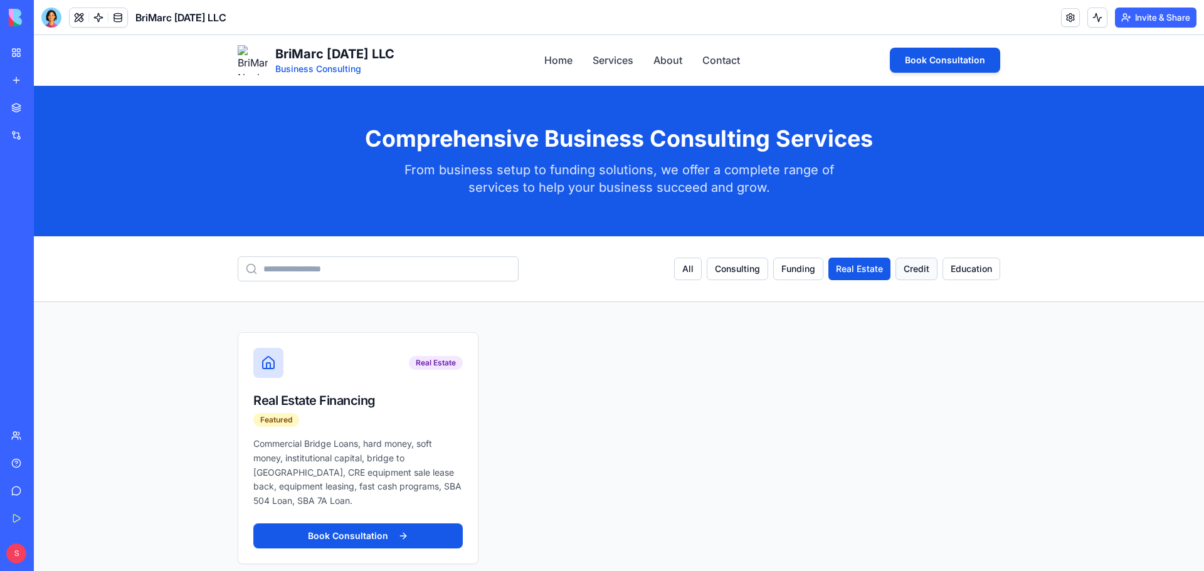
drag, startPoint x: 905, startPoint y: 271, endPoint x: 976, endPoint y: 336, distance: 95.9
click at [906, 271] on button "Credit" at bounding box center [917, 269] width 42 height 23
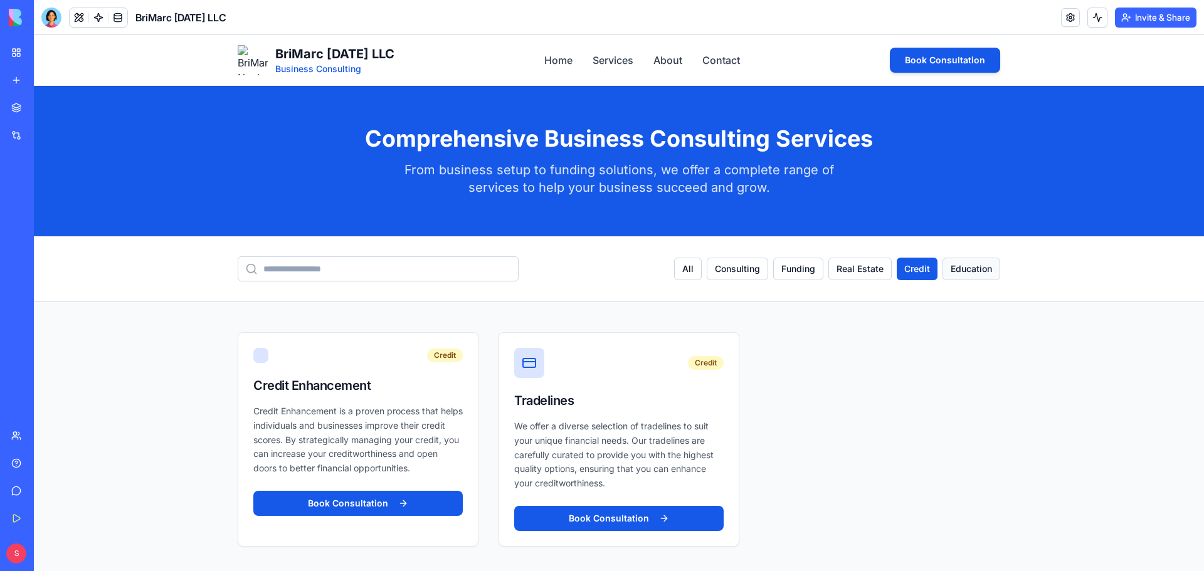
click at [961, 272] on button "Education" at bounding box center [972, 269] width 58 height 23
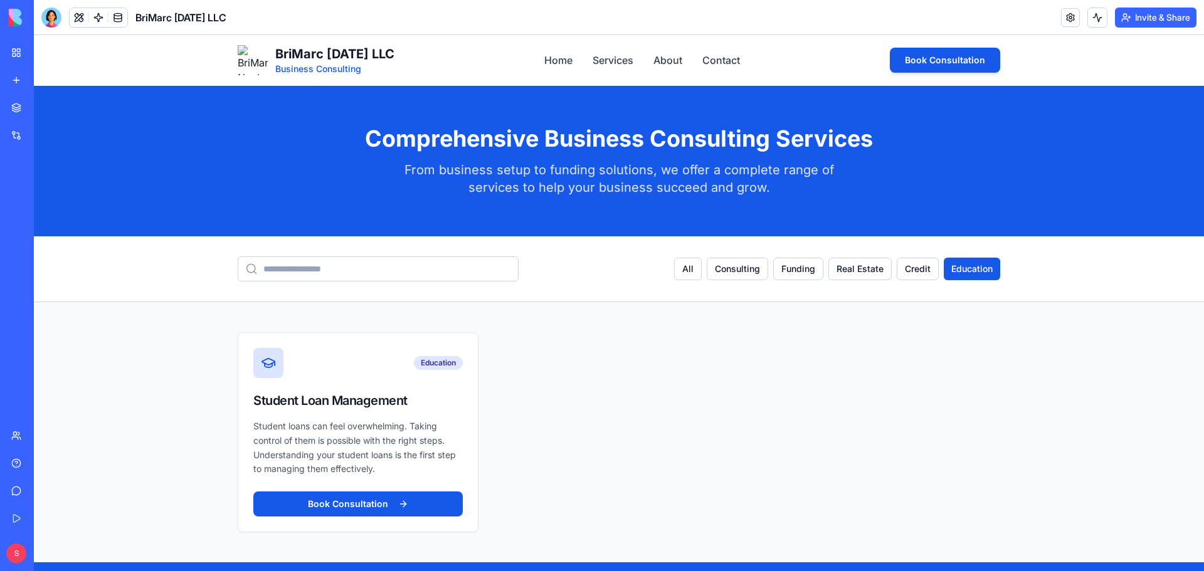
click at [243, 60] on img at bounding box center [253, 60] width 30 height 30
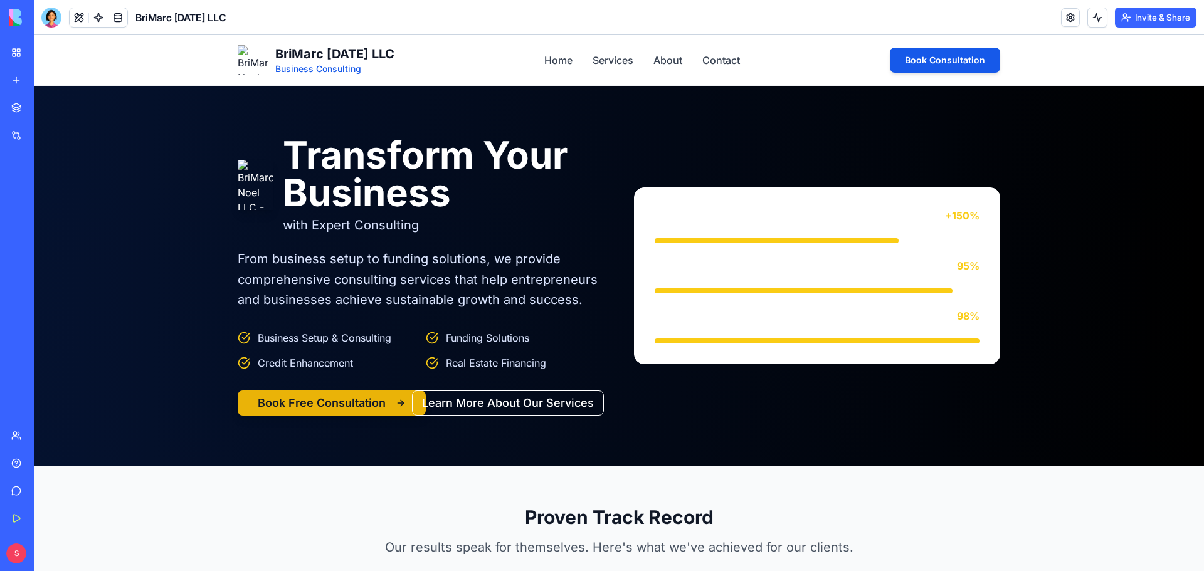
click at [46, 52] on div "My Workspace" at bounding box center [38, 52] width 16 height 13
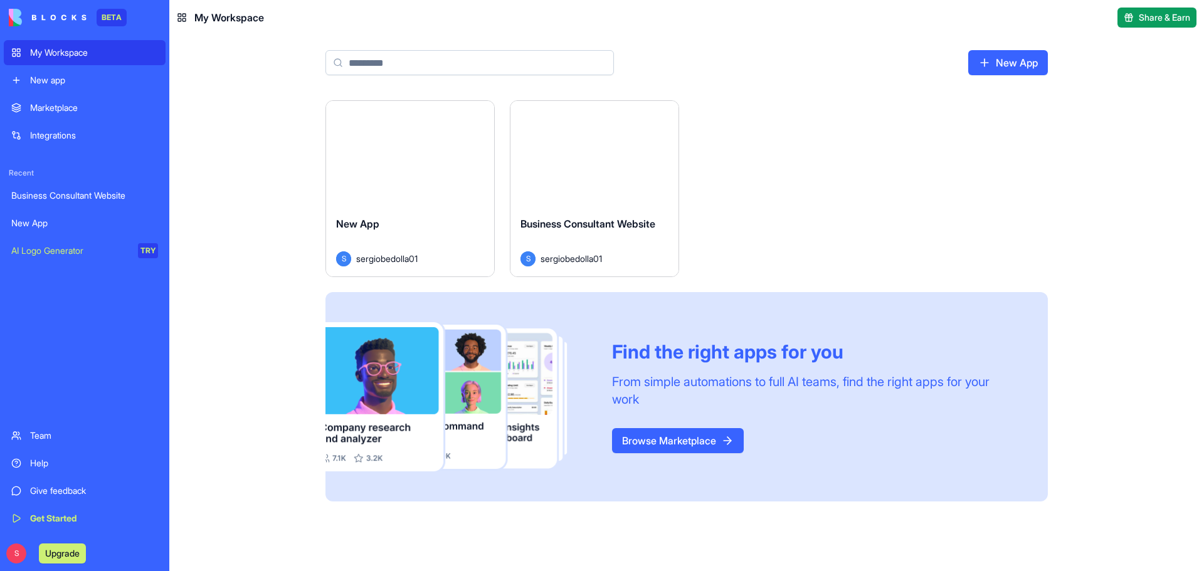
click at [606, 225] on span "Business Consultant Website" at bounding box center [588, 224] width 135 height 13
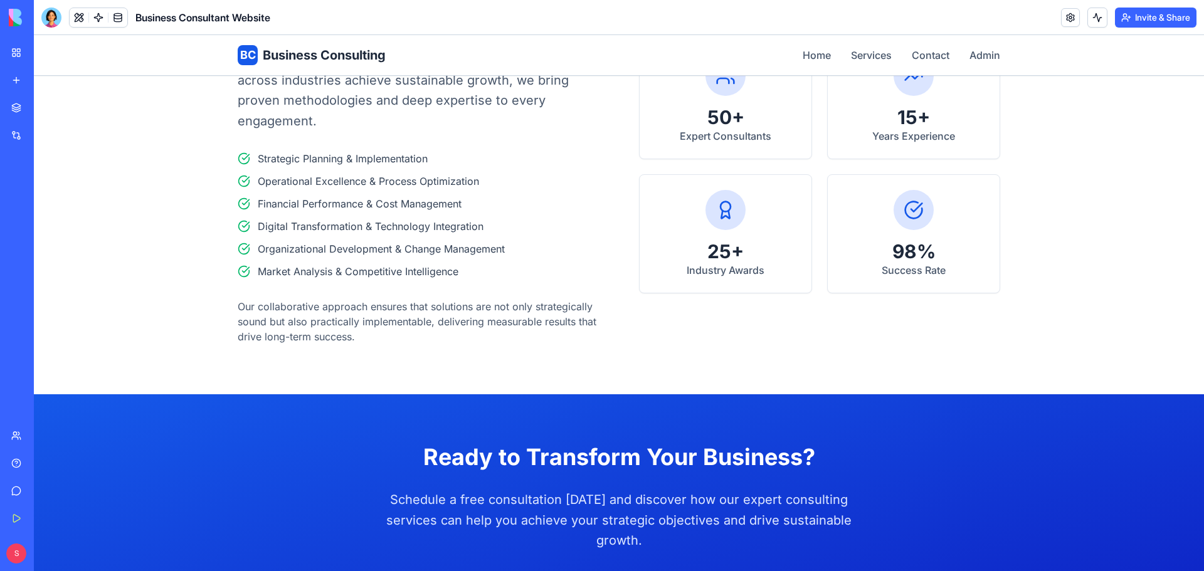
scroll to position [1942, 0]
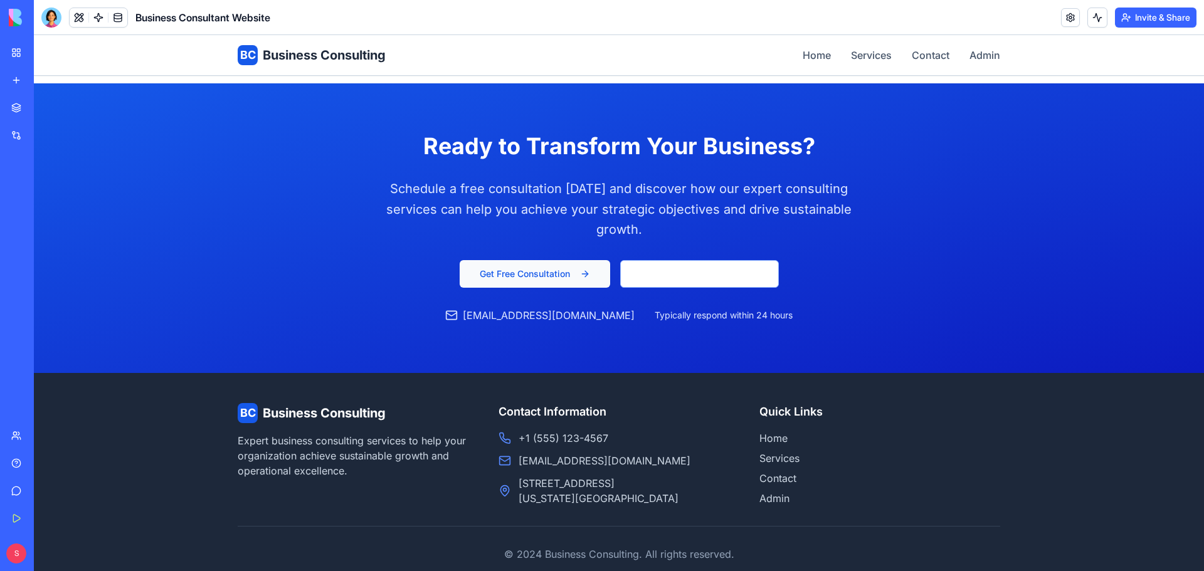
click at [551, 260] on button "Get Free Consultation" at bounding box center [535, 274] width 151 height 28
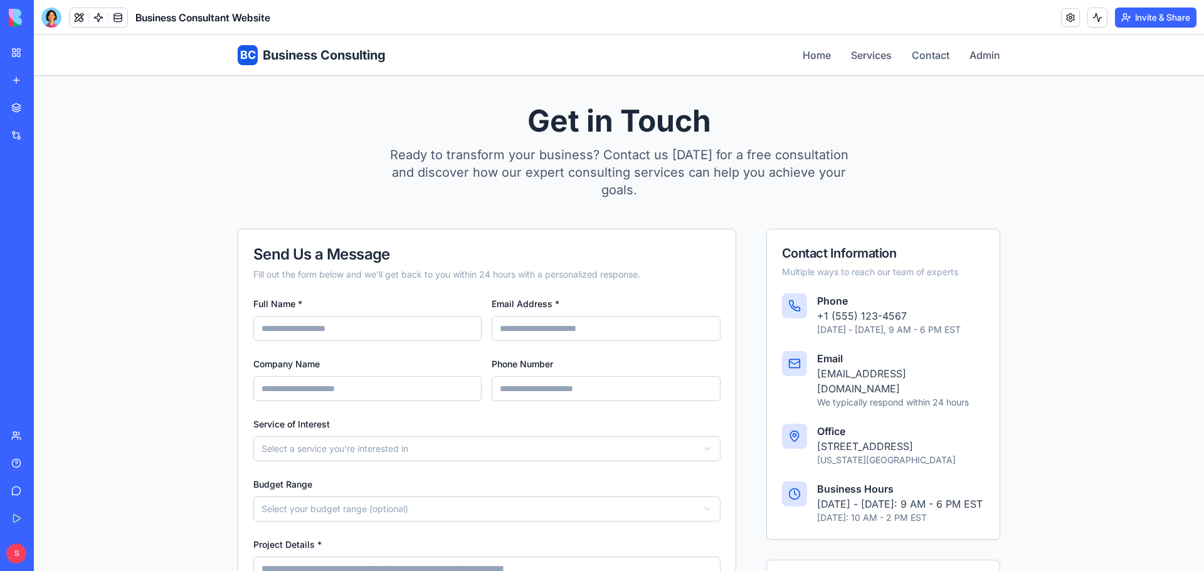
click at [245, 60] on span "BC" at bounding box center [248, 55] width 16 height 18
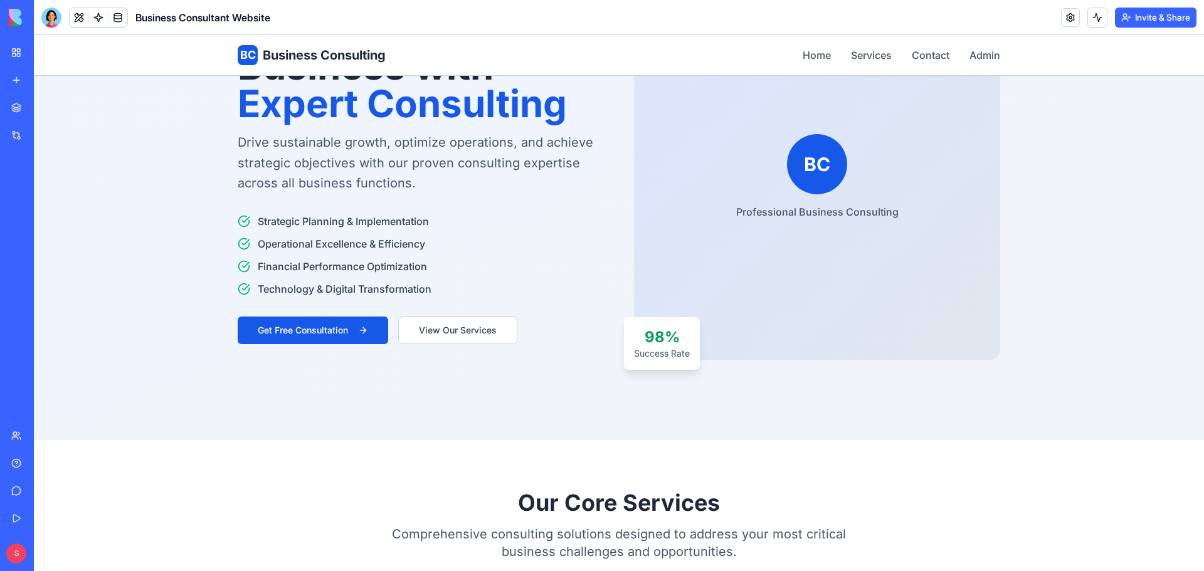
scroll to position [188, 0]
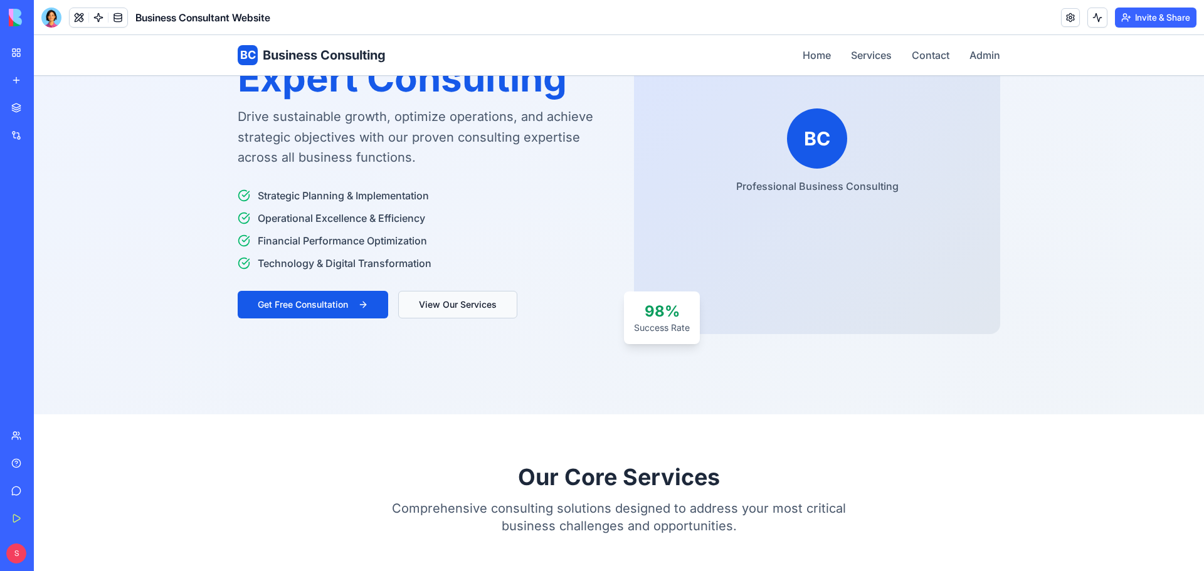
click at [463, 303] on button "View Our Services" at bounding box center [457, 305] width 119 height 28
click at [471, 304] on button "View Our Services" at bounding box center [457, 305] width 119 height 28
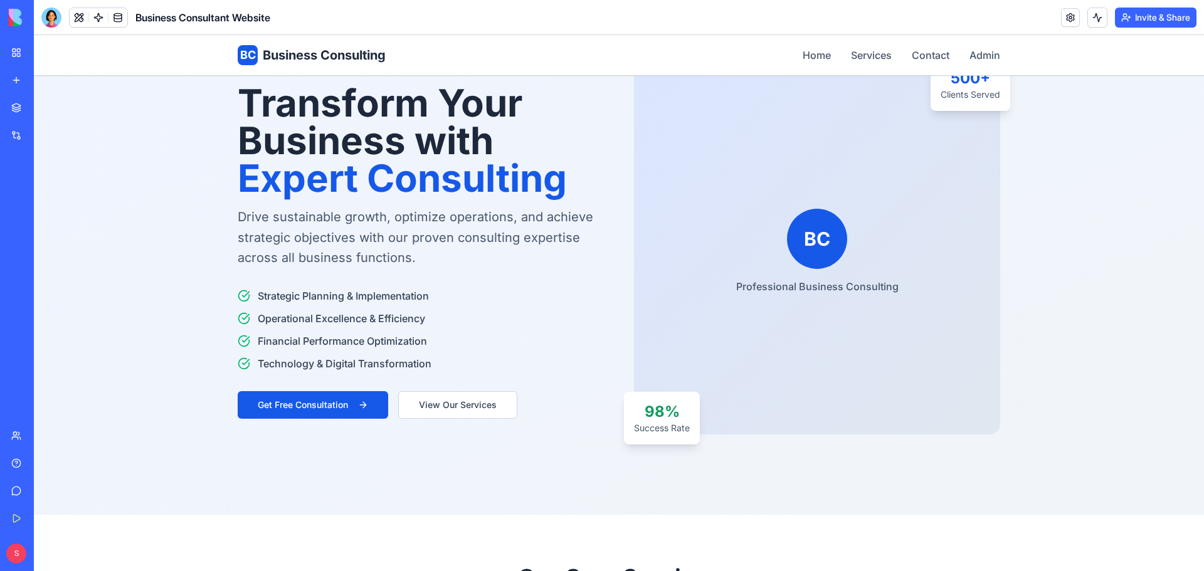
scroll to position [0, 0]
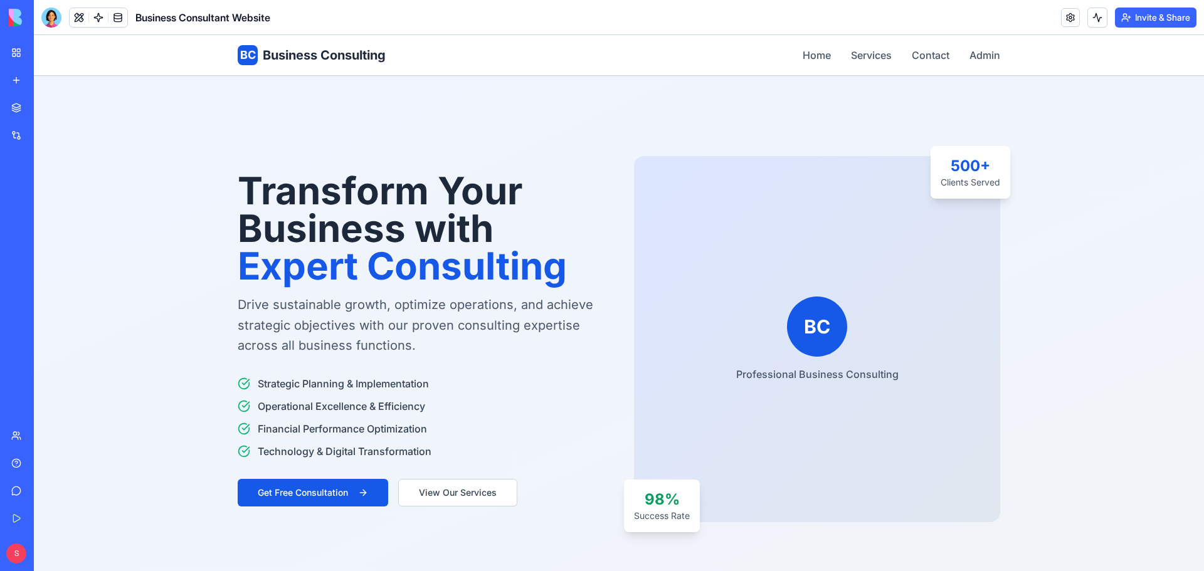
drag, startPoint x: 994, startPoint y: 117, endPoint x: 564, endPoint y: 107, distance: 430.4
click at [564, 107] on section "Transform Your Business with Expert Consulting Drive sustainable growth, optimi…" at bounding box center [619, 339] width 1170 height 527
drag, startPoint x: 245, startPoint y: 35, endPoint x: 1113, endPoint y: 126, distance: 872.7
click at [1113, 126] on section "Transform Your Business with Expert Consulting Drive sustainable growth, optimi…" at bounding box center [619, 339] width 1170 height 527
